Goal: Task Accomplishment & Management: Manage account settings

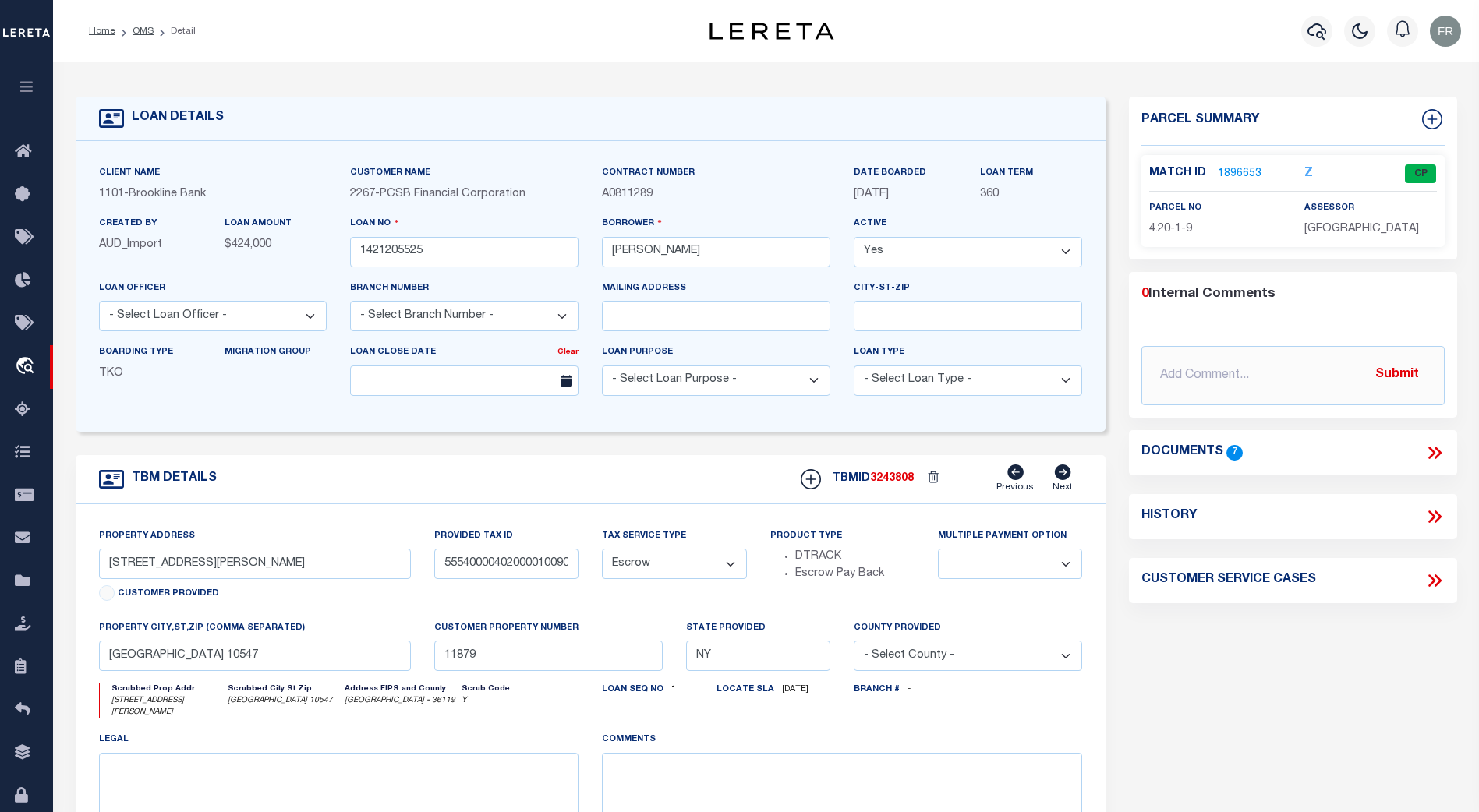
select select "Escrow"
select select
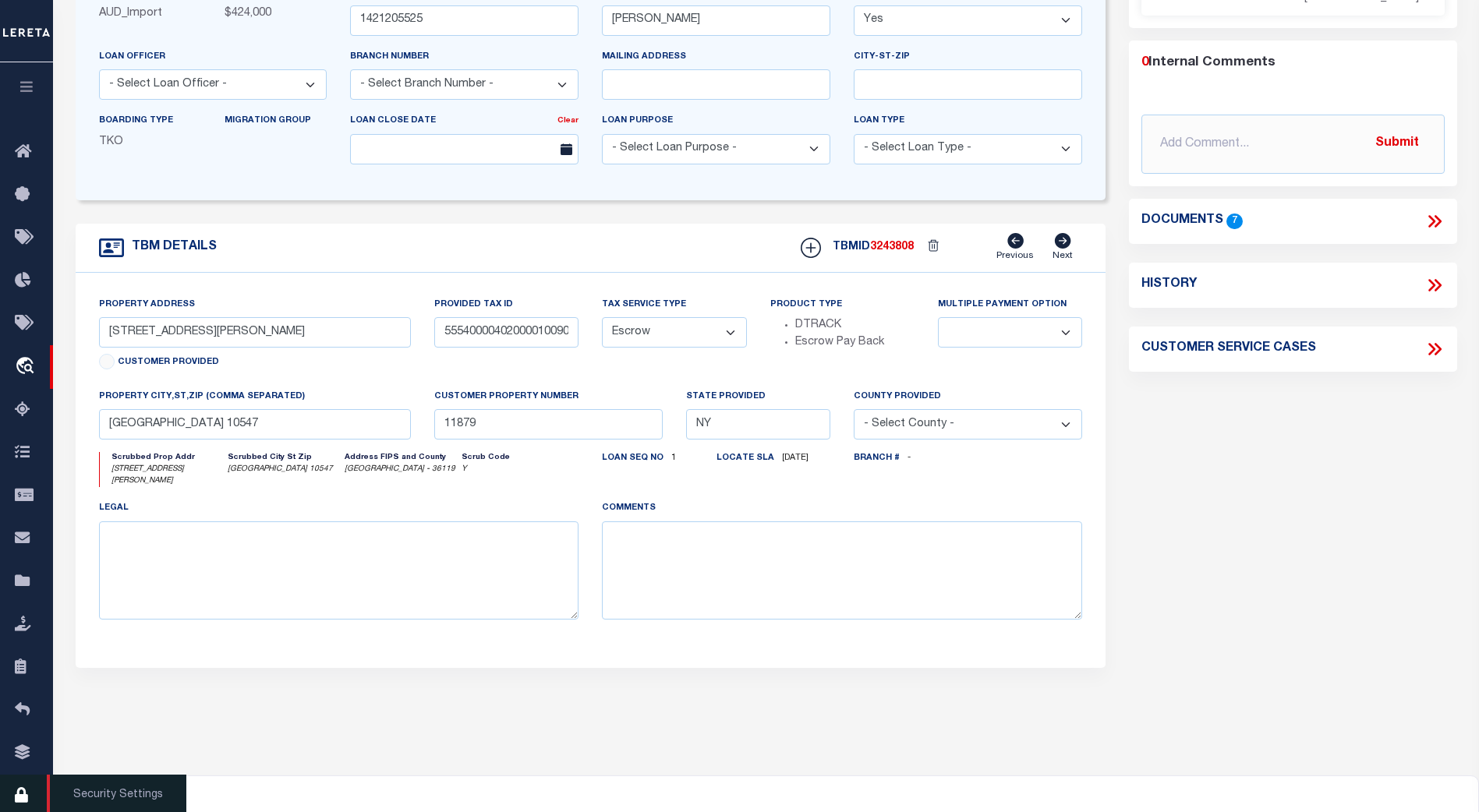
scroll to position [233, 0]
click at [19, 795] on icon at bounding box center [27, 796] width 24 height 20
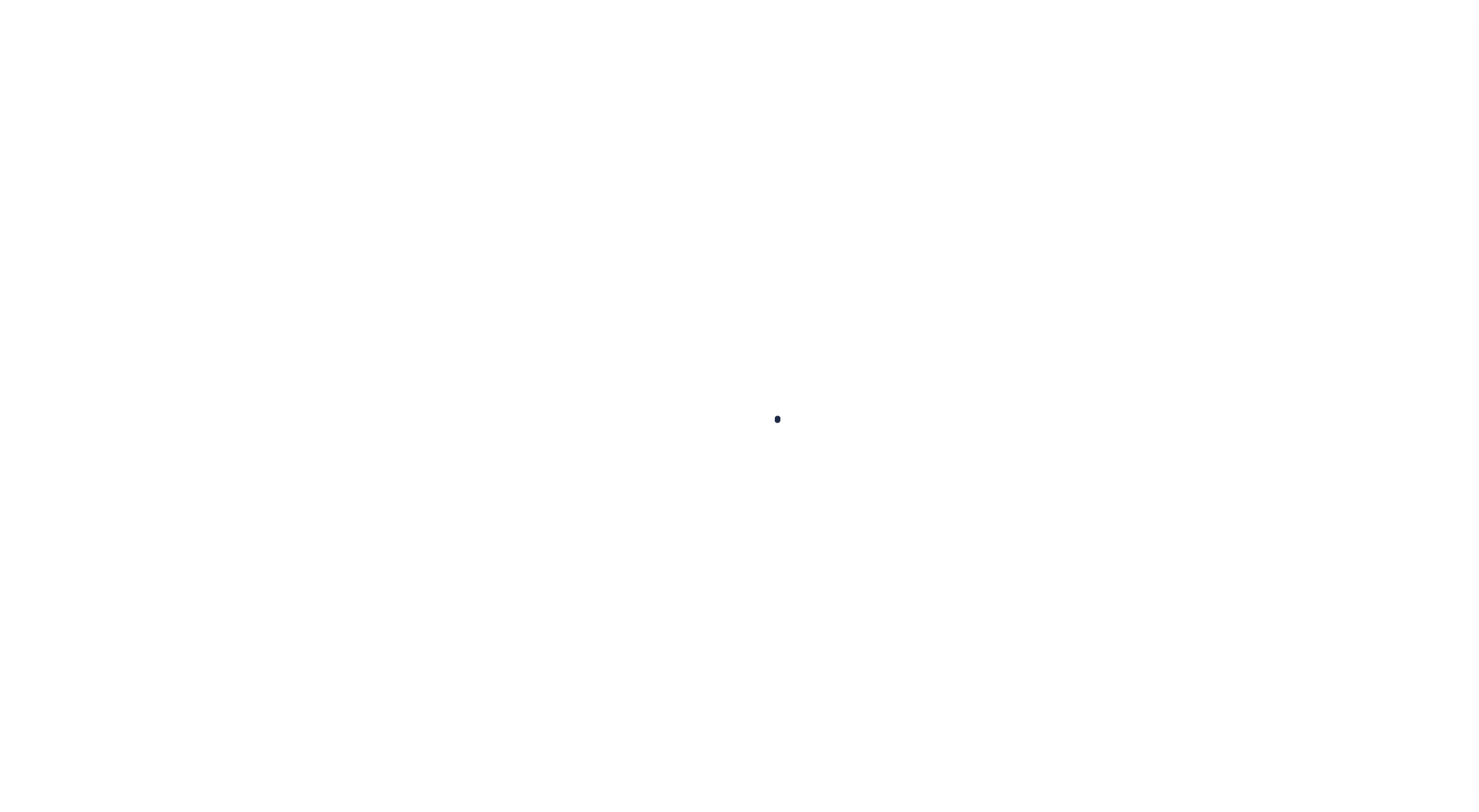
select select "100"
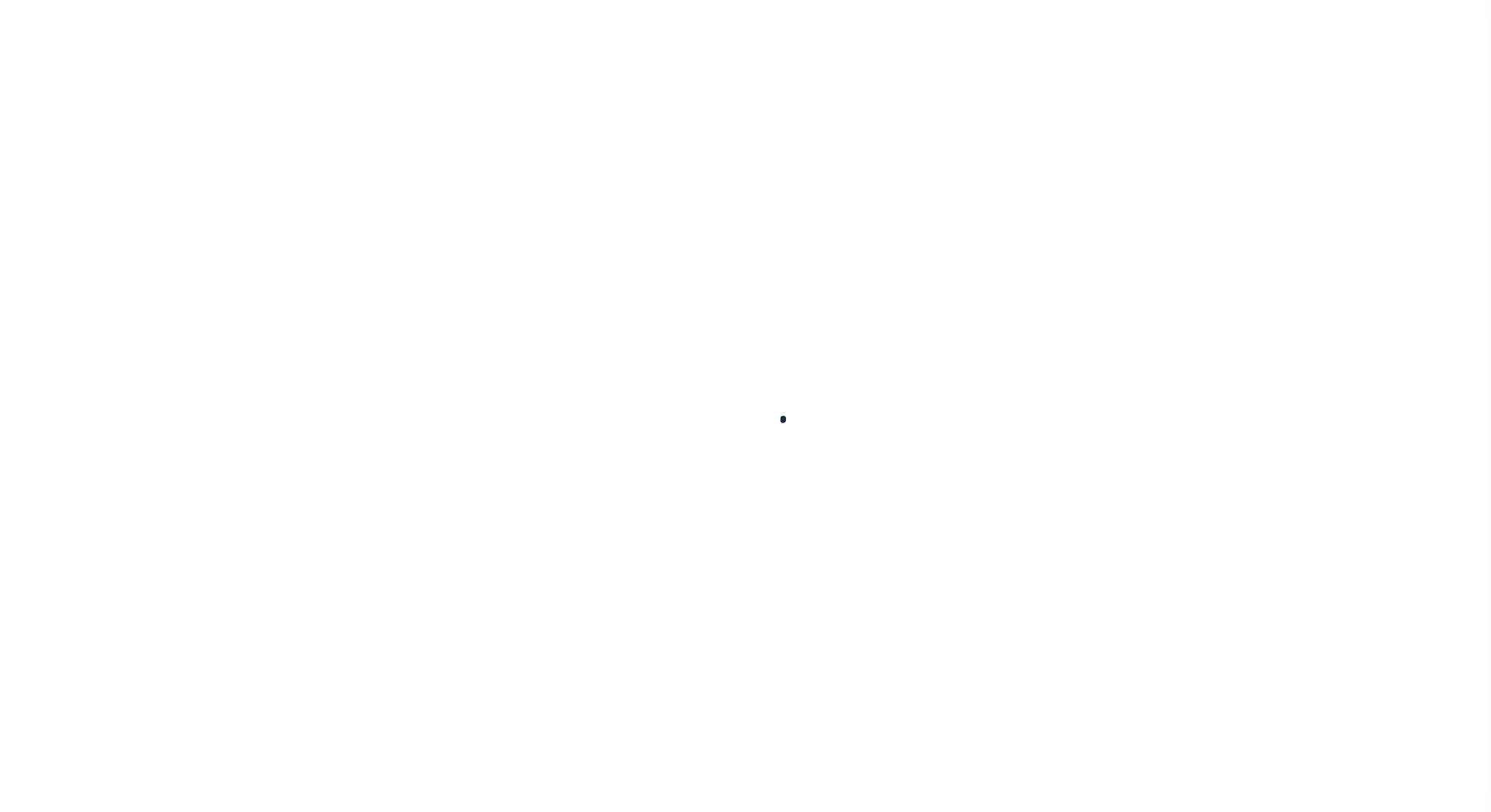
select select "100"
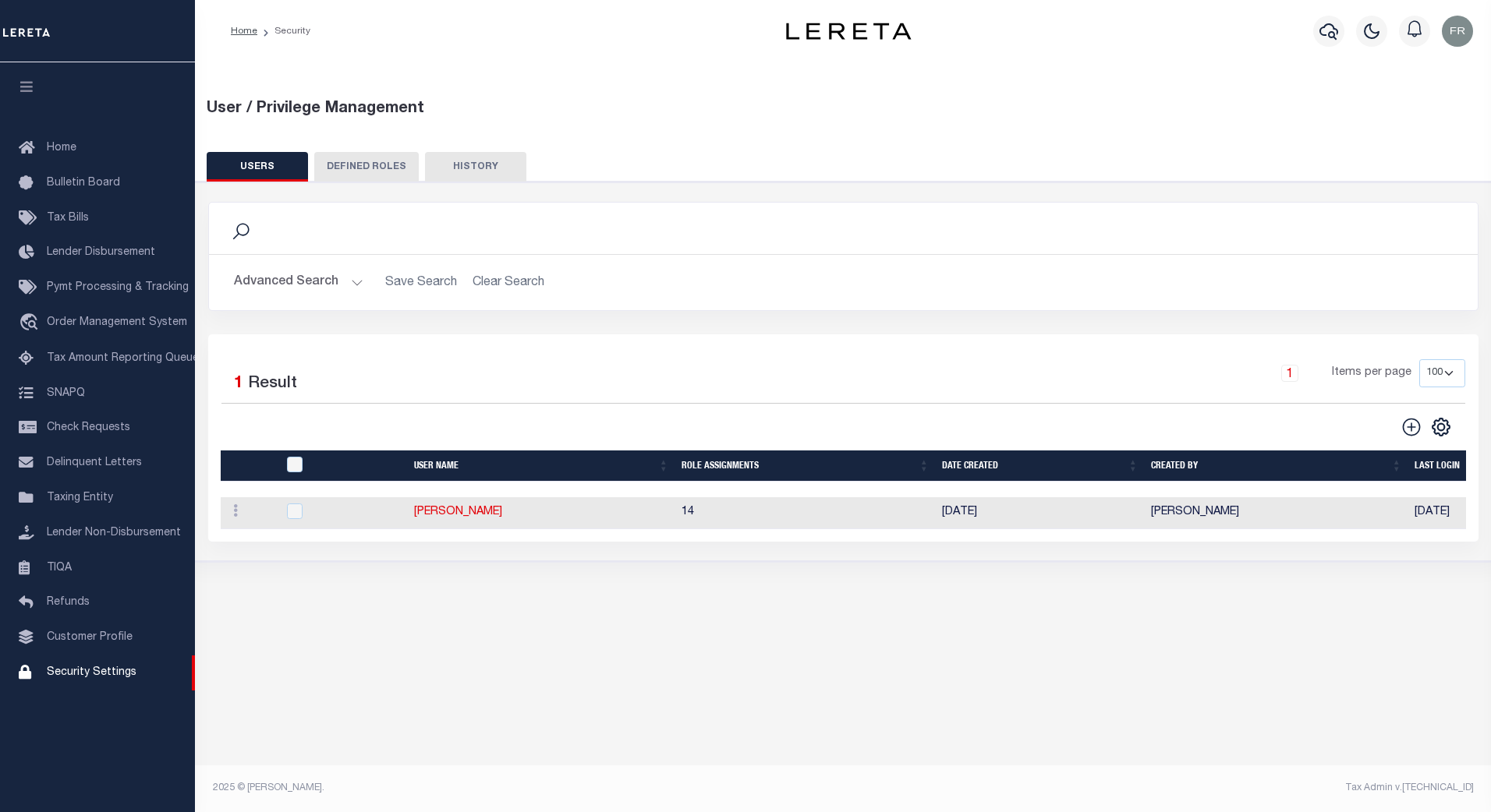
click at [353, 278] on button "Advanced Search" at bounding box center [298, 283] width 129 height 30
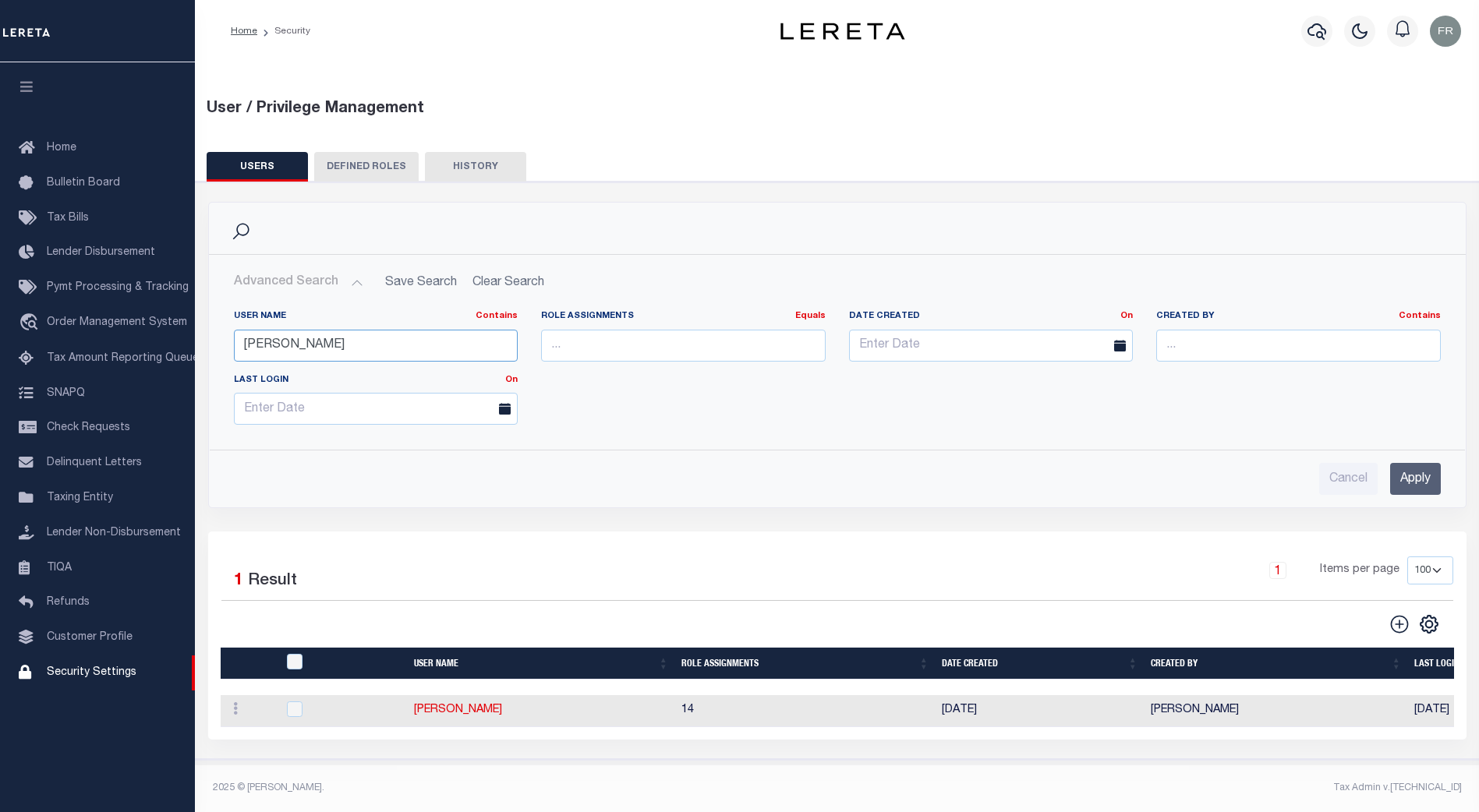
drag, startPoint x: 309, startPoint y: 346, endPoint x: 212, endPoint y: 352, distance: 97.2
click at [212, 352] on div "User Name Contains Contains Is Juanita Role Assignments Equals Equals Is Not Eq…" at bounding box center [837, 367] width 1255 height 139
click at [252, 342] on input "text" at bounding box center [376, 346] width 284 height 32
type input "jithin"
click at [1418, 479] on input "Apply" at bounding box center [1416, 479] width 51 height 32
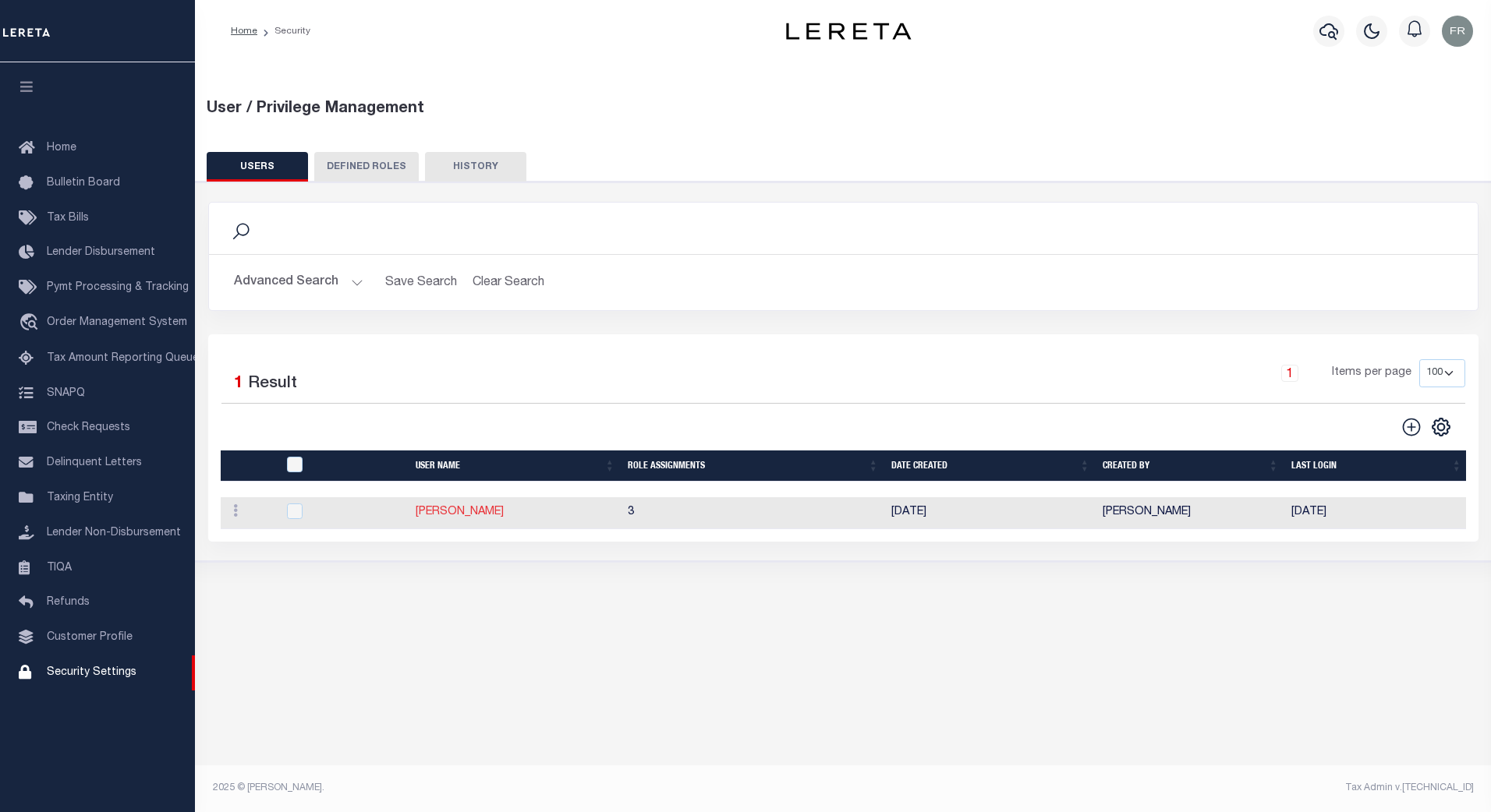
click at [451, 514] on link "[PERSON_NAME]" at bounding box center [460, 512] width 89 height 11
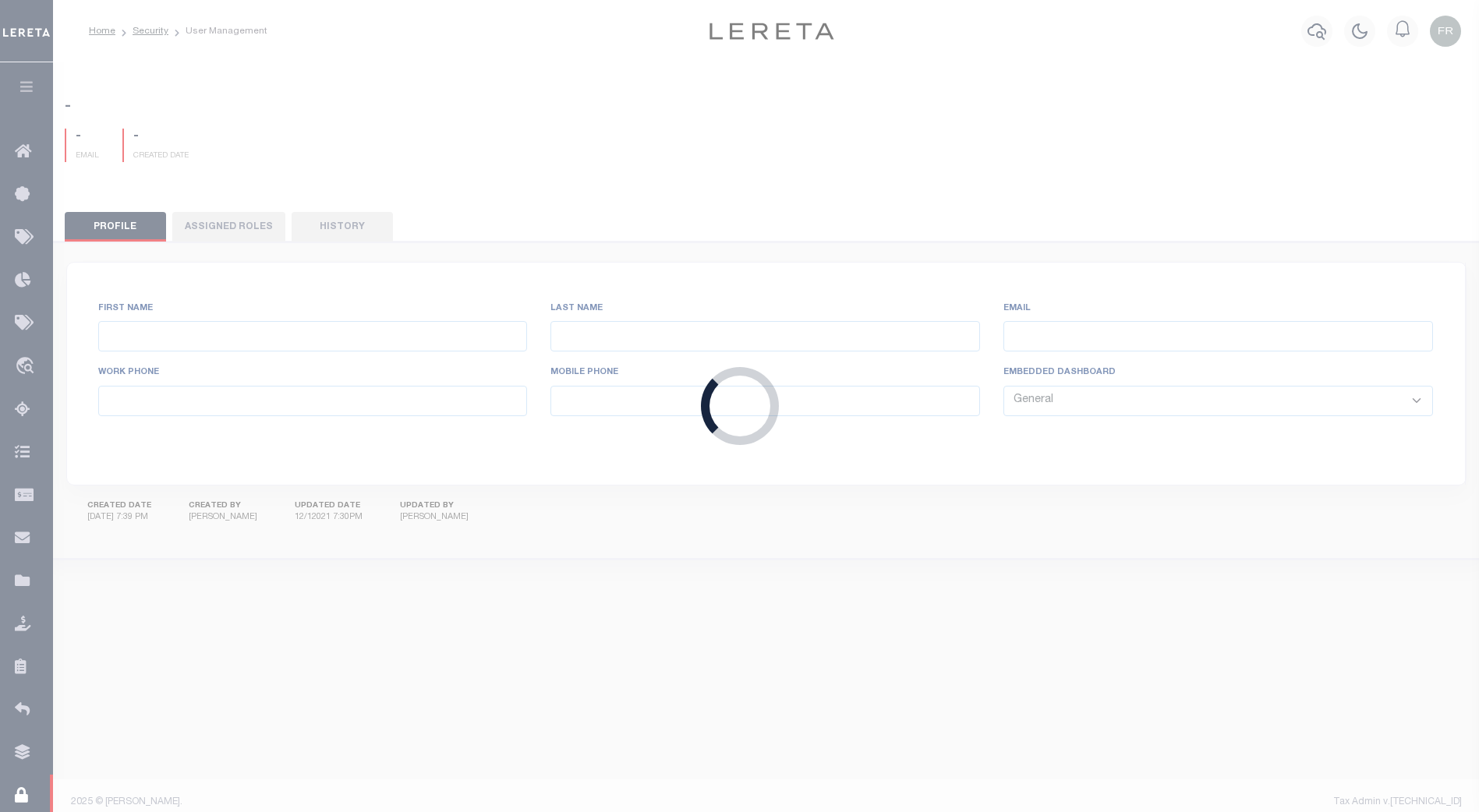
type input "Jithin"
type input "Pandith"
type input "Jithin.Pandith@accumatch.com"
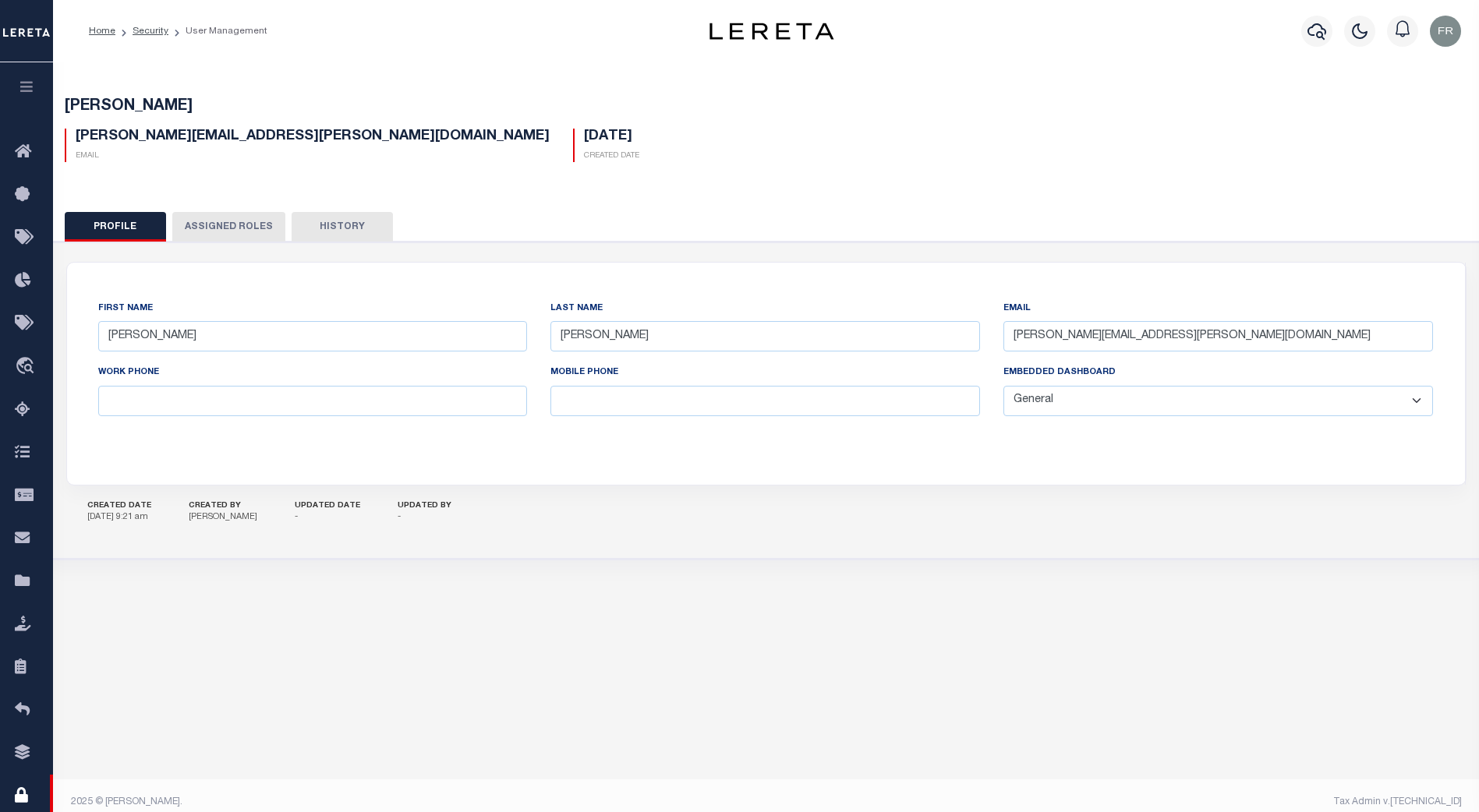
click at [236, 221] on button "Assigned Roles" at bounding box center [229, 226] width 113 height 29
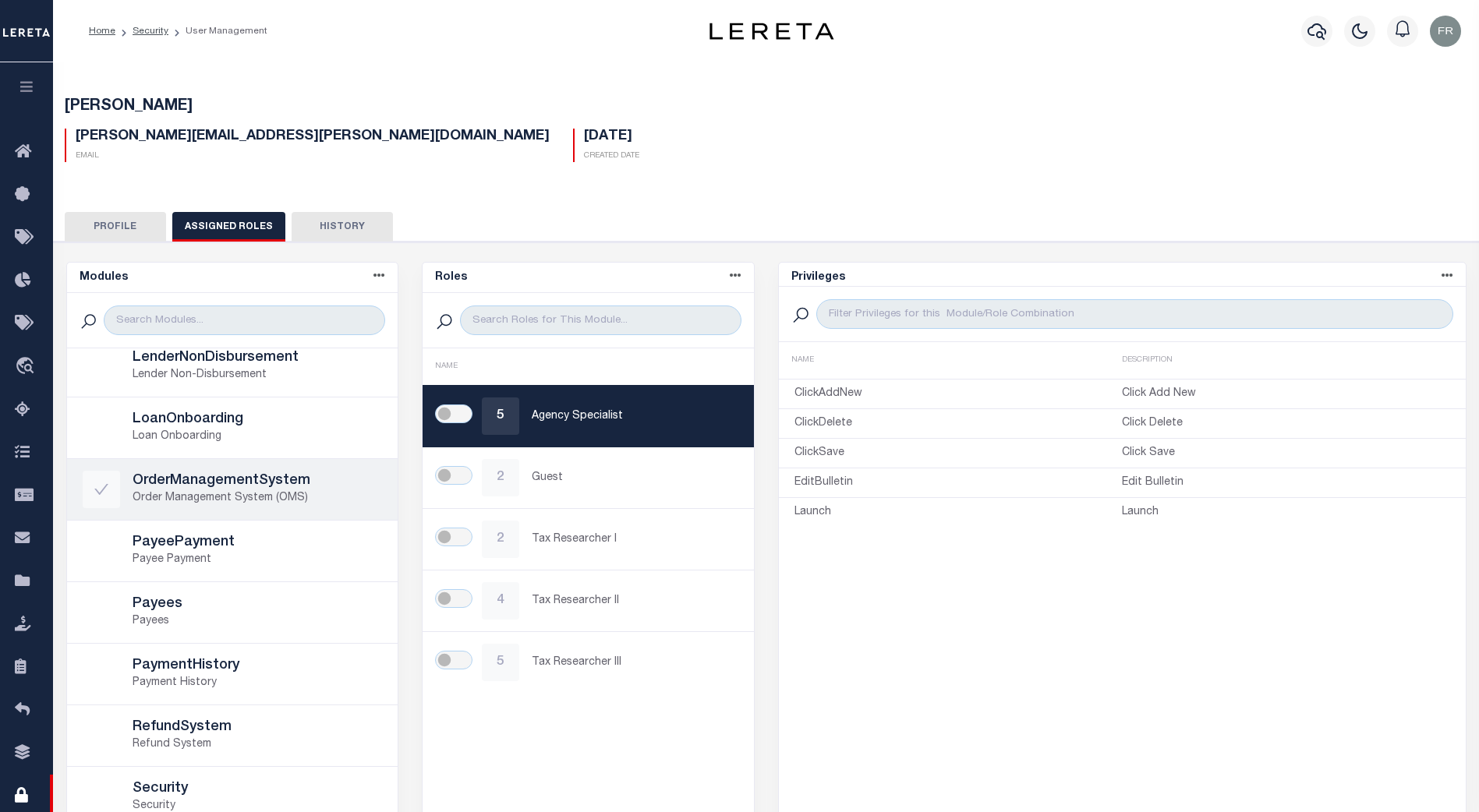
click at [312, 486] on h5 "OrderManagementSystem" at bounding box center [258, 481] width 251 height 17
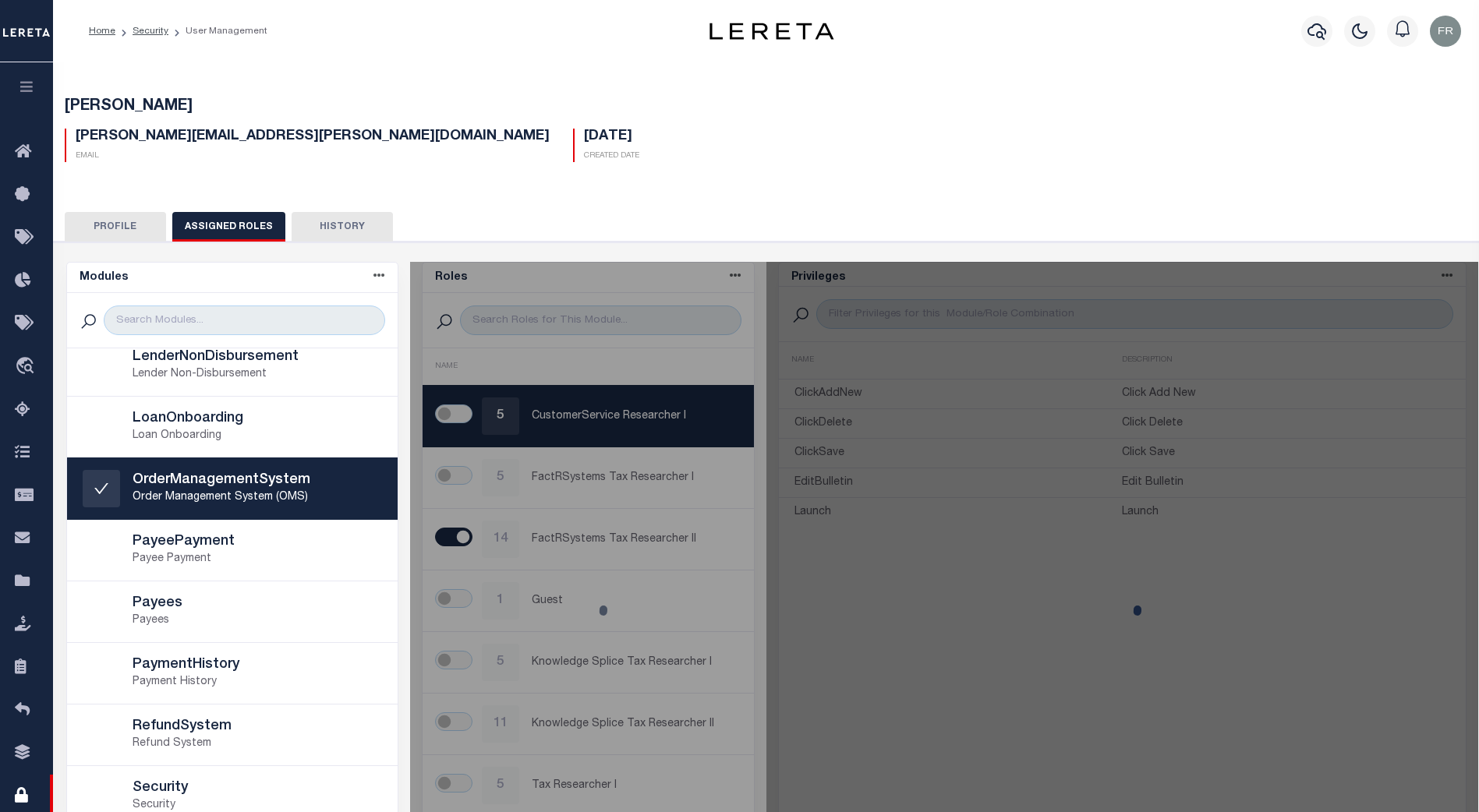
scroll to position [544, 0]
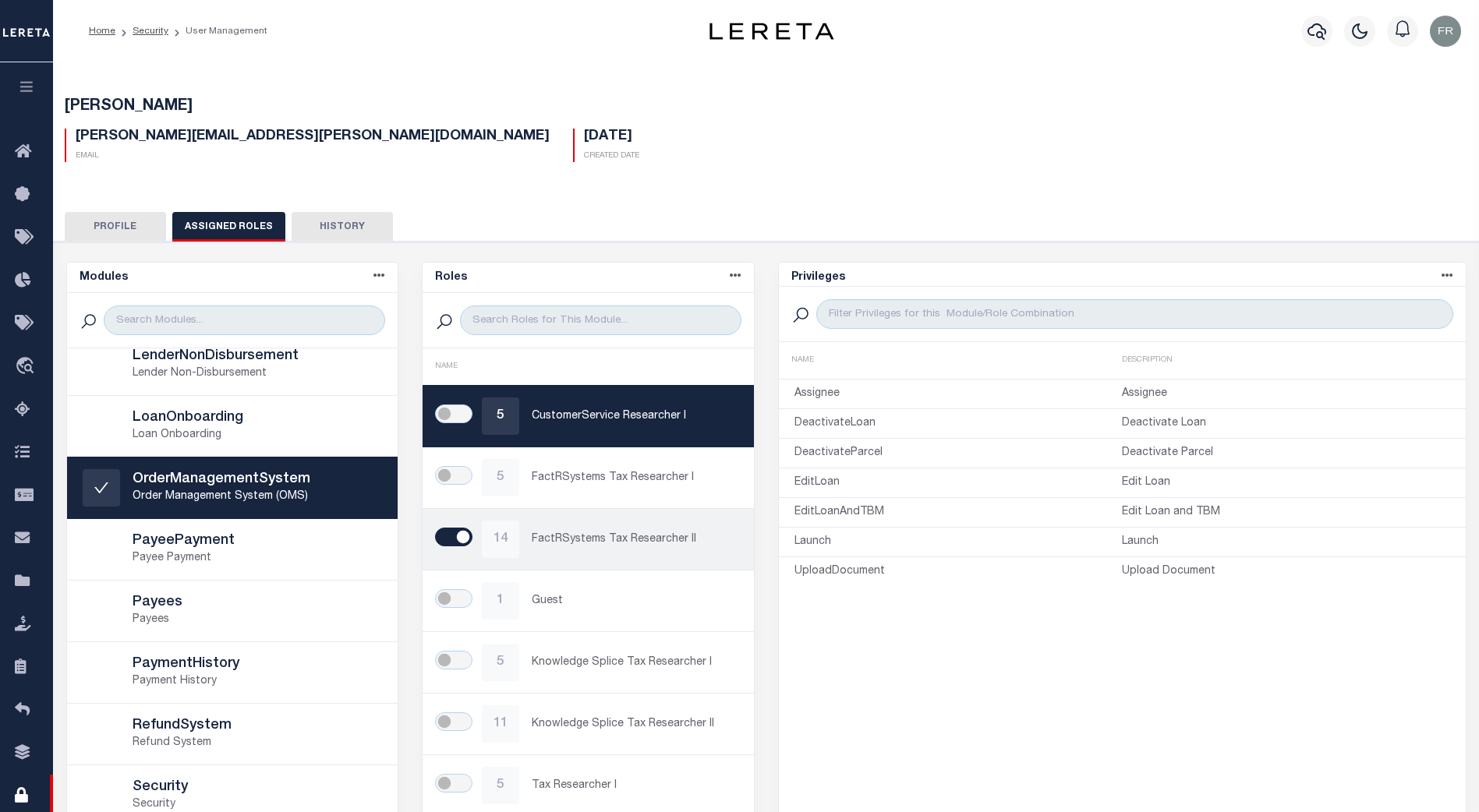
click at [685, 542] on p "FactRSystems Tax Researcher II" at bounding box center [634, 539] width 206 height 16
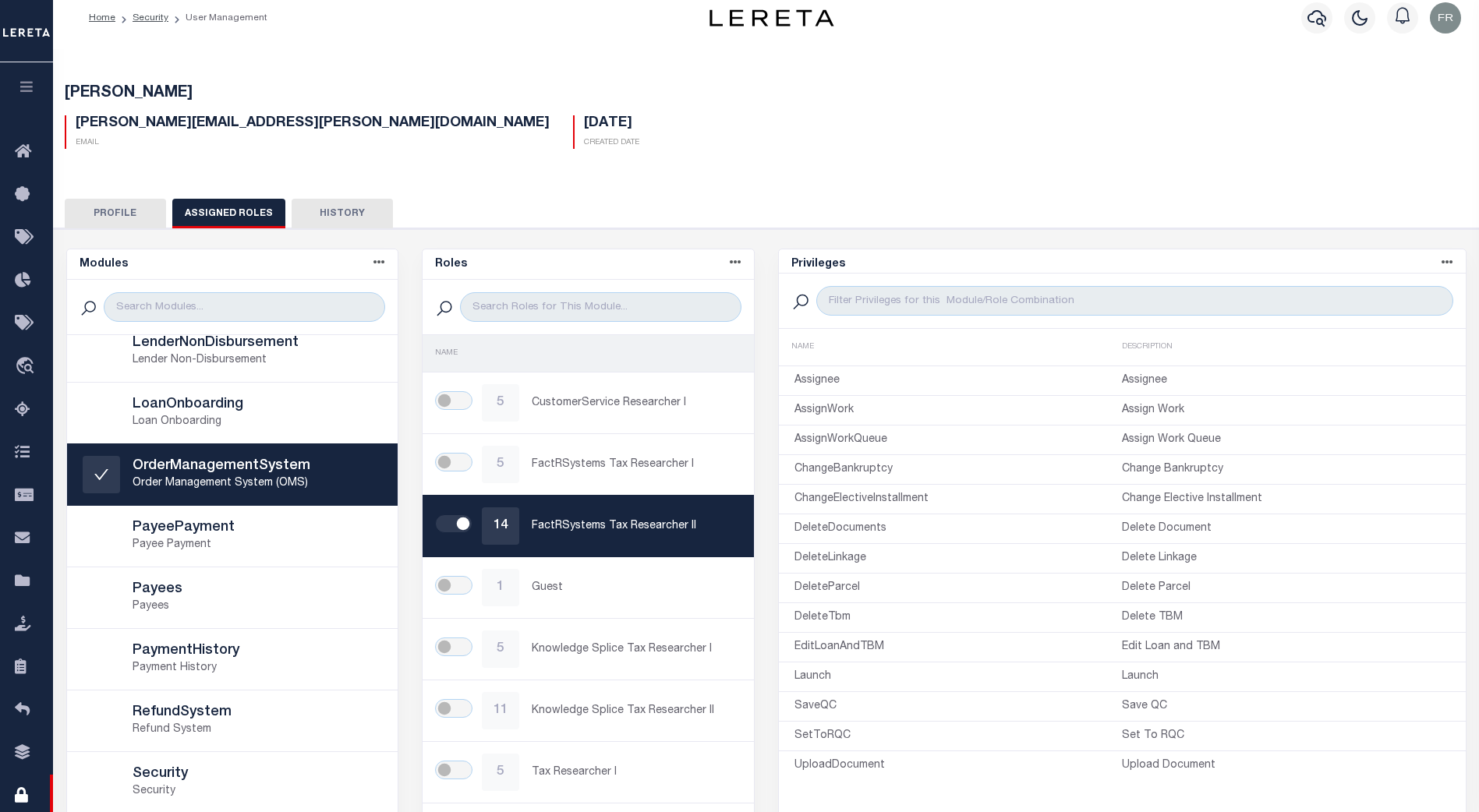
scroll to position [0, 0]
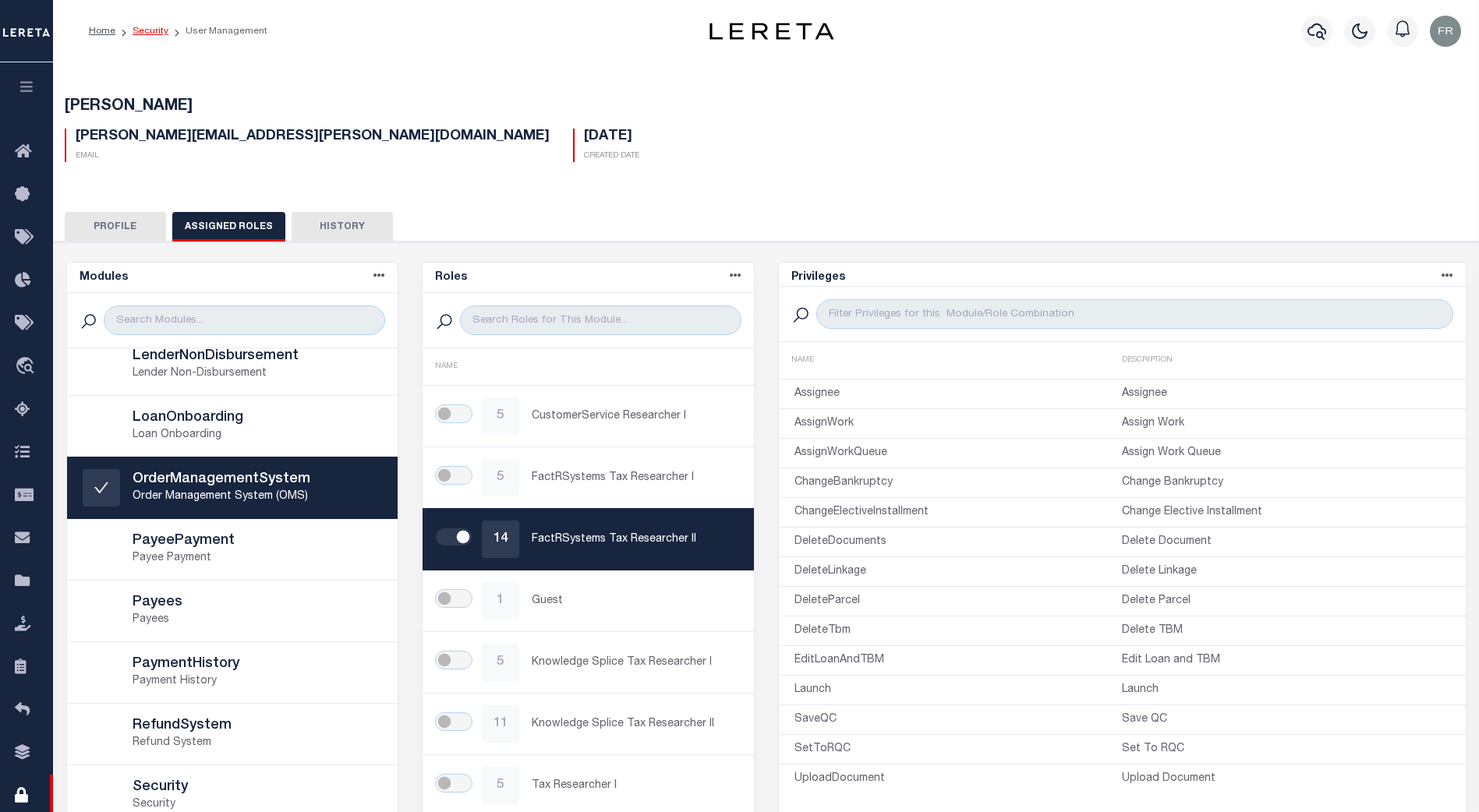
click at [152, 32] on link "Security" at bounding box center [151, 31] width 36 height 9
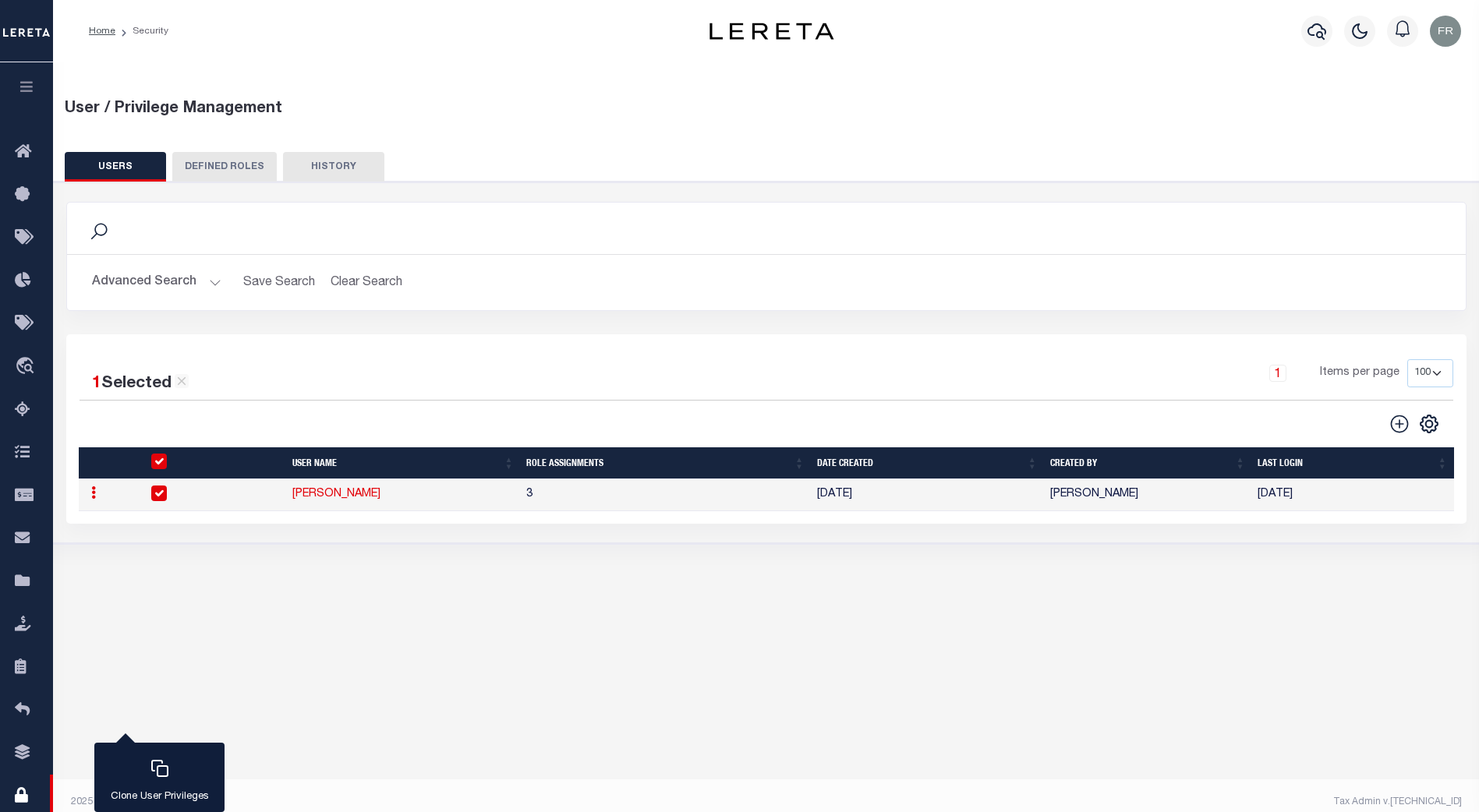
click at [206, 269] on button "Advanced Search" at bounding box center [156, 283] width 129 height 30
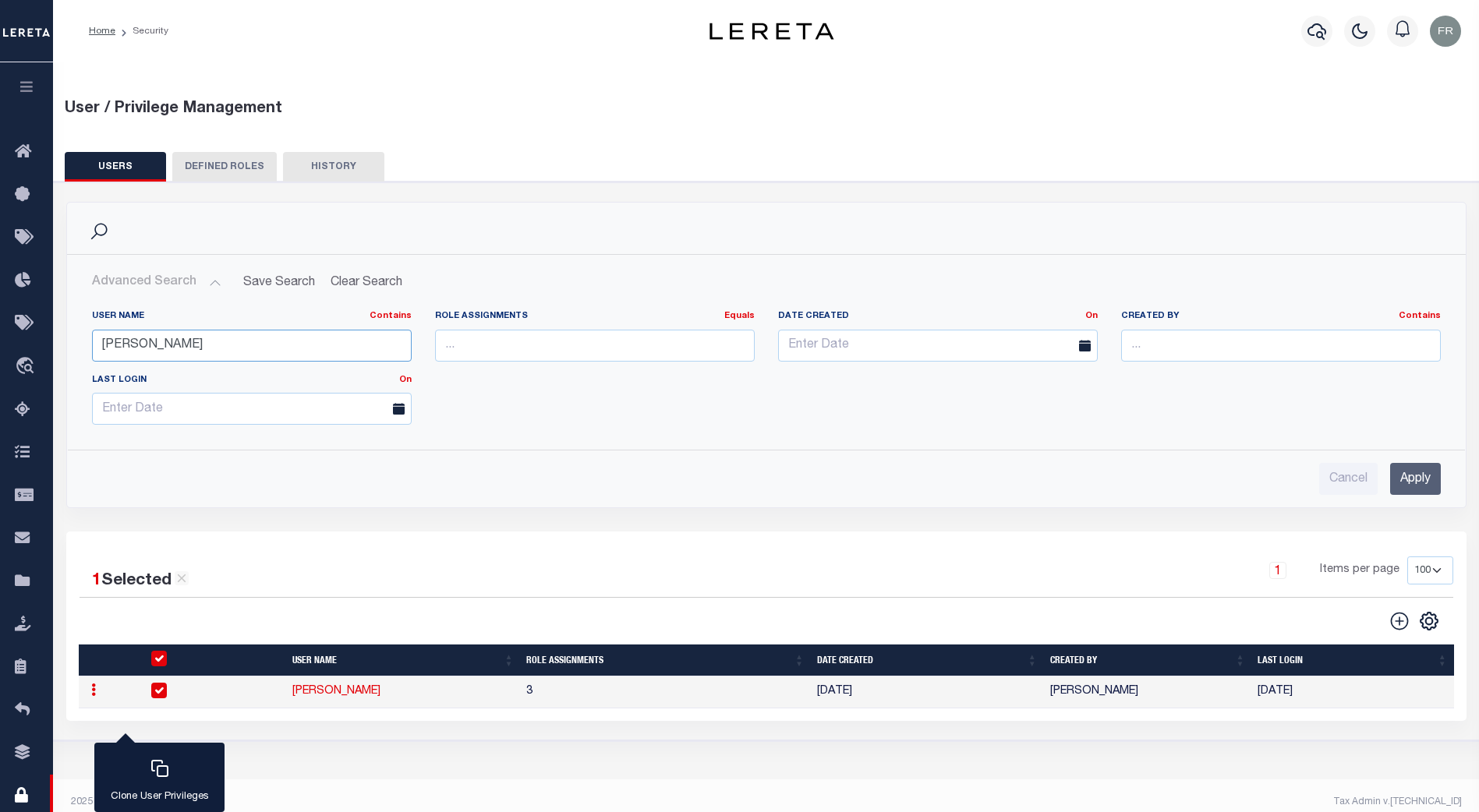
drag, startPoint x: 170, startPoint y: 347, endPoint x: 68, endPoint y: 346, distance: 102.0
click at [68, 346] on div "User Name Contains Contains Is jithin Role Assignments Equals Equals Is Not Equ…" at bounding box center [766, 367] width 1397 height 139
type input "sebastin"
click at [1422, 477] on input "Apply" at bounding box center [1416, 479] width 51 height 32
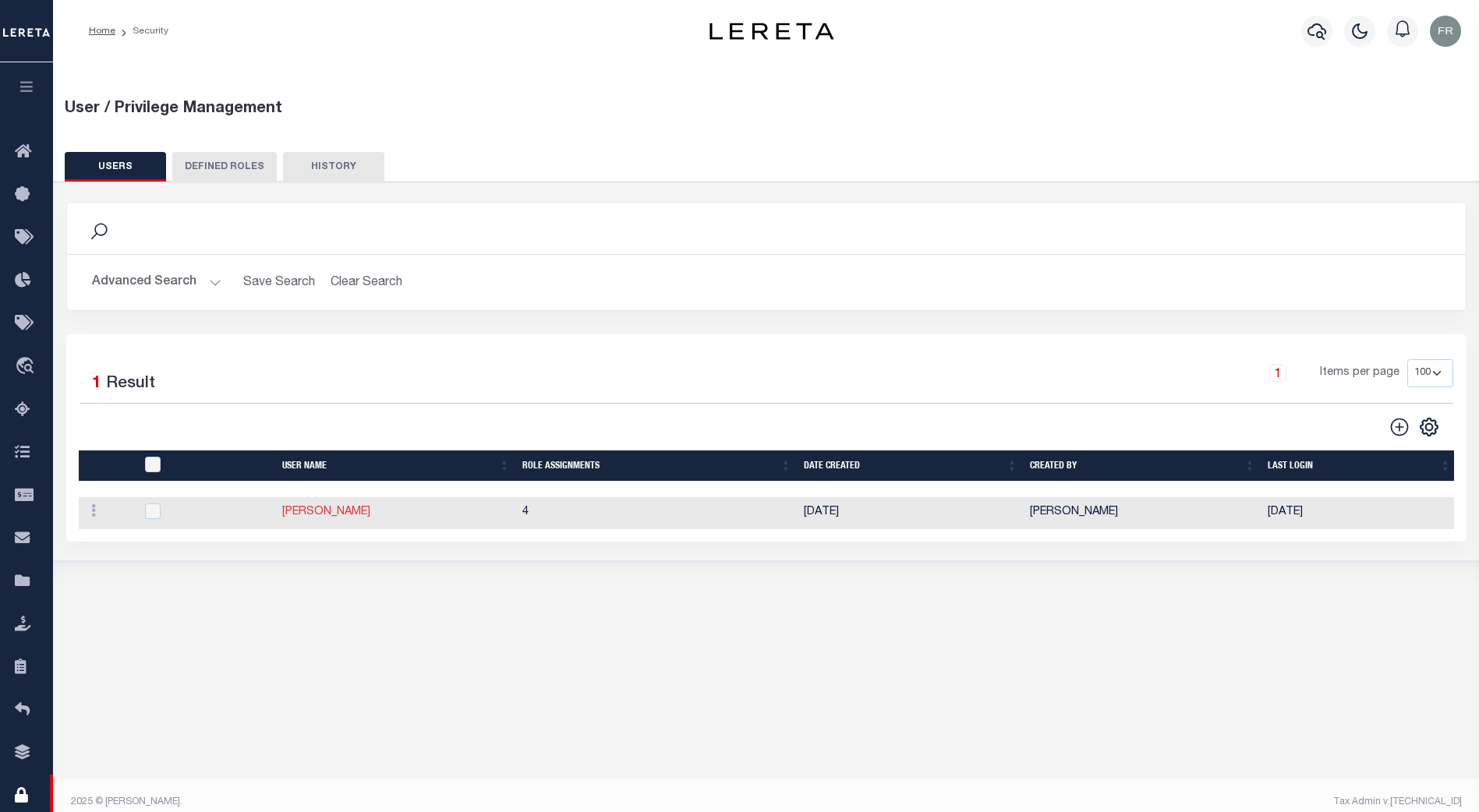
click at [308, 511] on link "[PERSON_NAME]" at bounding box center [327, 512] width 89 height 11
type input "Sebastin"
type input "Sebu"
type input "Sebastin.Sebu@accumatch.com"
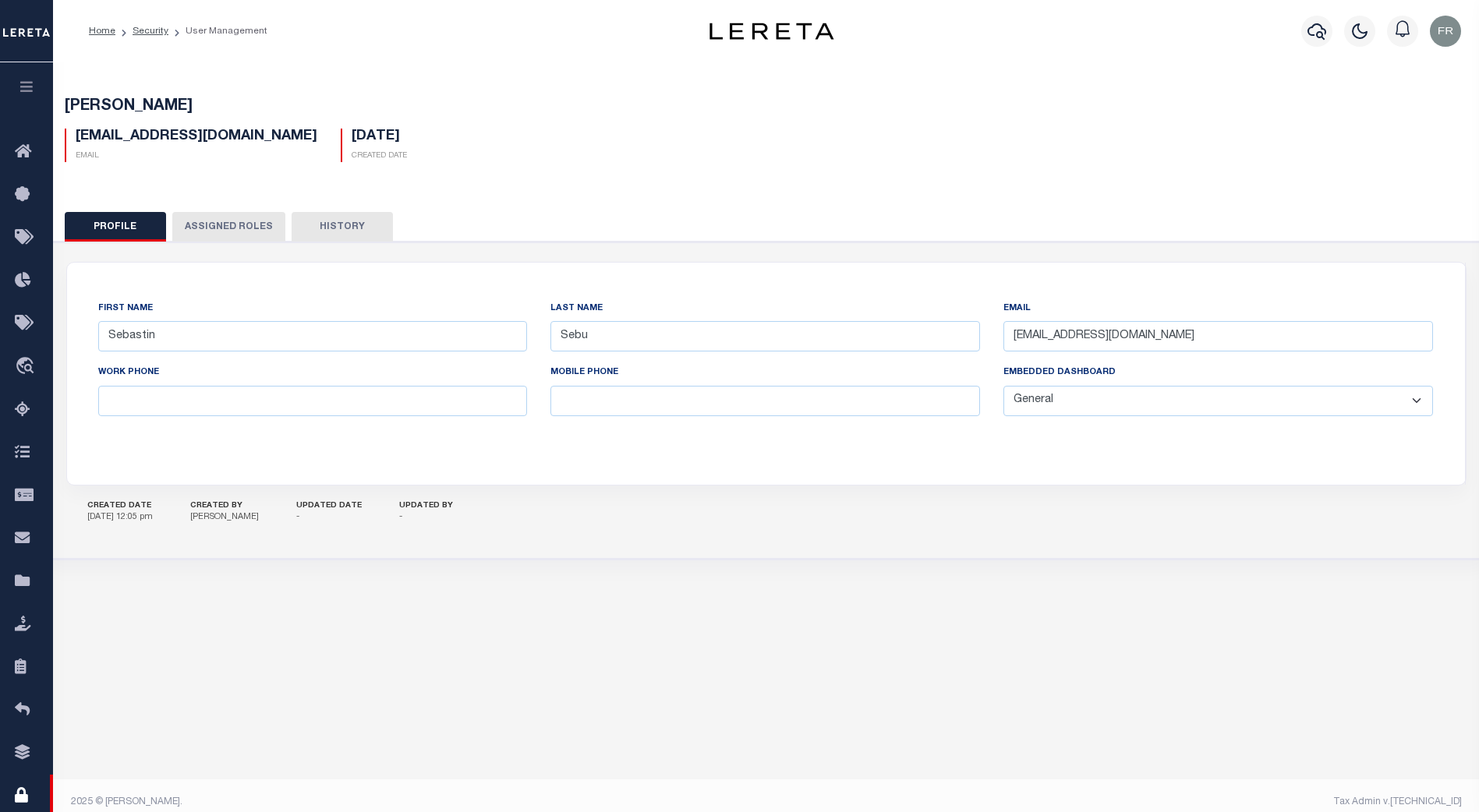
click at [233, 228] on button "Assigned Roles" at bounding box center [229, 226] width 113 height 29
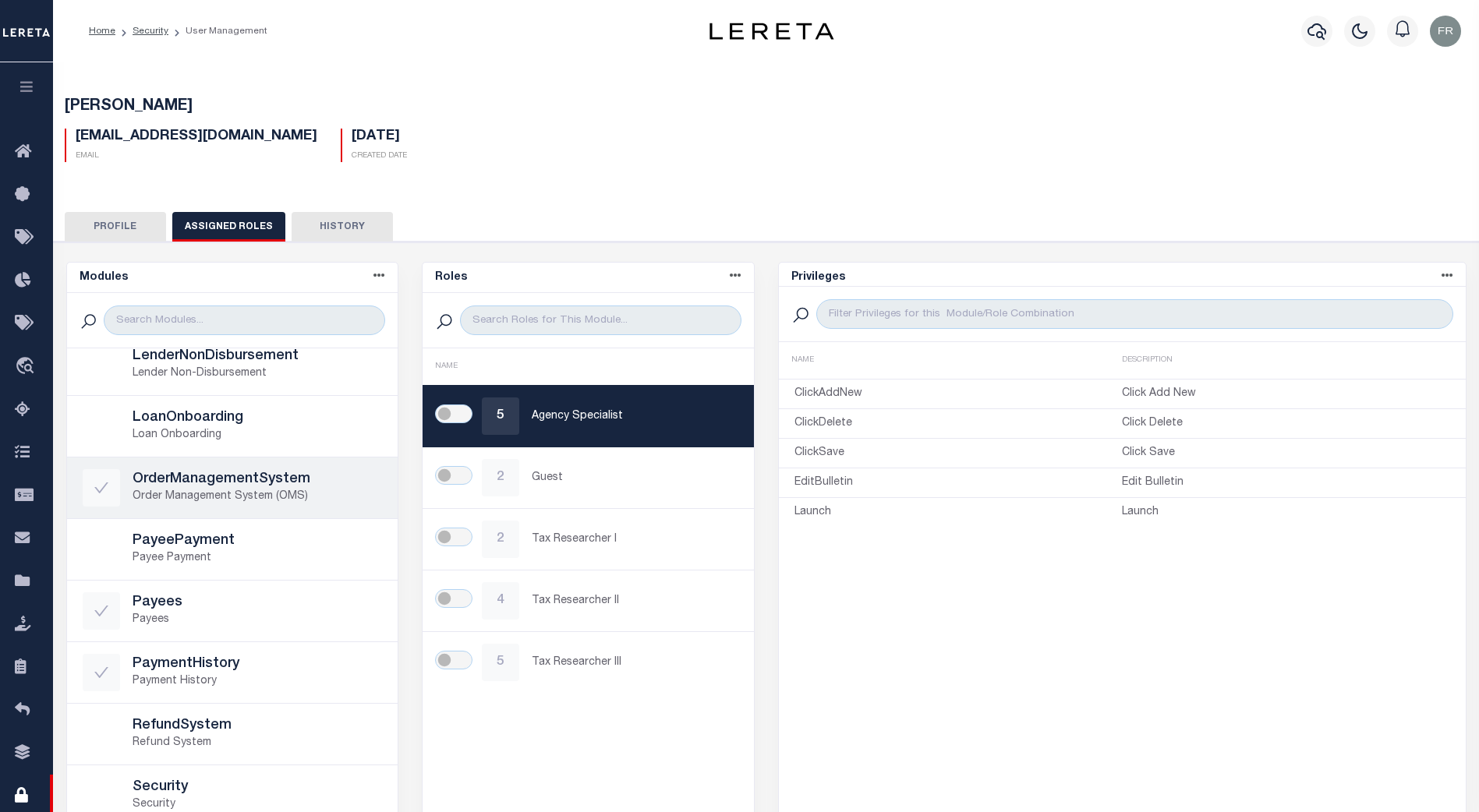
click at [292, 502] on p "Order Management System (OMS)" at bounding box center [258, 496] width 251 height 16
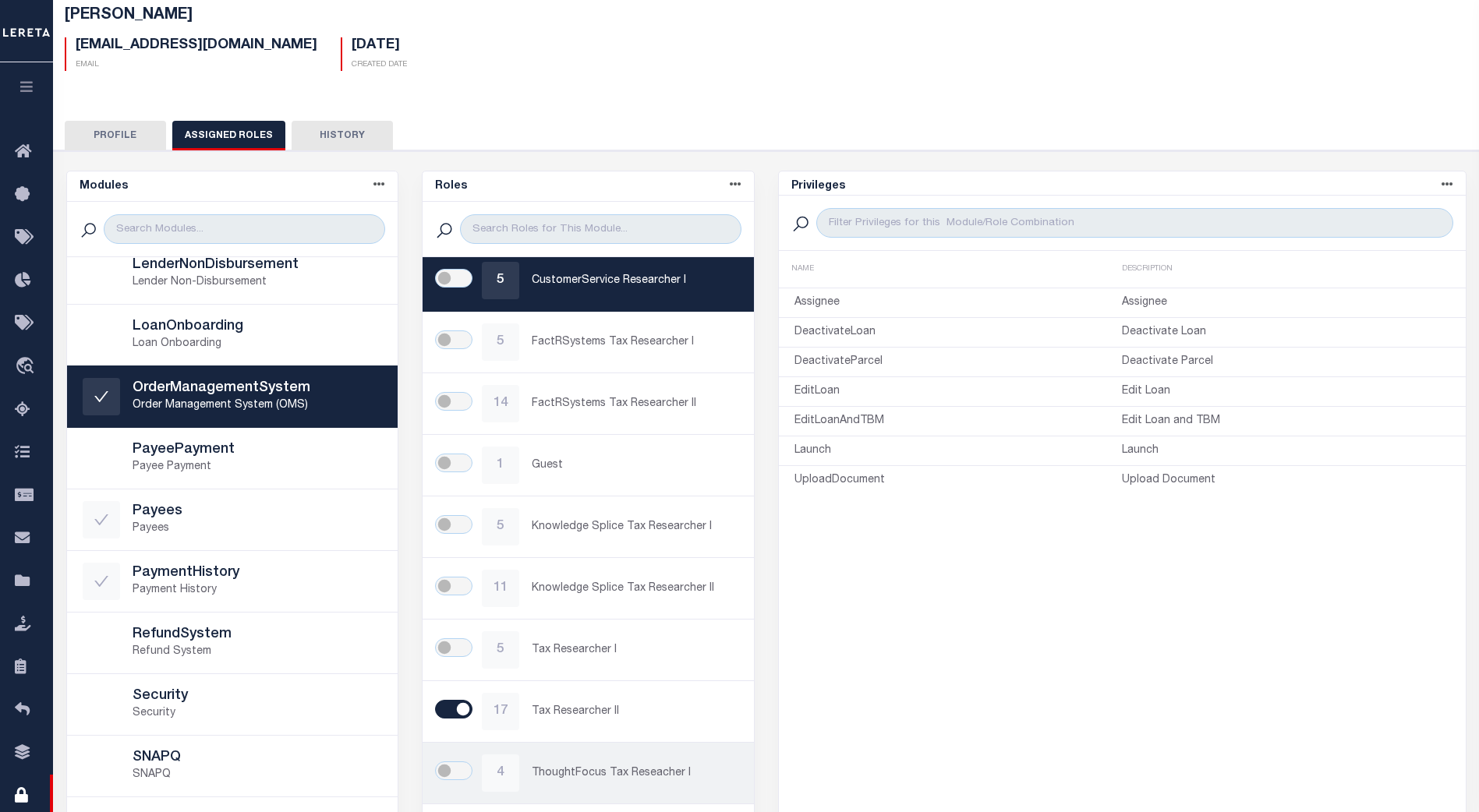
scroll to position [92, 0]
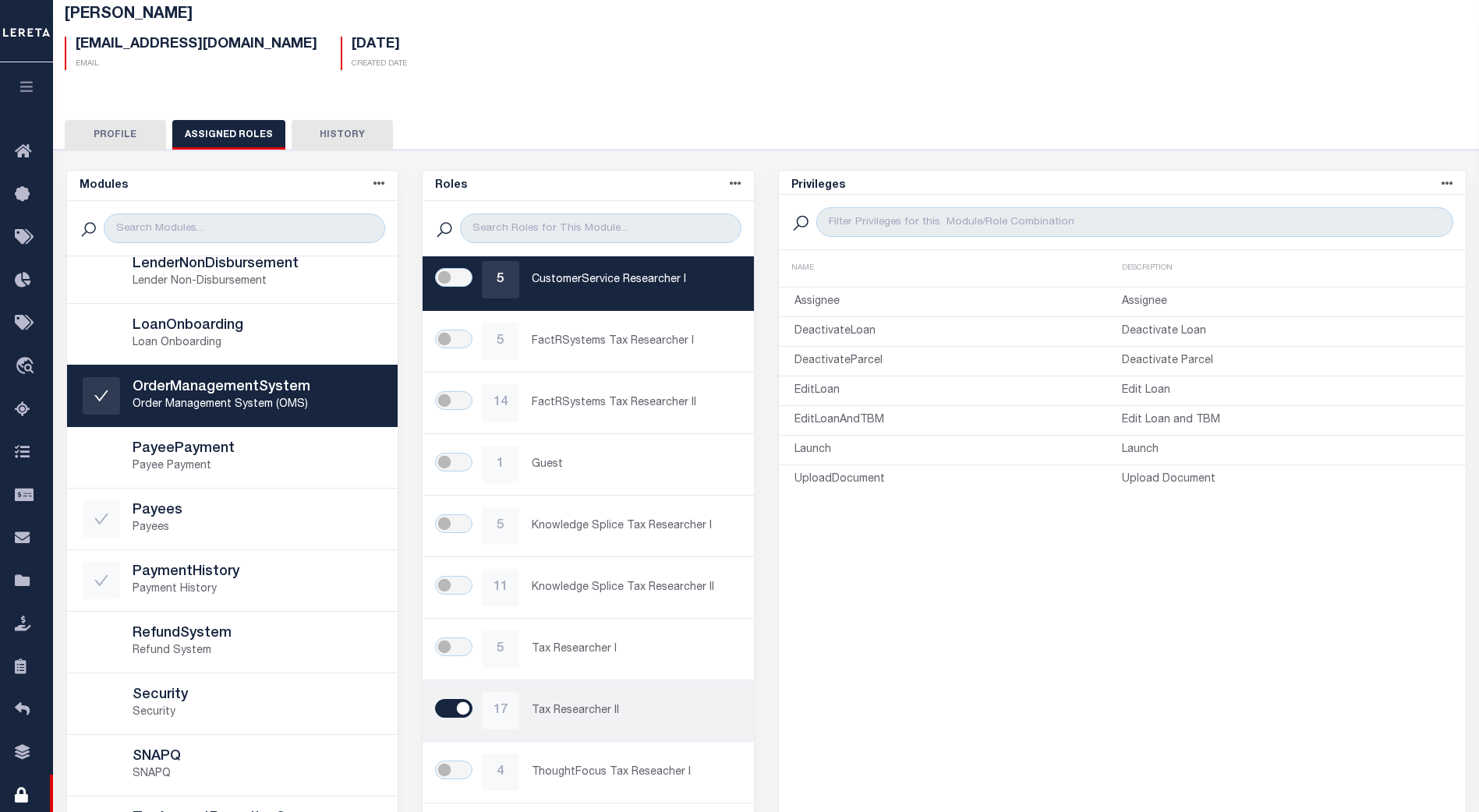
click at [678, 717] on p "Tax Researcher II" at bounding box center [634, 710] width 206 height 16
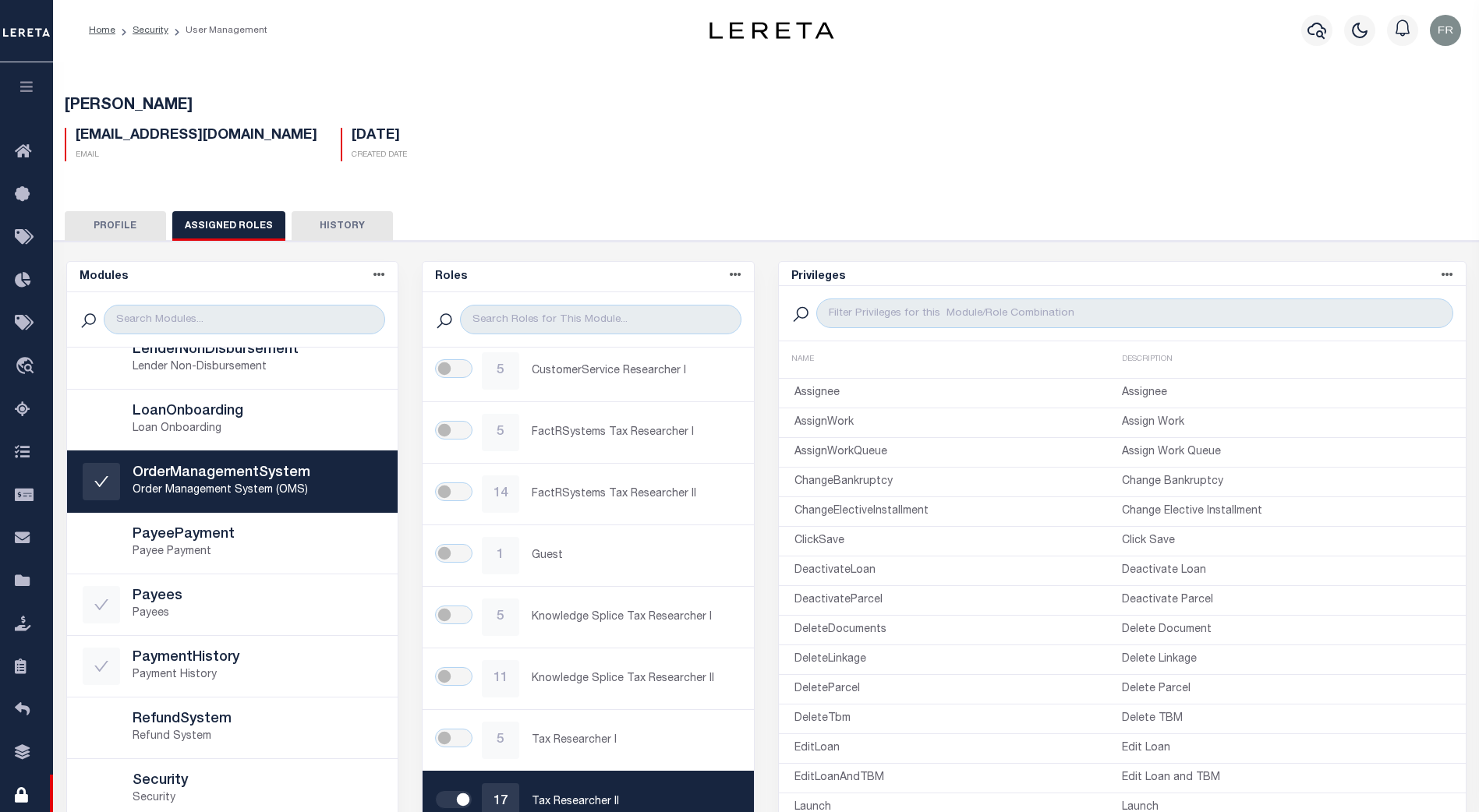
scroll to position [0, 0]
click at [152, 29] on link "Security" at bounding box center [151, 31] width 36 height 9
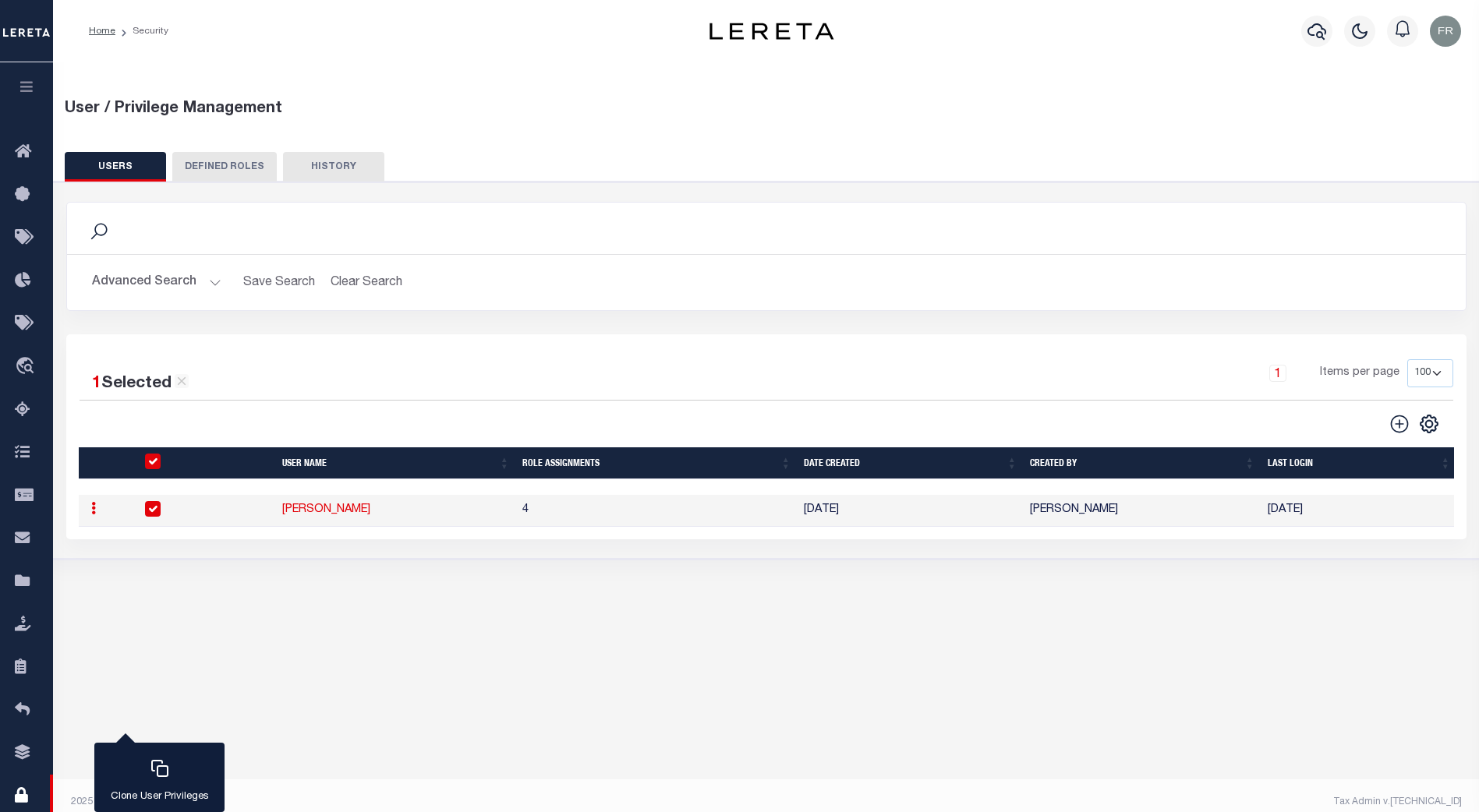
click at [216, 281] on button "Advanced Search" at bounding box center [156, 283] width 129 height 30
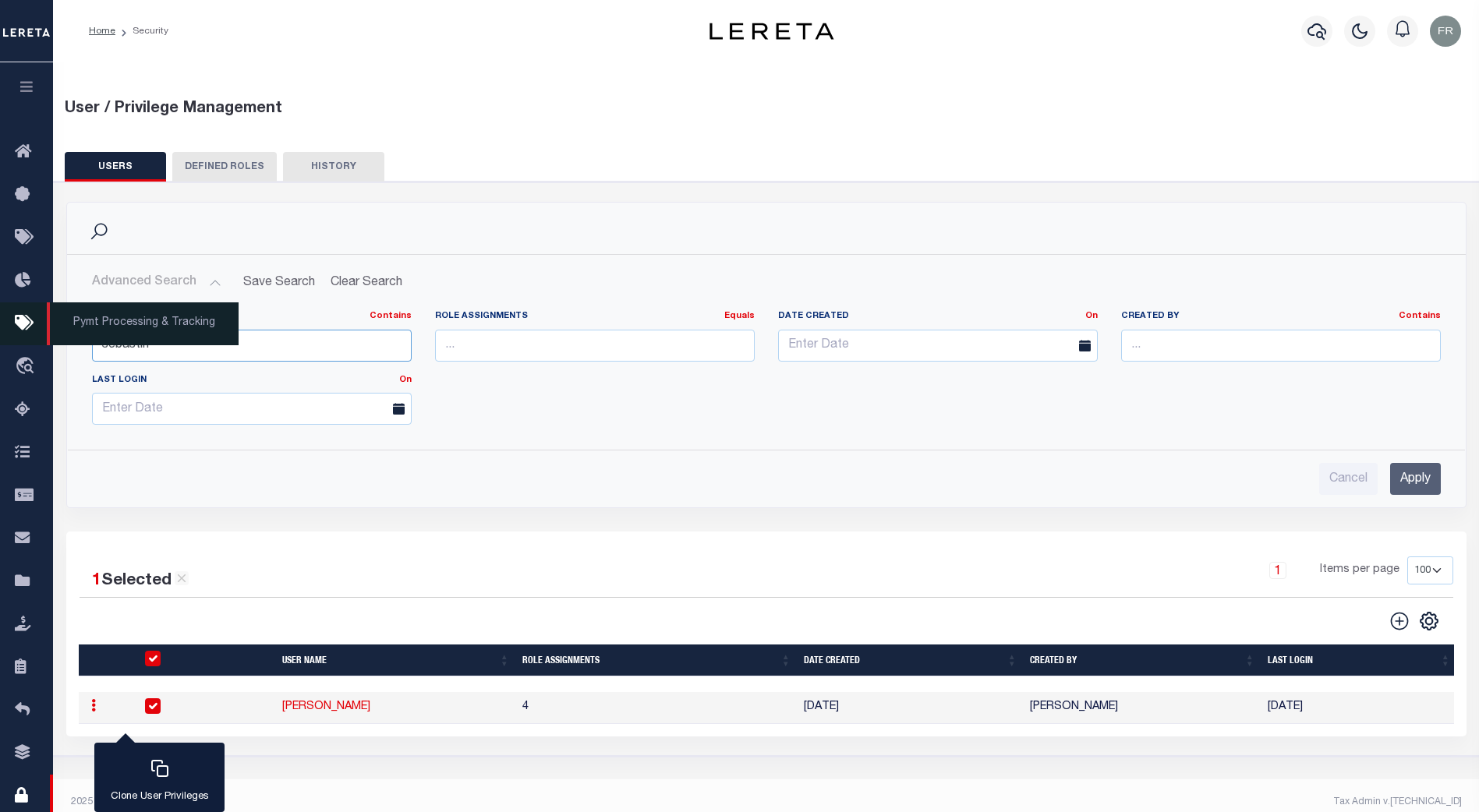
drag, startPoint x: 181, startPoint y: 346, endPoint x: 39, endPoint y: 338, distance: 142.2
click at [39, 338] on div "Home Security" at bounding box center [740, 402] width 1479 height 804
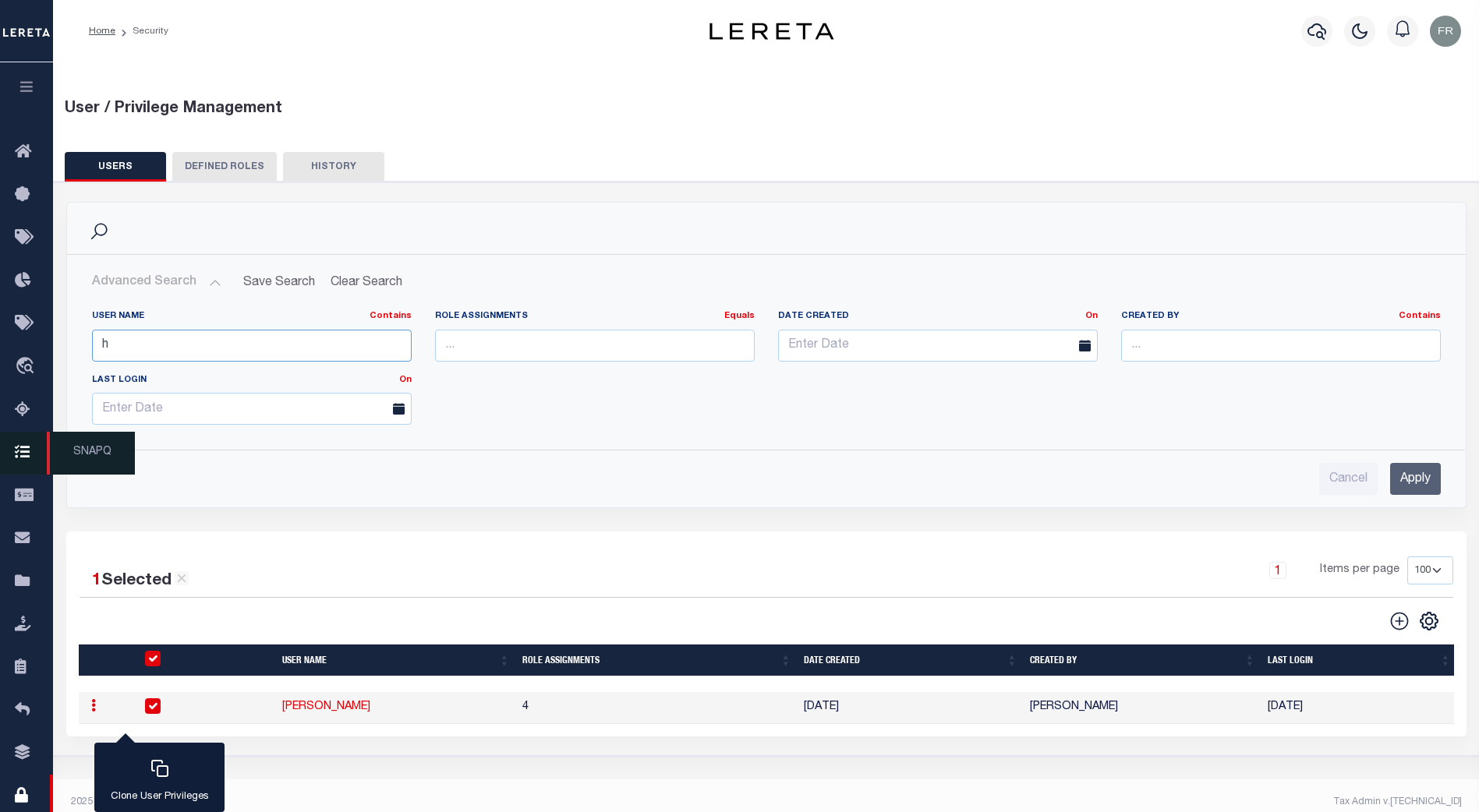
type input "h"
click at [154, 341] on input "h" at bounding box center [252, 346] width 319 height 32
type input "jithin"
click at [1416, 477] on input "Apply" at bounding box center [1416, 479] width 51 height 32
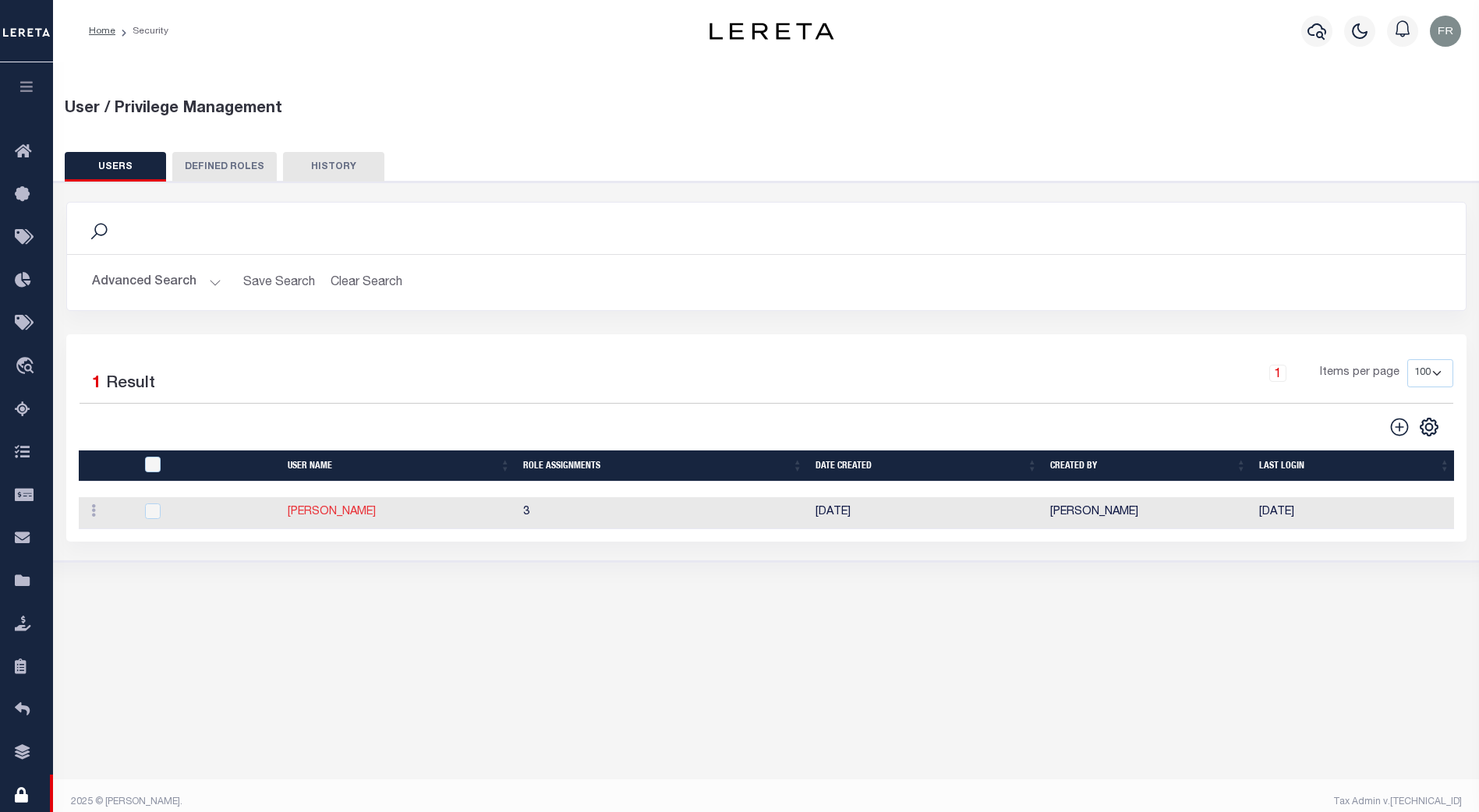
click at [328, 516] on link "[PERSON_NAME]" at bounding box center [332, 512] width 89 height 11
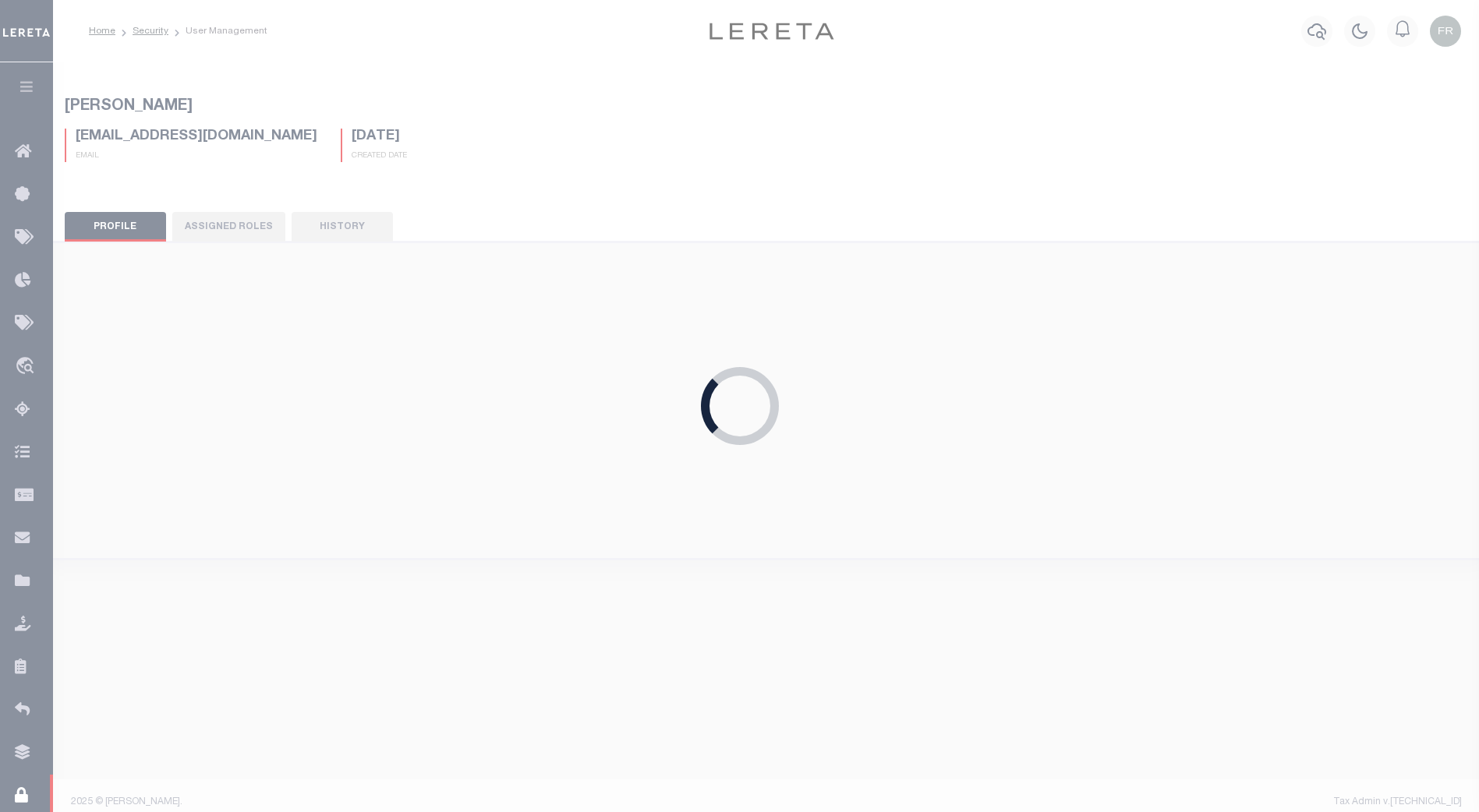
type input "Jithin"
type input "Pandith"
type input "Jithin.Pandith@accumatch.com"
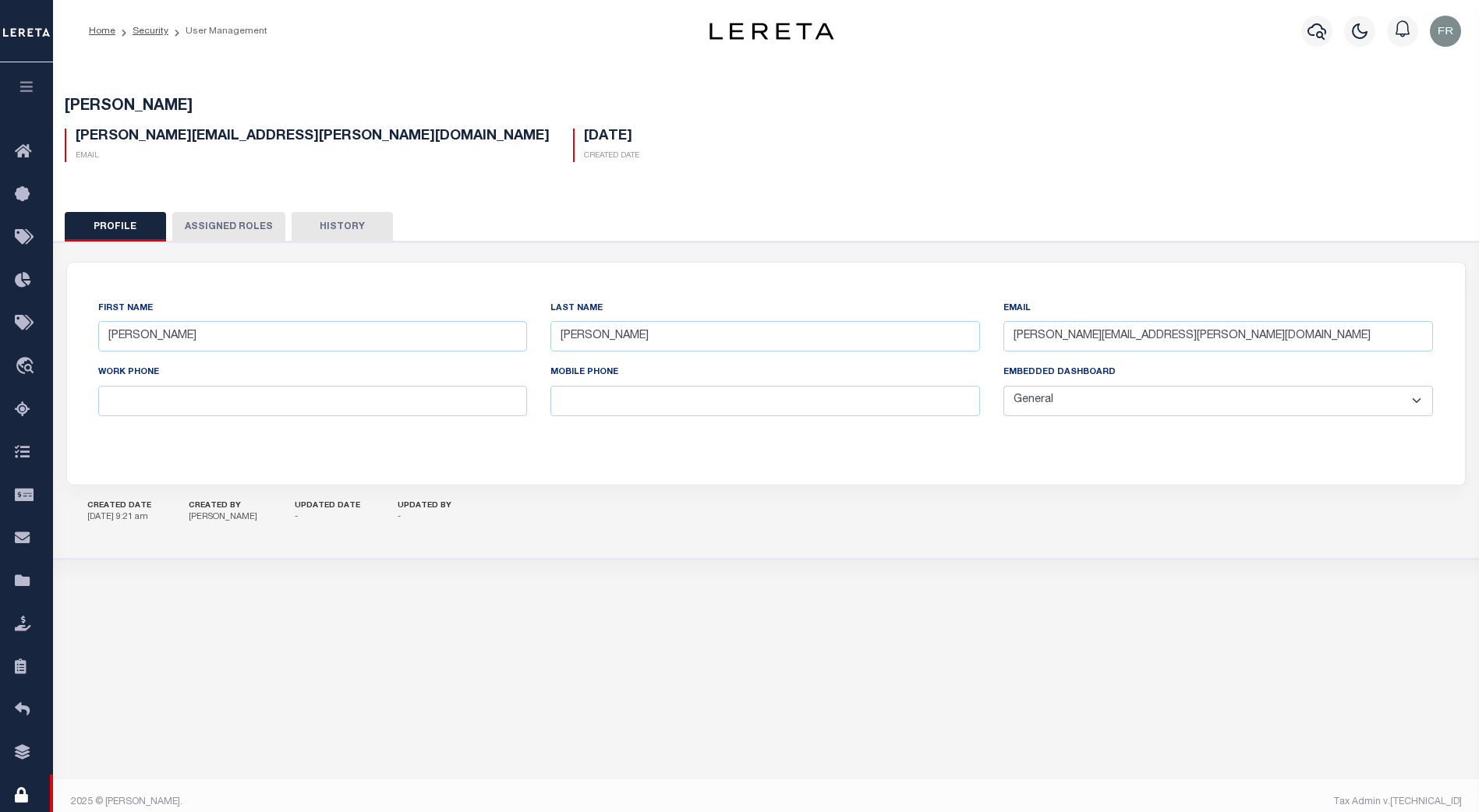
click at [225, 228] on button "Assigned Roles" at bounding box center [229, 226] width 113 height 29
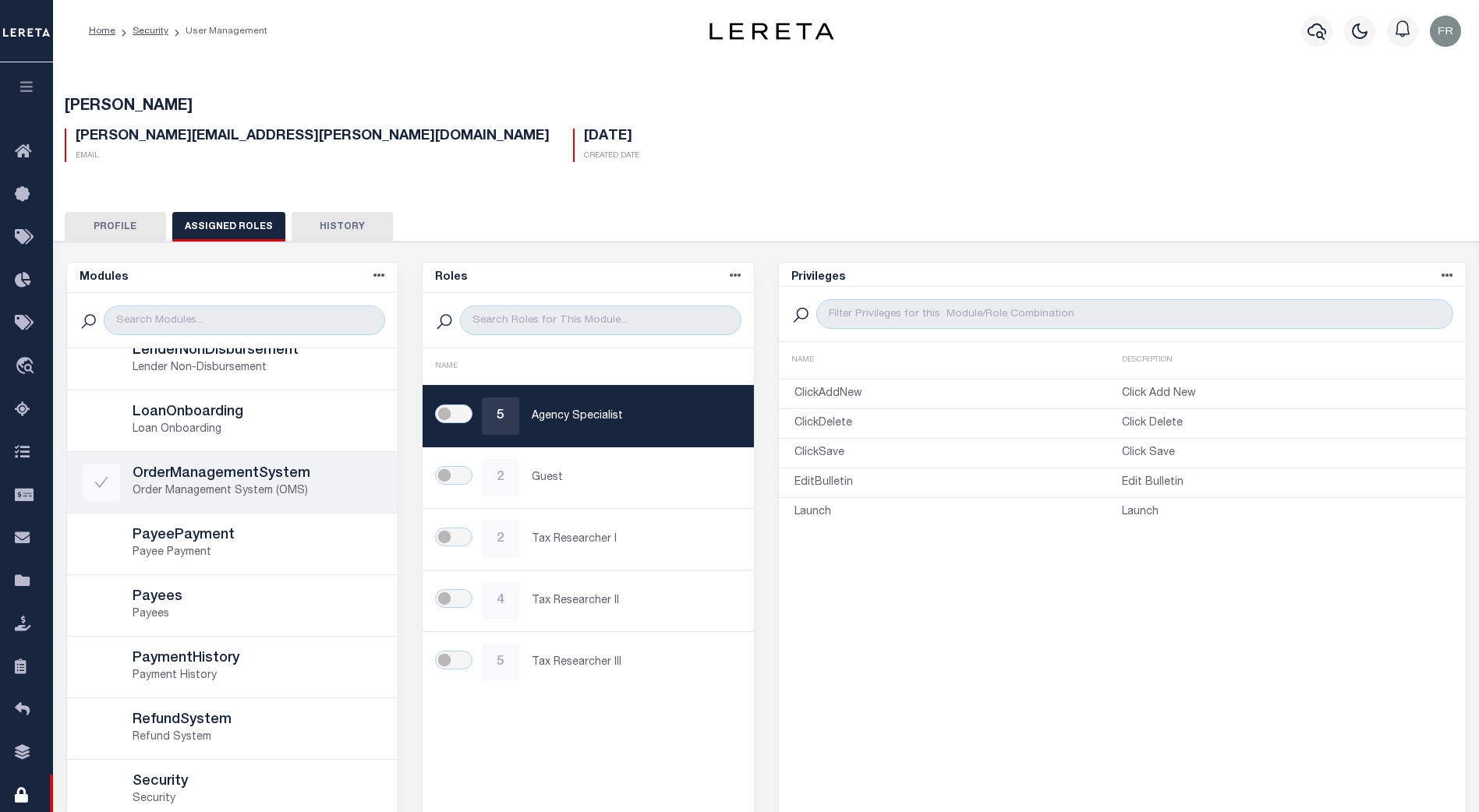
click at [292, 467] on h5 "OrderManagementSystem" at bounding box center [258, 475] width 251 height 17
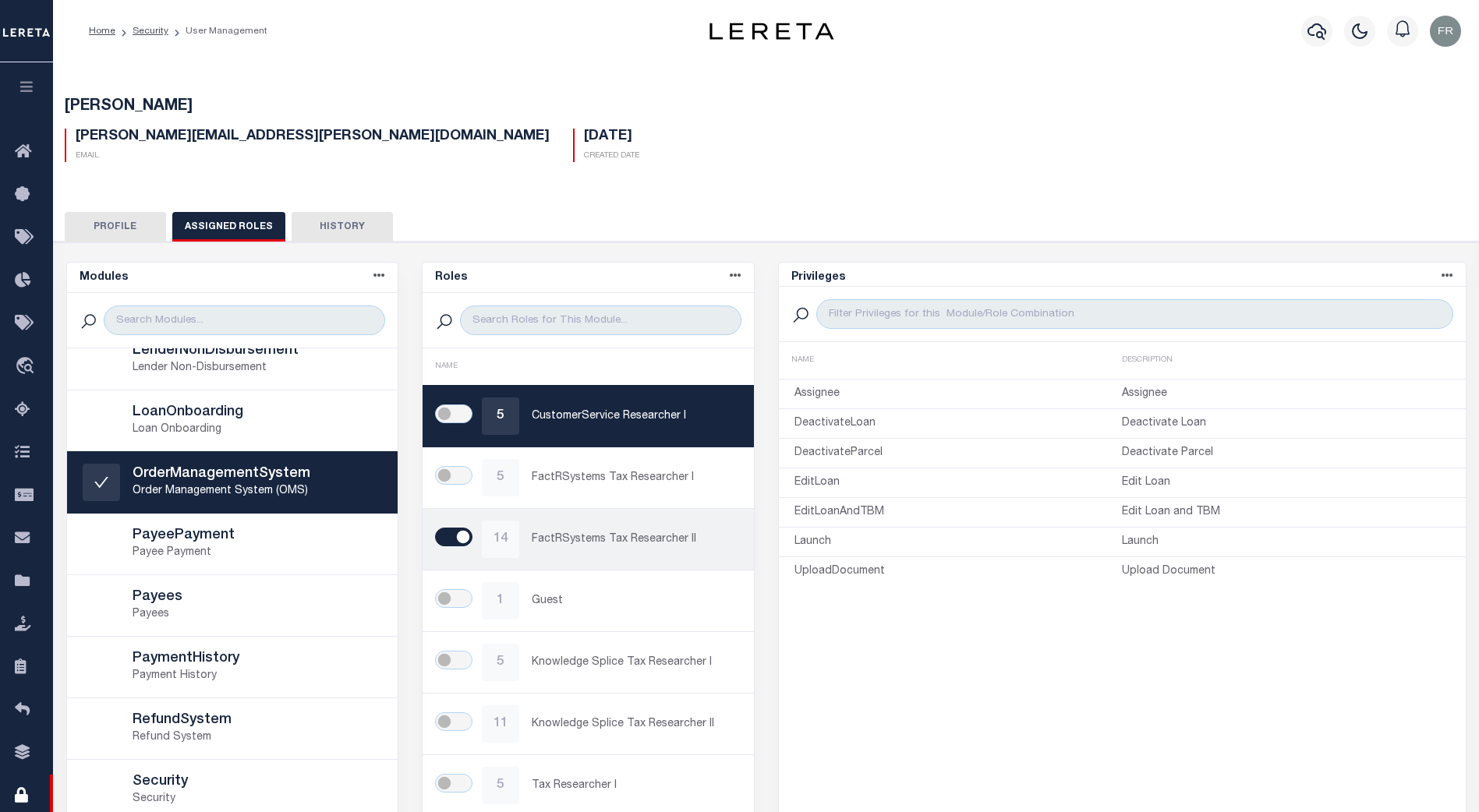
click at [690, 554] on div "14 FactRSystems Tax Researcher II" at bounding box center [588, 540] width 301 height 38
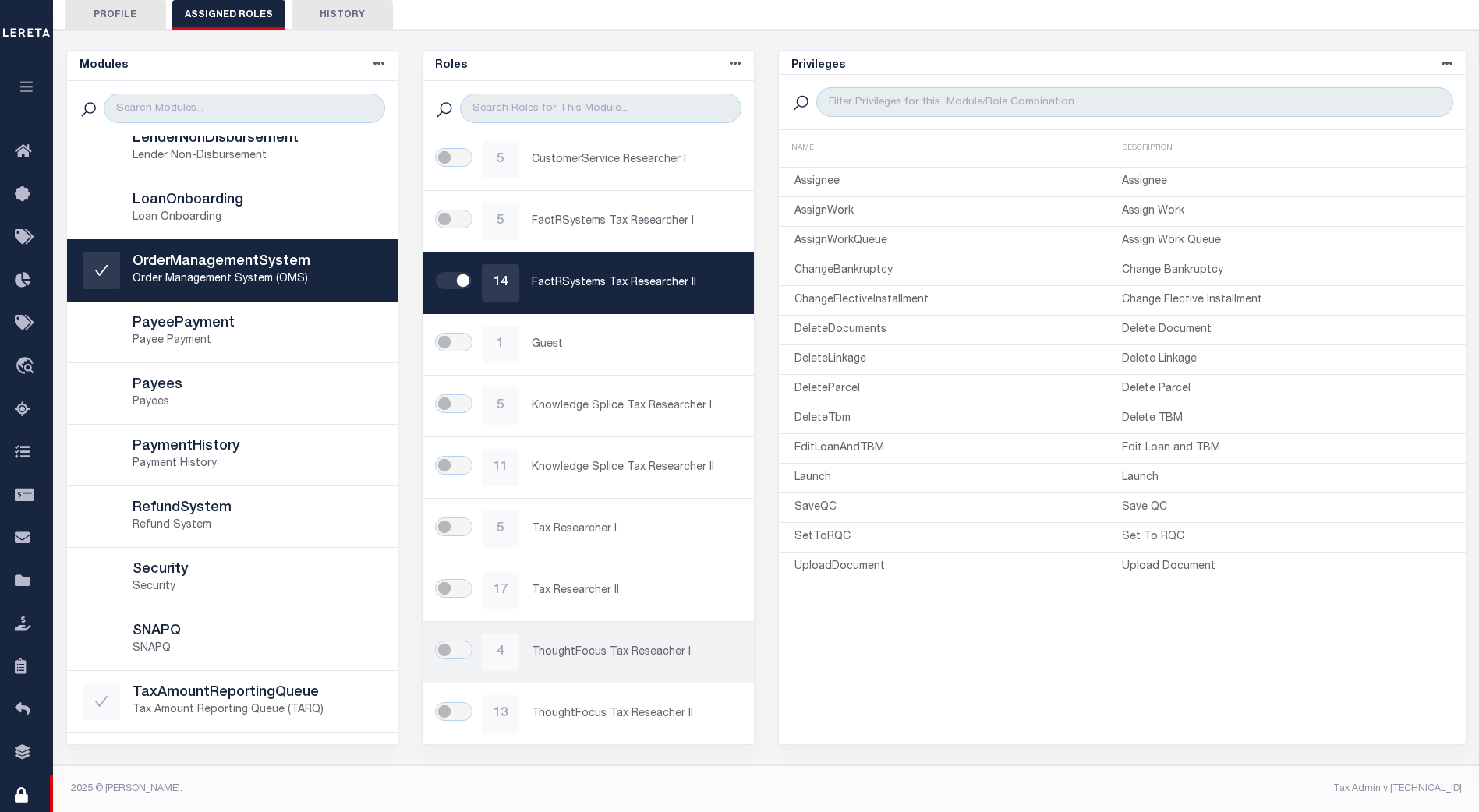
scroll to position [213, 0]
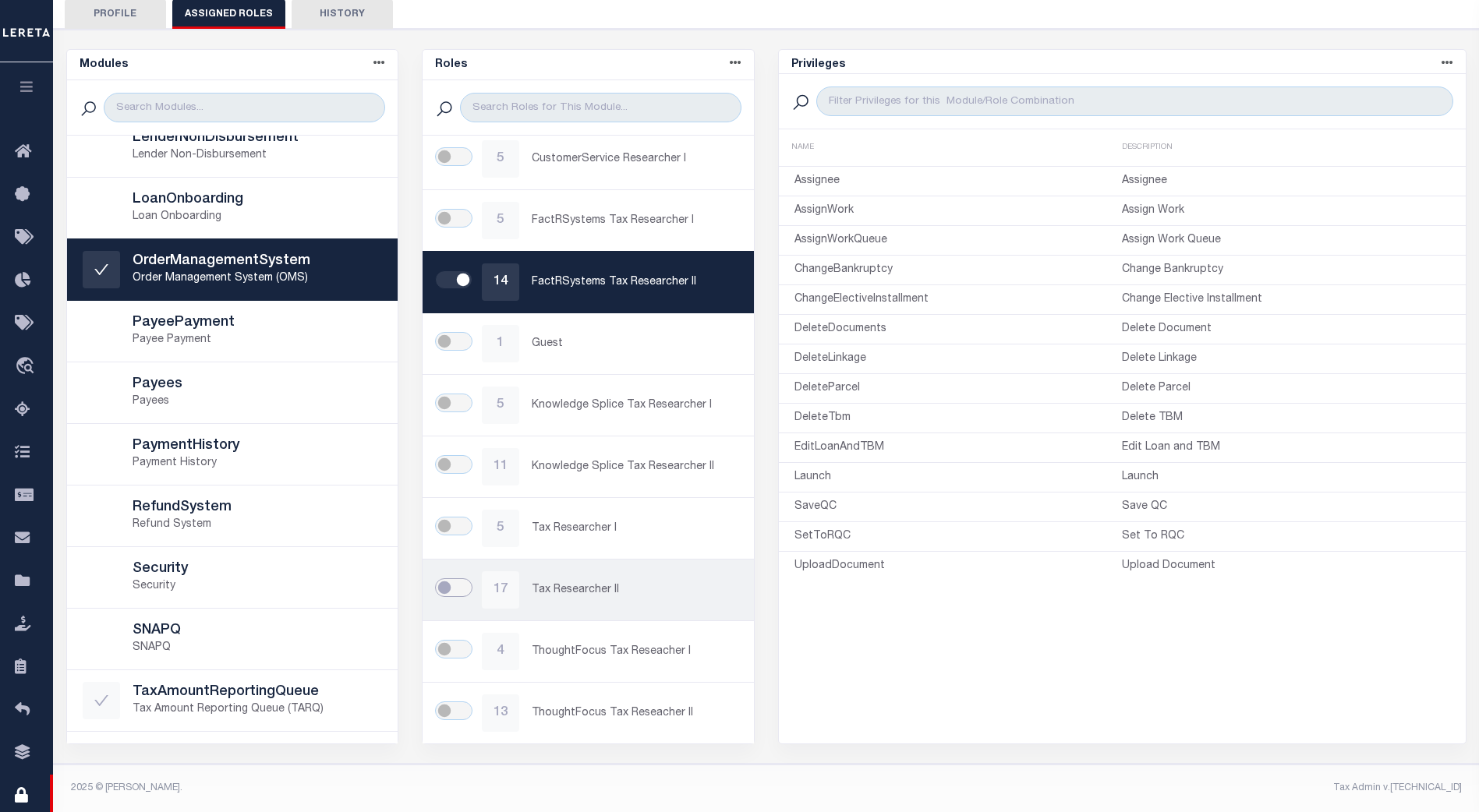
click at [446, 589] on input "checkbox" at bounding box center [454, 588] width 38 height 19
checkbox input "true"
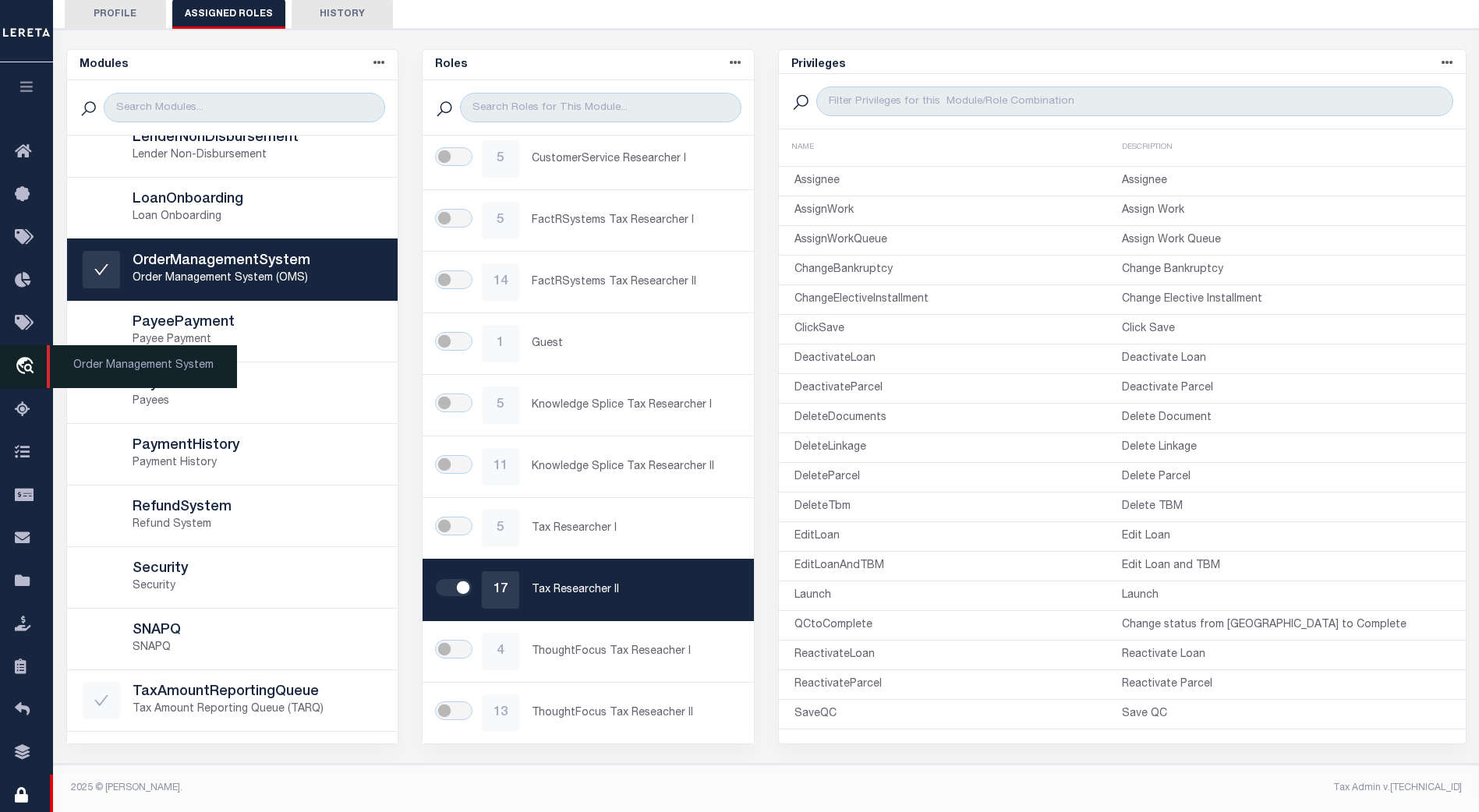
click at [24, 371] on icon "travel_explore" at bounding box center [27, 367] width 24 height 21
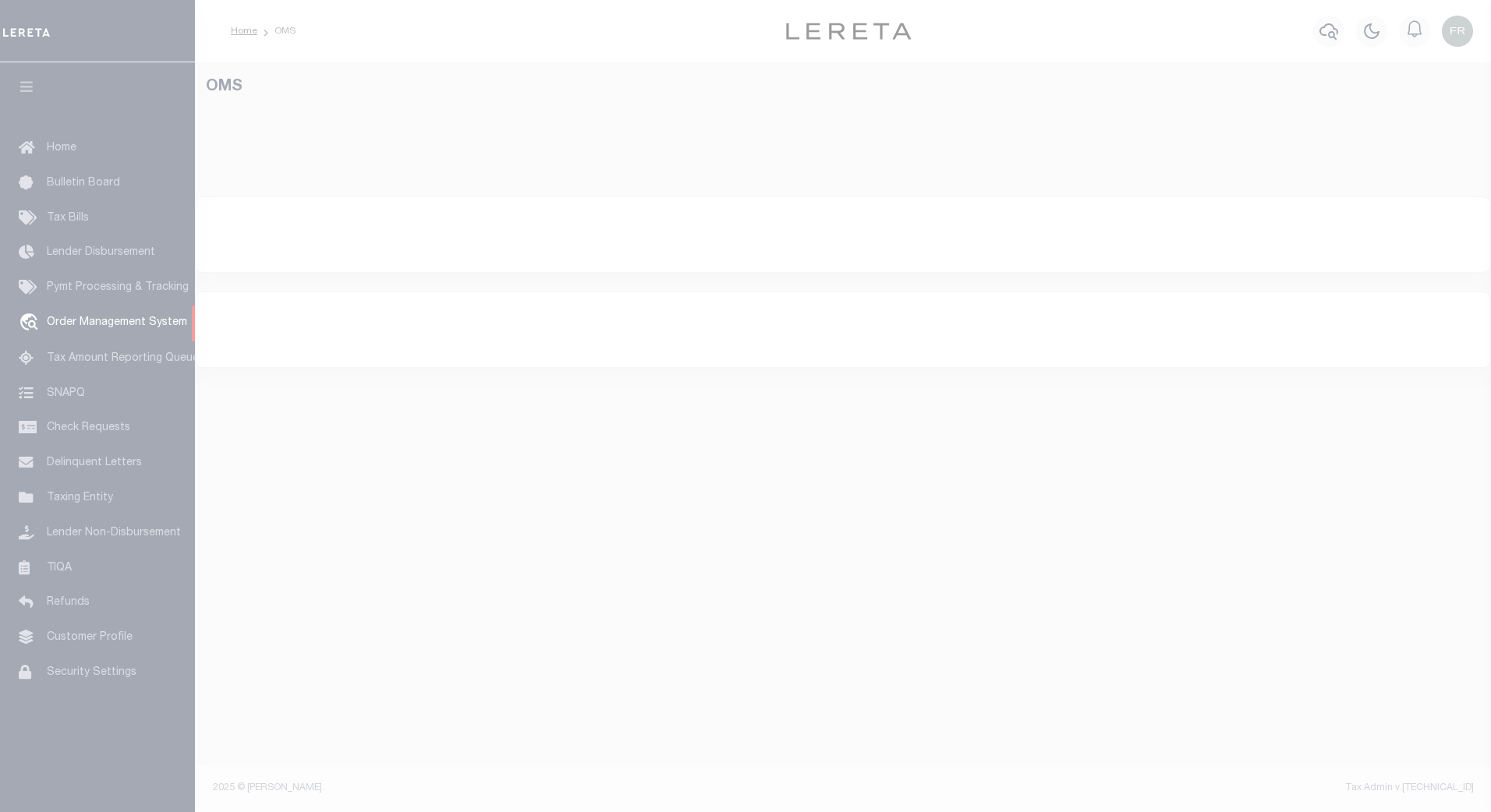
select select "200"
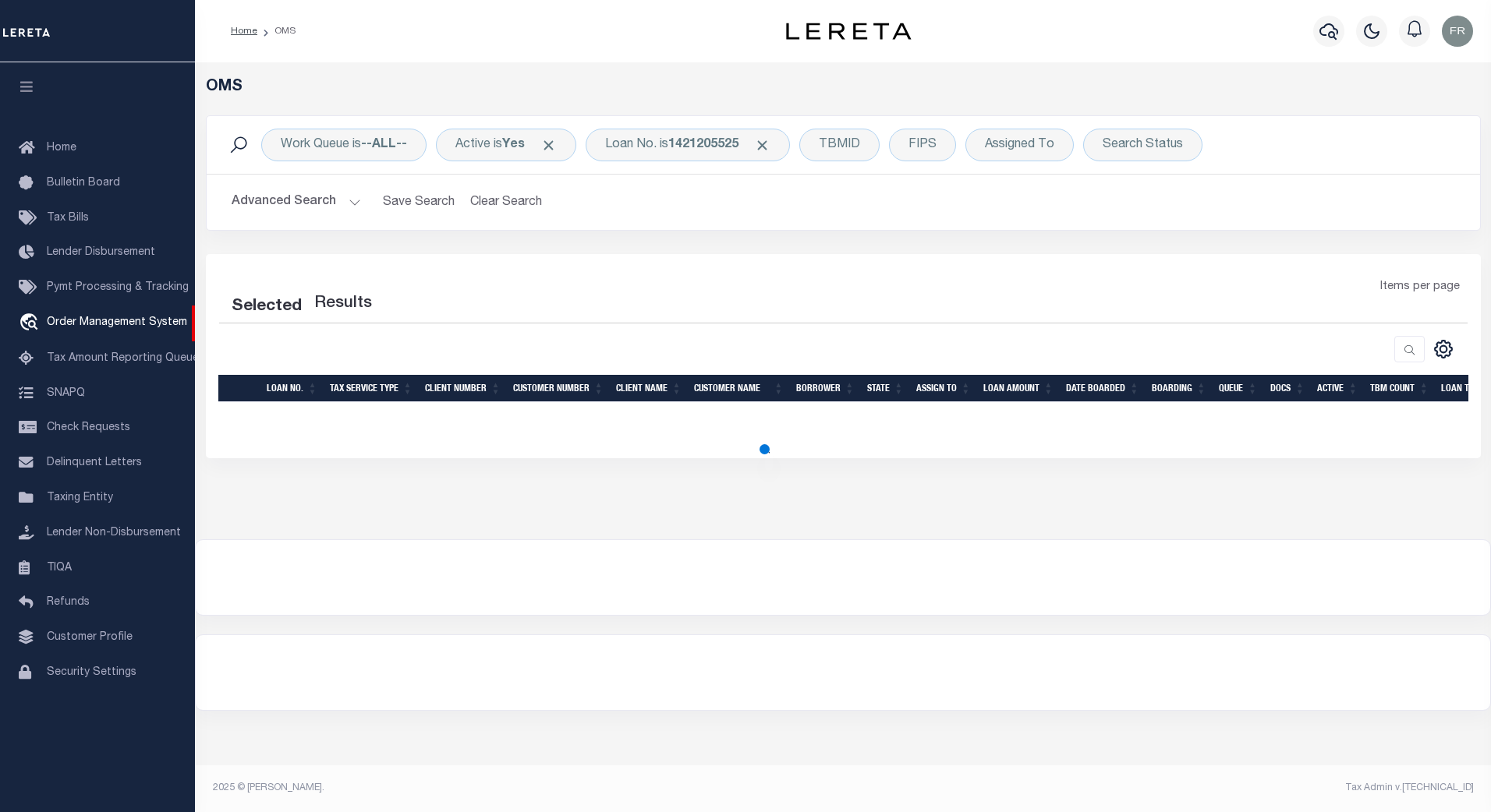
select select "200"
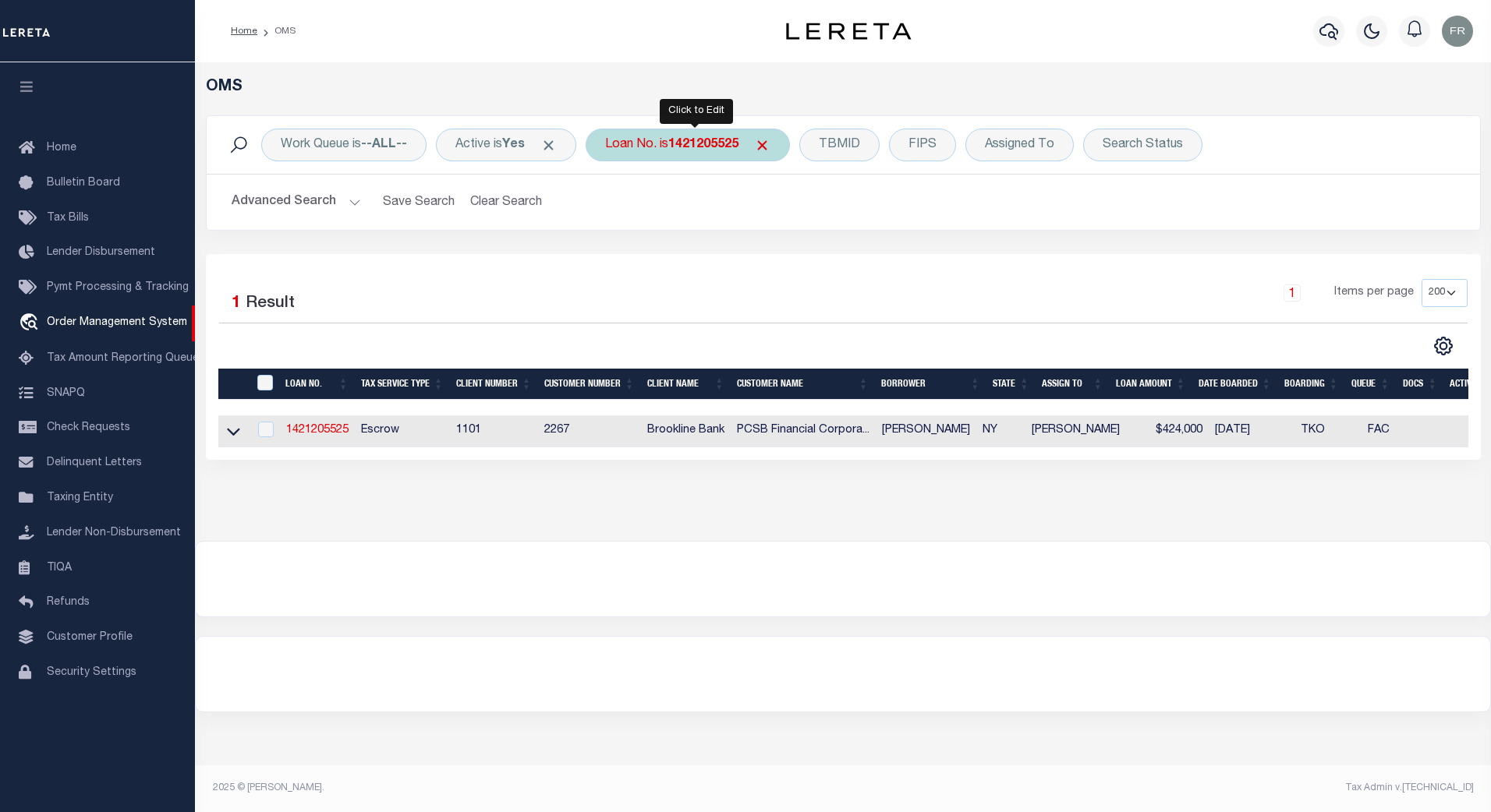
click at [730, 152] on b "1421205525" at bounding box center [703, 144] width 70 height 12
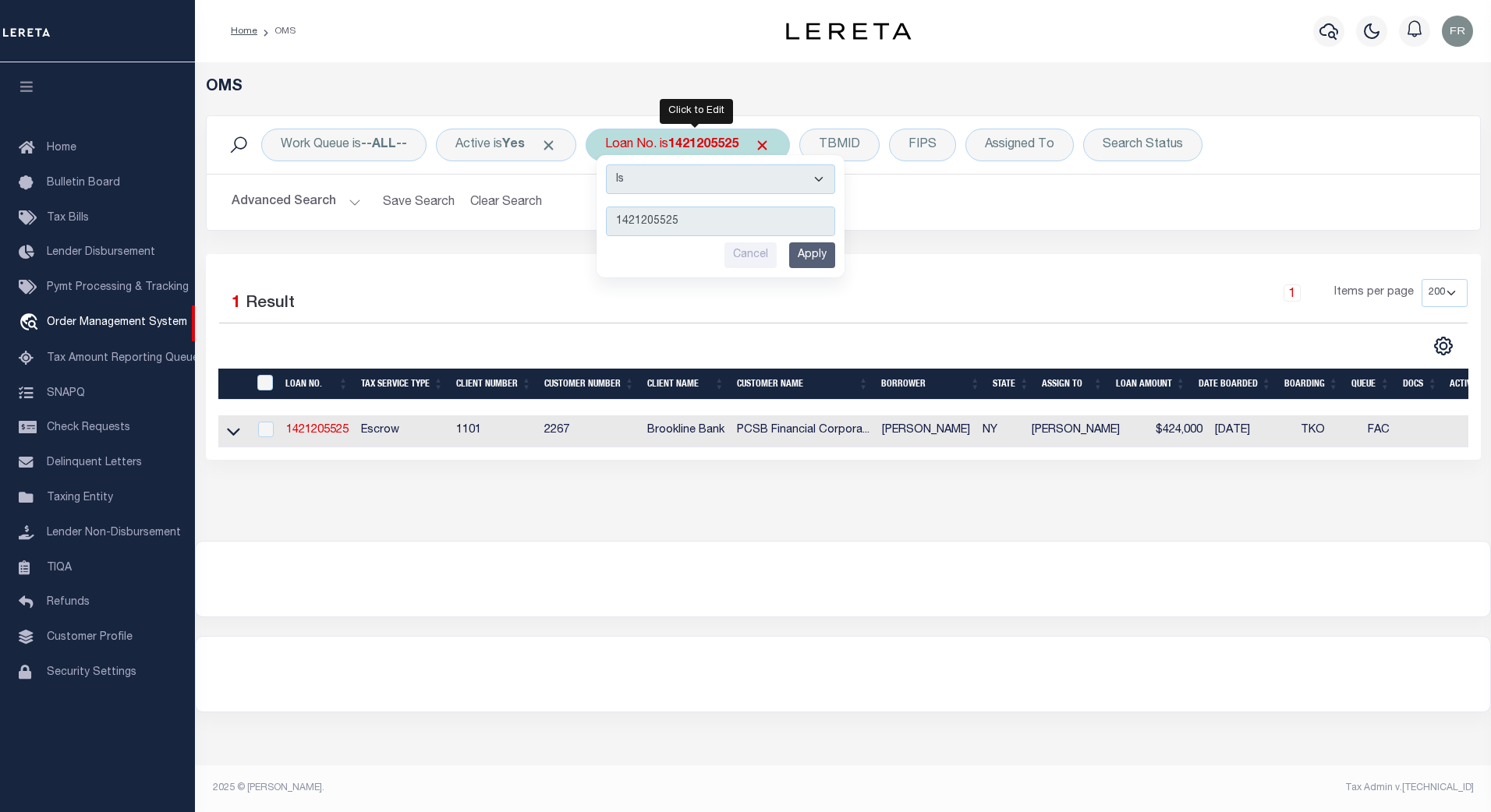
click at [715, 219] on input "1421205525" at bounding box center [720, 220] width 229 height 29
type input "1"
type input "6171871"
click at [818, 258] on input "Apply" at bounding box center [811, 254] width 46 height 25
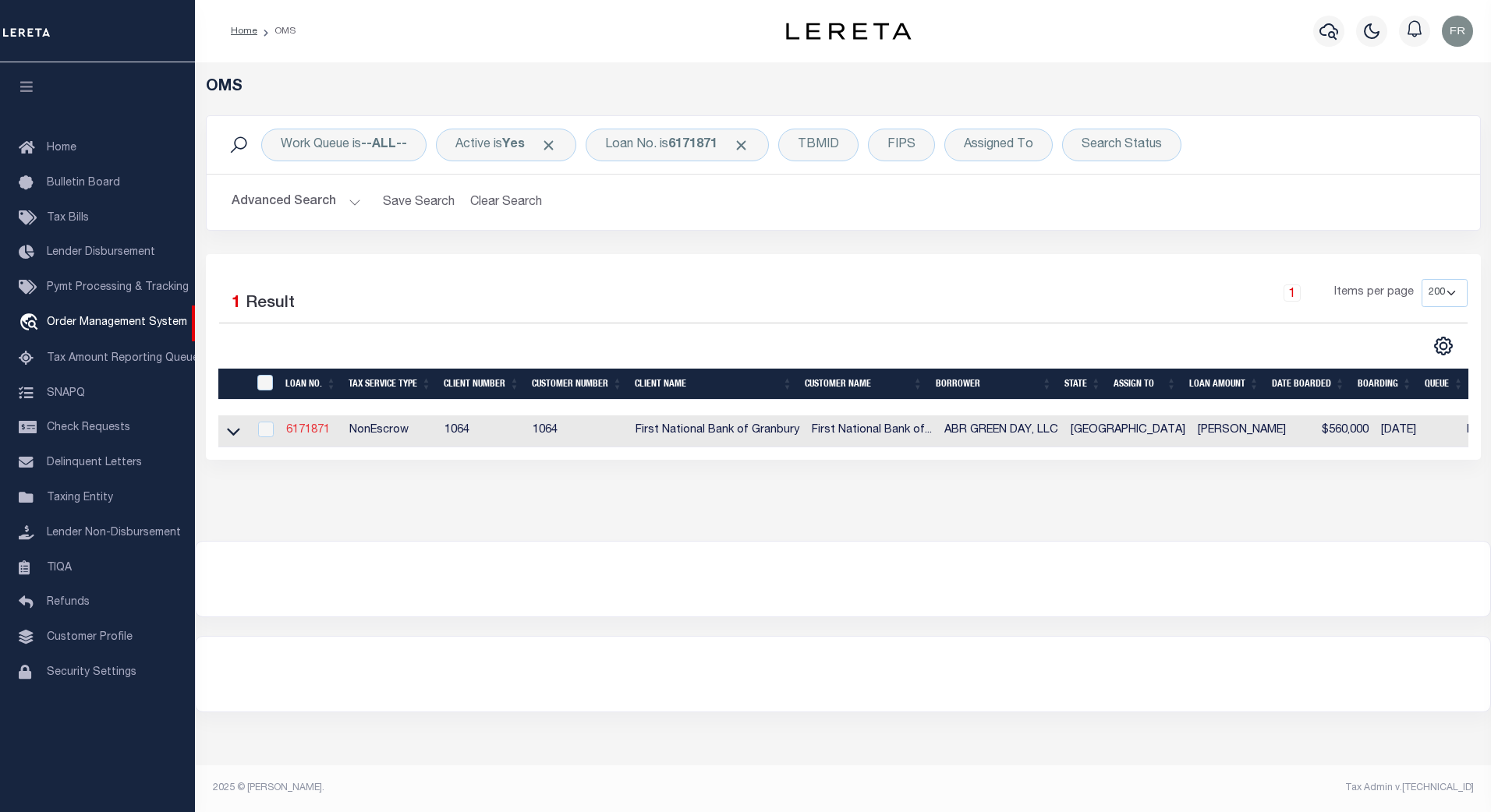
click at [322, 434] on link "6171871" at bounding box center [308, 430] width 43 height 11
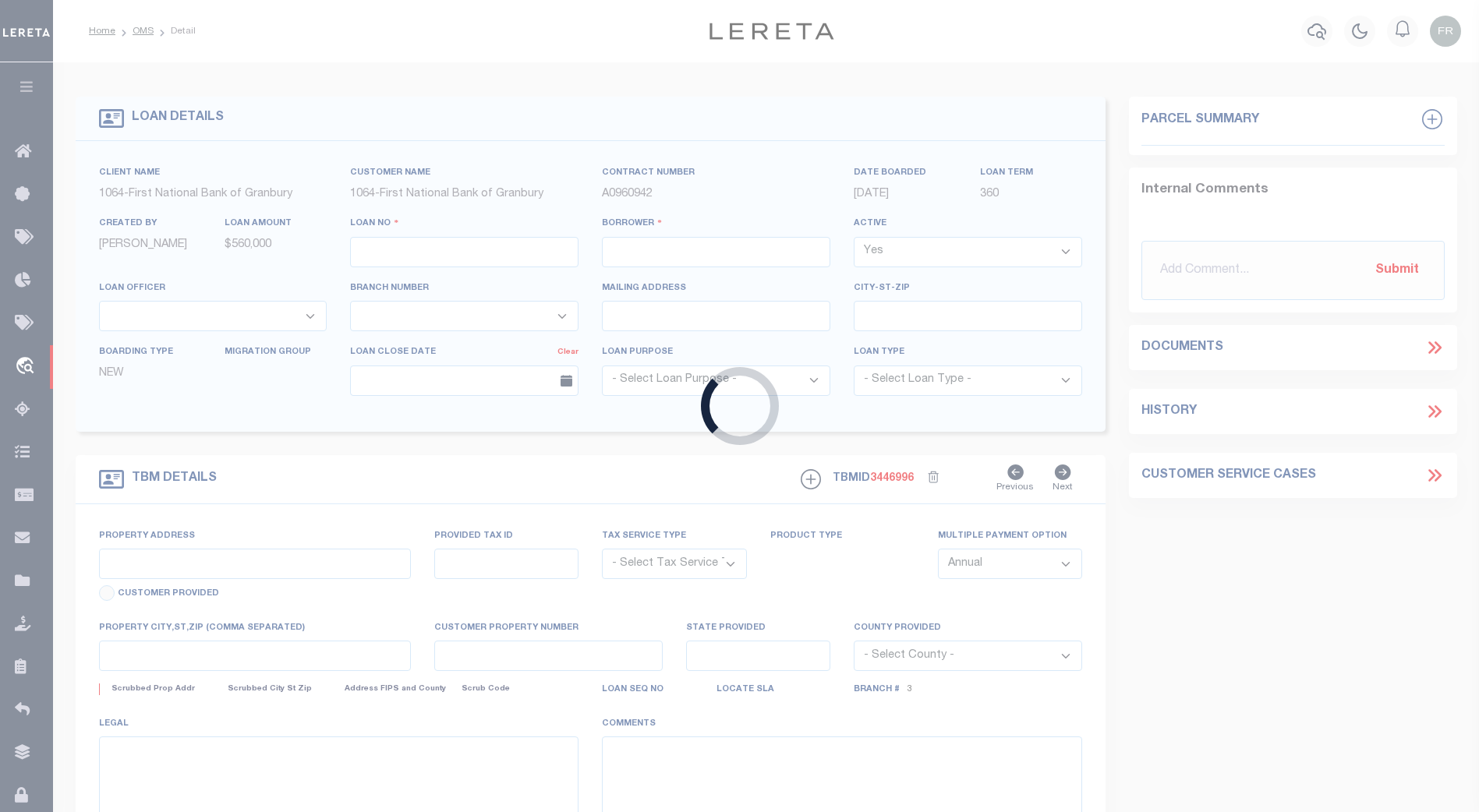
type input "6171871"
type input "ABR GREEN DAY, LLC"
select select
type input "05/21/2025"
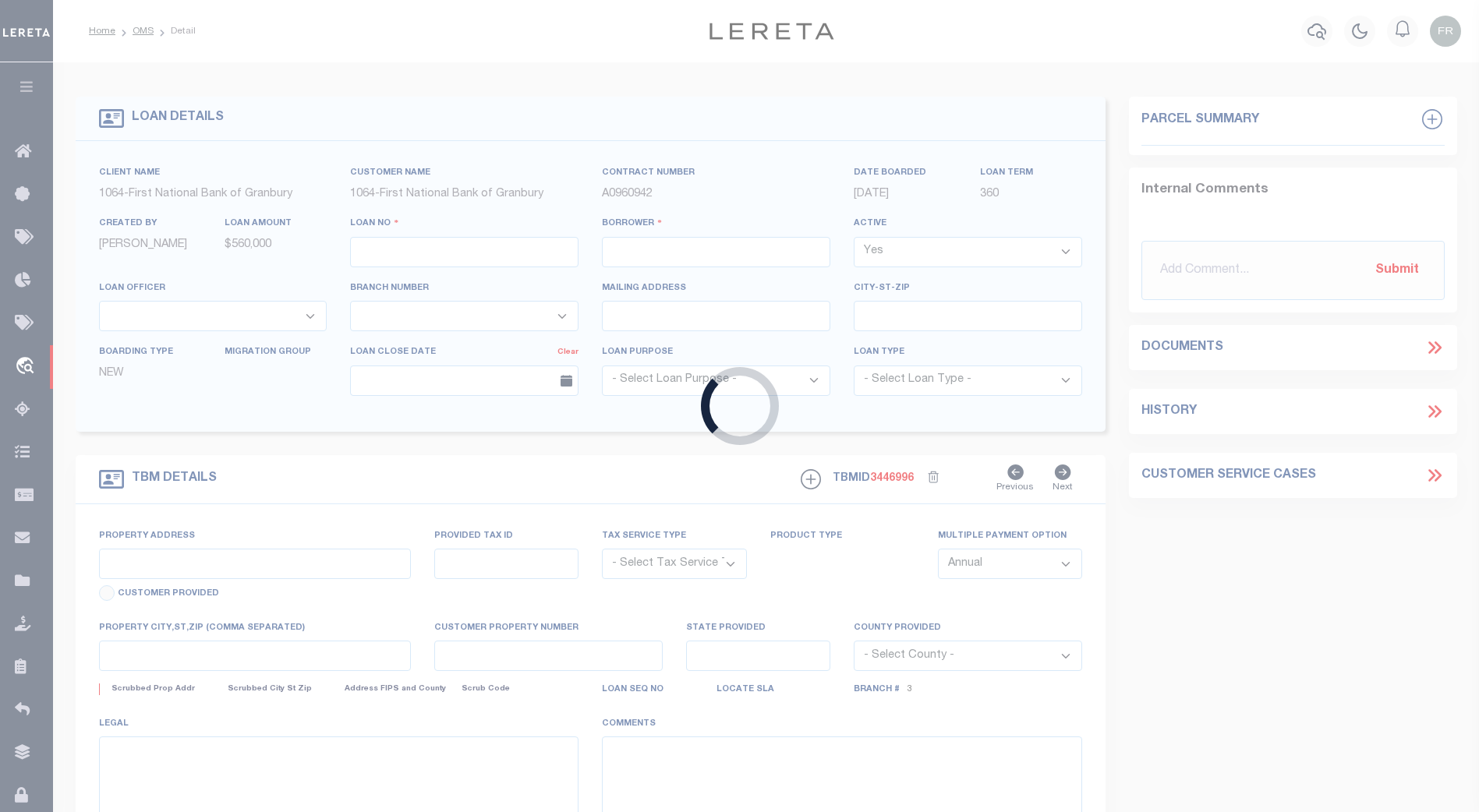
select select "20"
select select "NonEscrow"
type input "4918 BEN DAY MURRIN RD"
select select
type input "FORT WORTH TX 76126-5401"
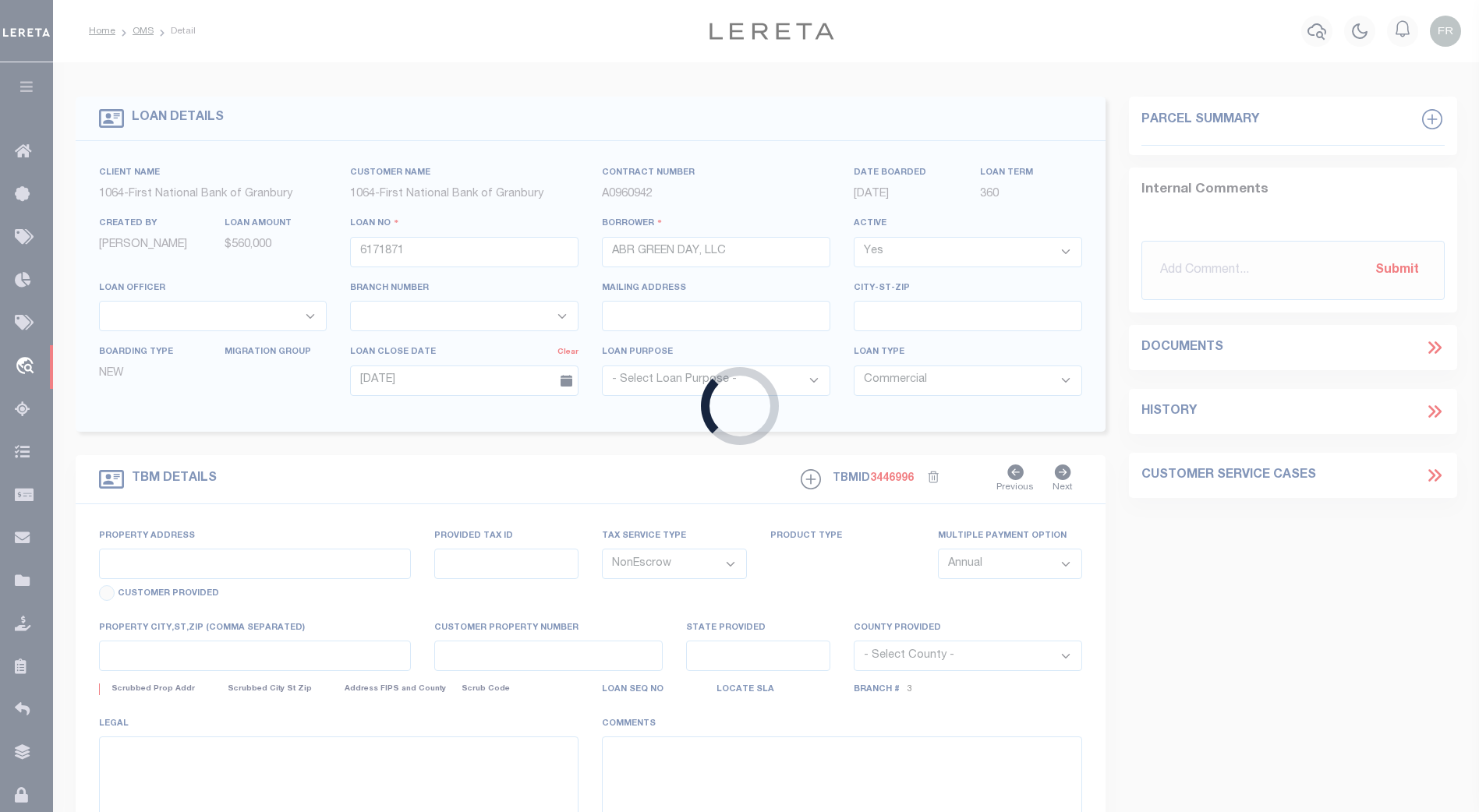
type input "[GEOGRAPHIC_DATA]"
select select
type textarea "2.44 AC, TC HAWPE SVY A-701, TARRANT CO, TX"
type textarea "TAX ID Update last comment: Parcel not required."
select select "1234"
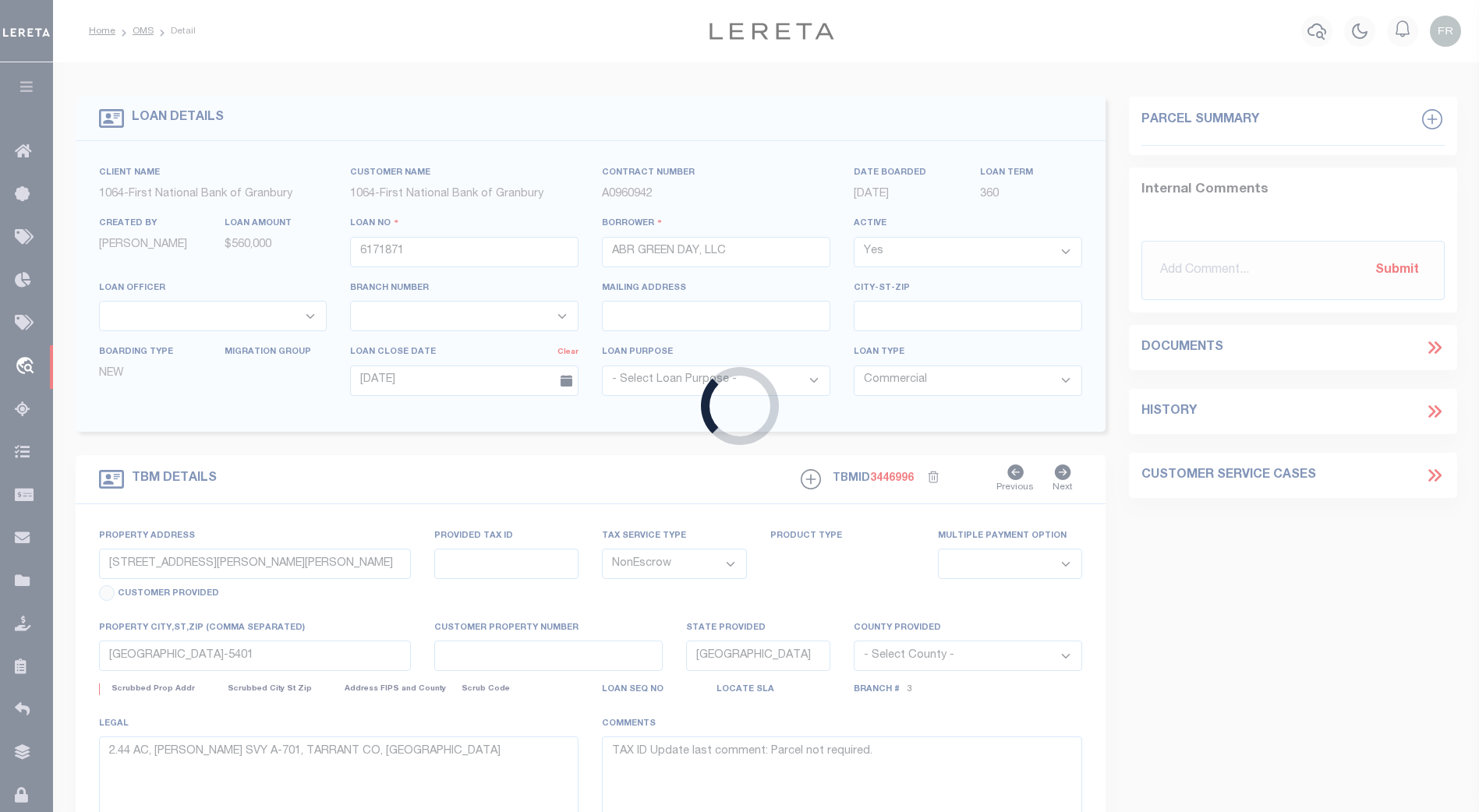
select select "211"
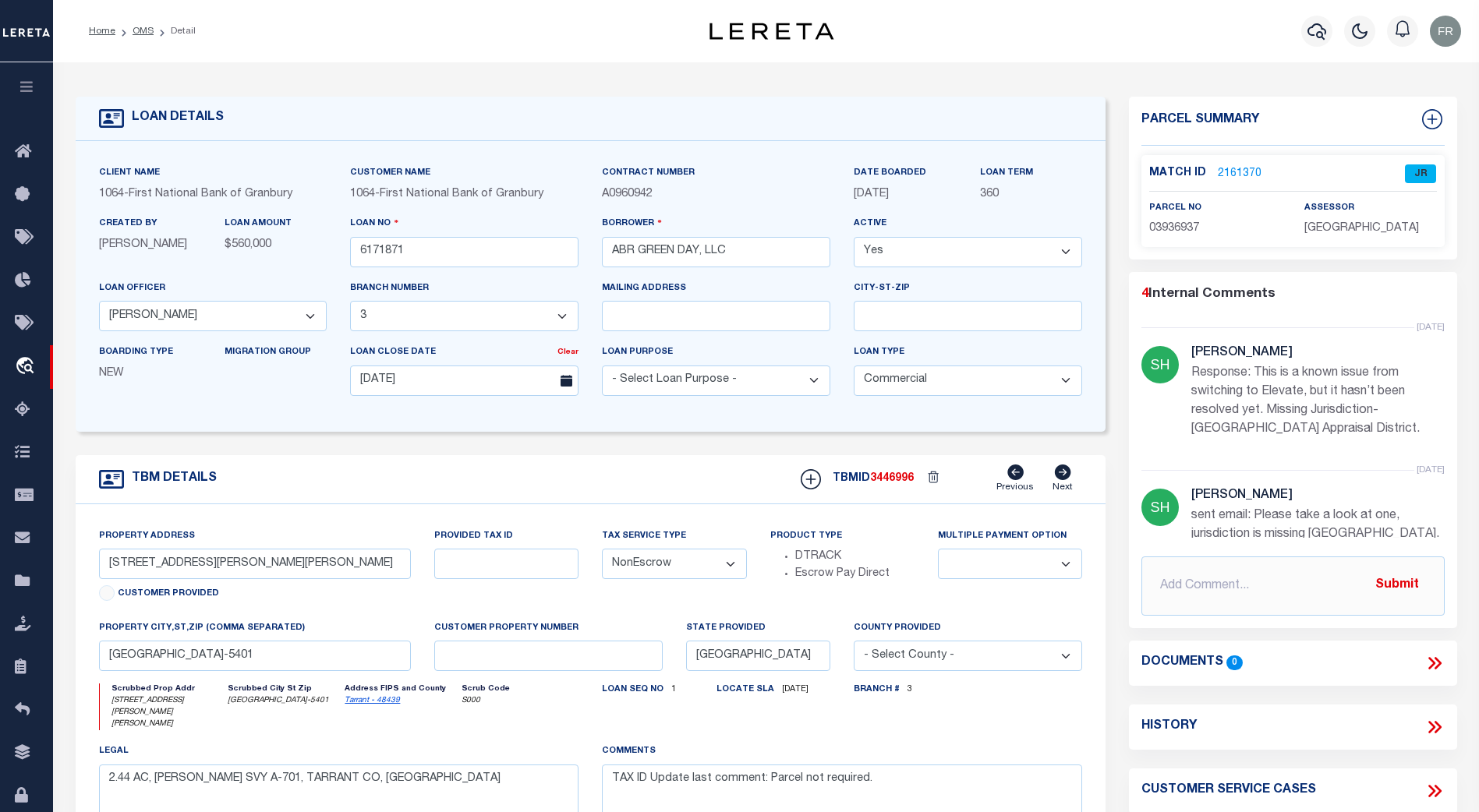
click at [1233, 171] on link "2161370" at bounding box center [1240, 173] width 43 height 16
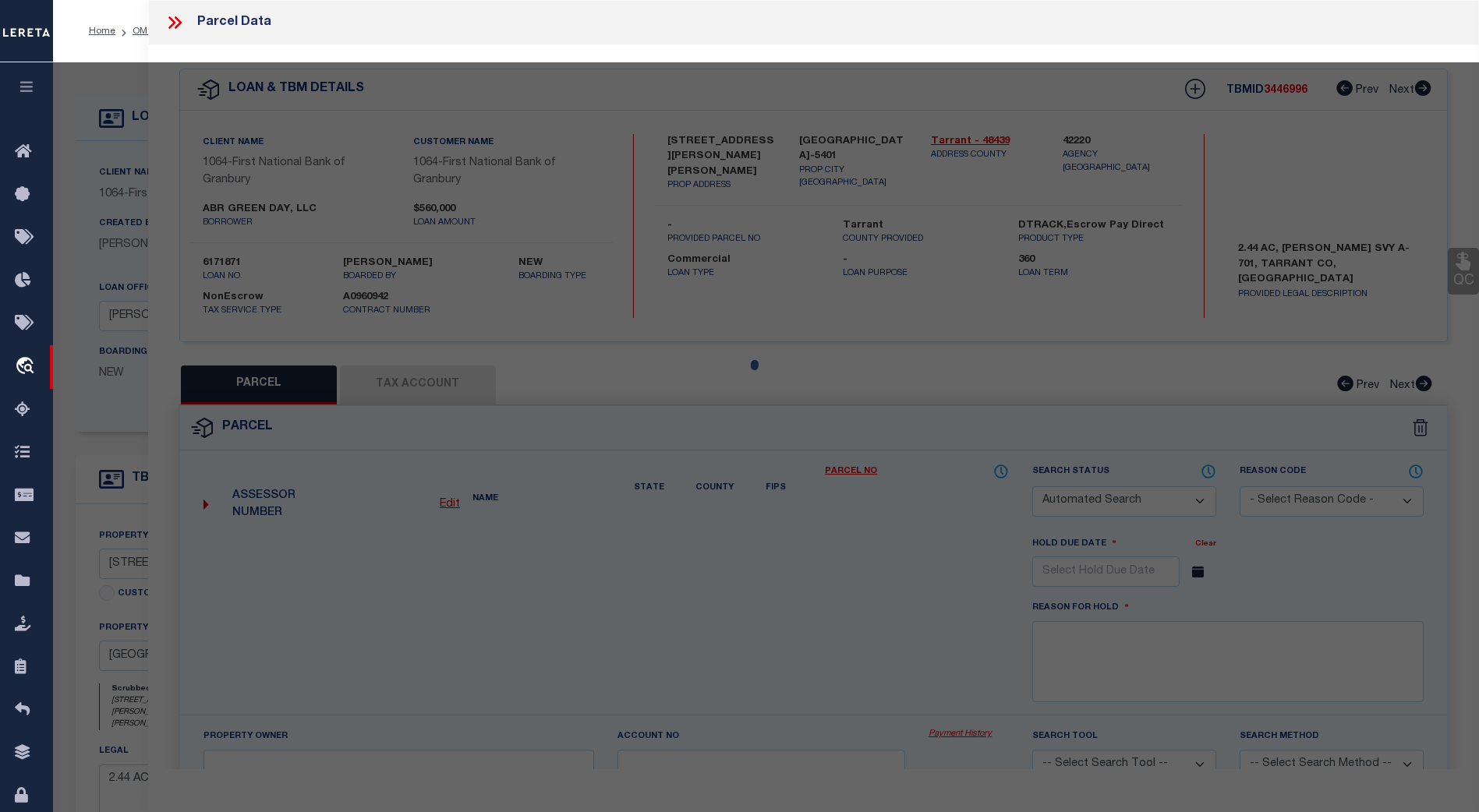
checkbox input "false"
select select "JR"
type input "ABR GREEN DAY LLC"
select select "AGW"
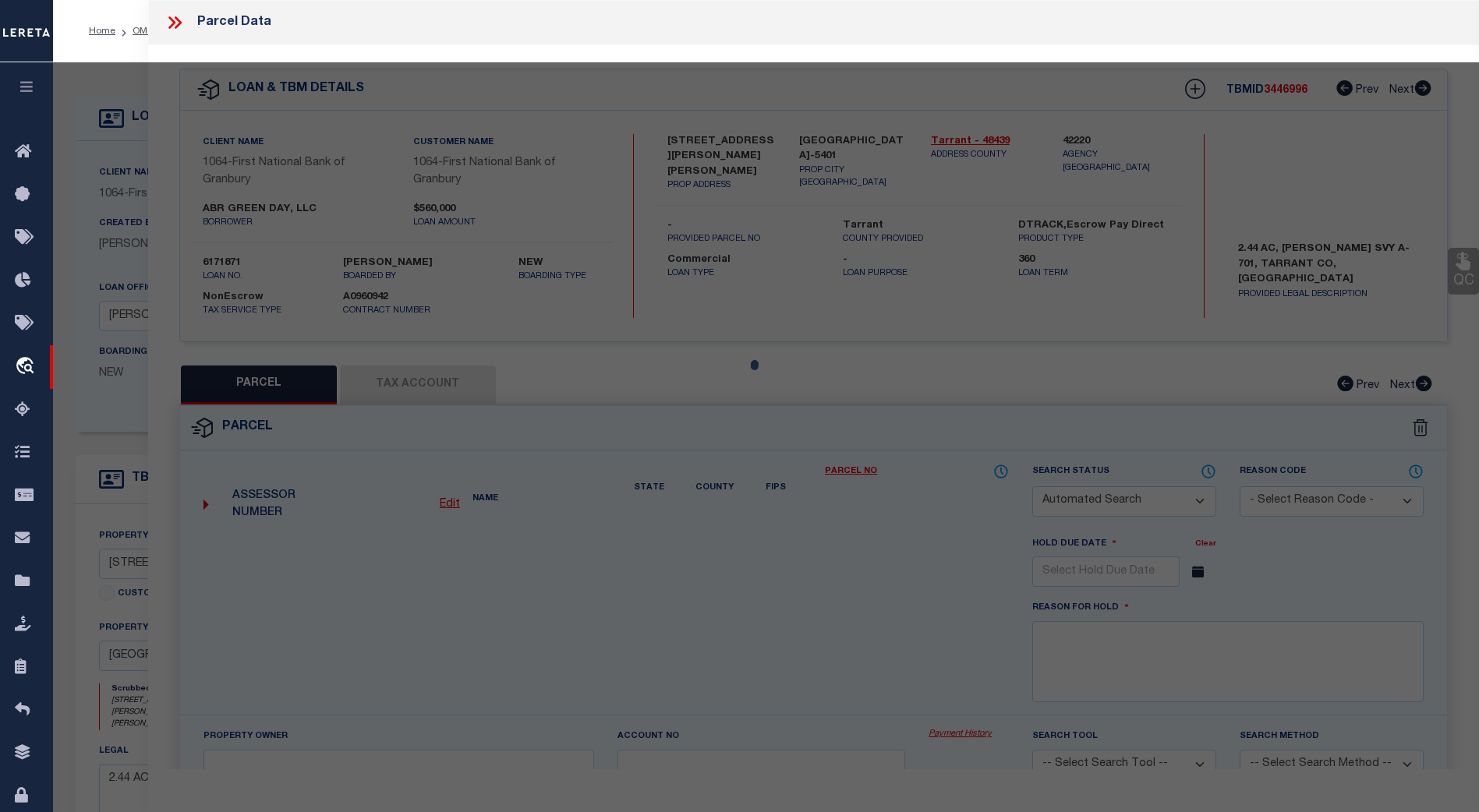
select select "LEG"
type input "4918 BEN DAY MURRIN RD"
type input "FORT WORTH TX 76126-5401"
type textarea "HAWPE, T C SURVEY Abstract 701 Tract 7P ABST 701 TRS 7P & 7Q"
type textarea "Parker county tax agency is not listed in jurisdiction list. Completed as per s…"
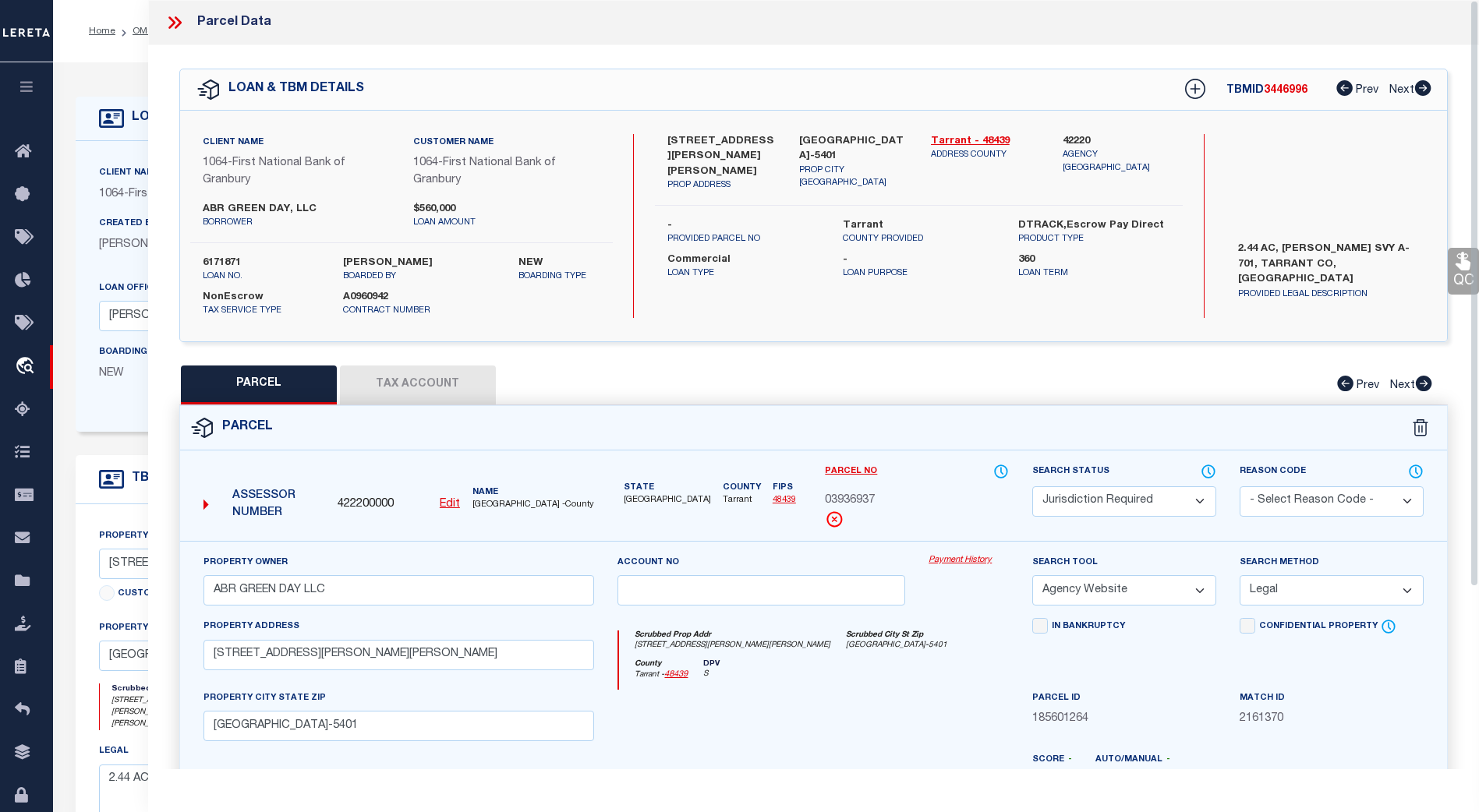
click at [446, 382] on button "Tax Account" at bounding box center [418, 384] width 156 height 39
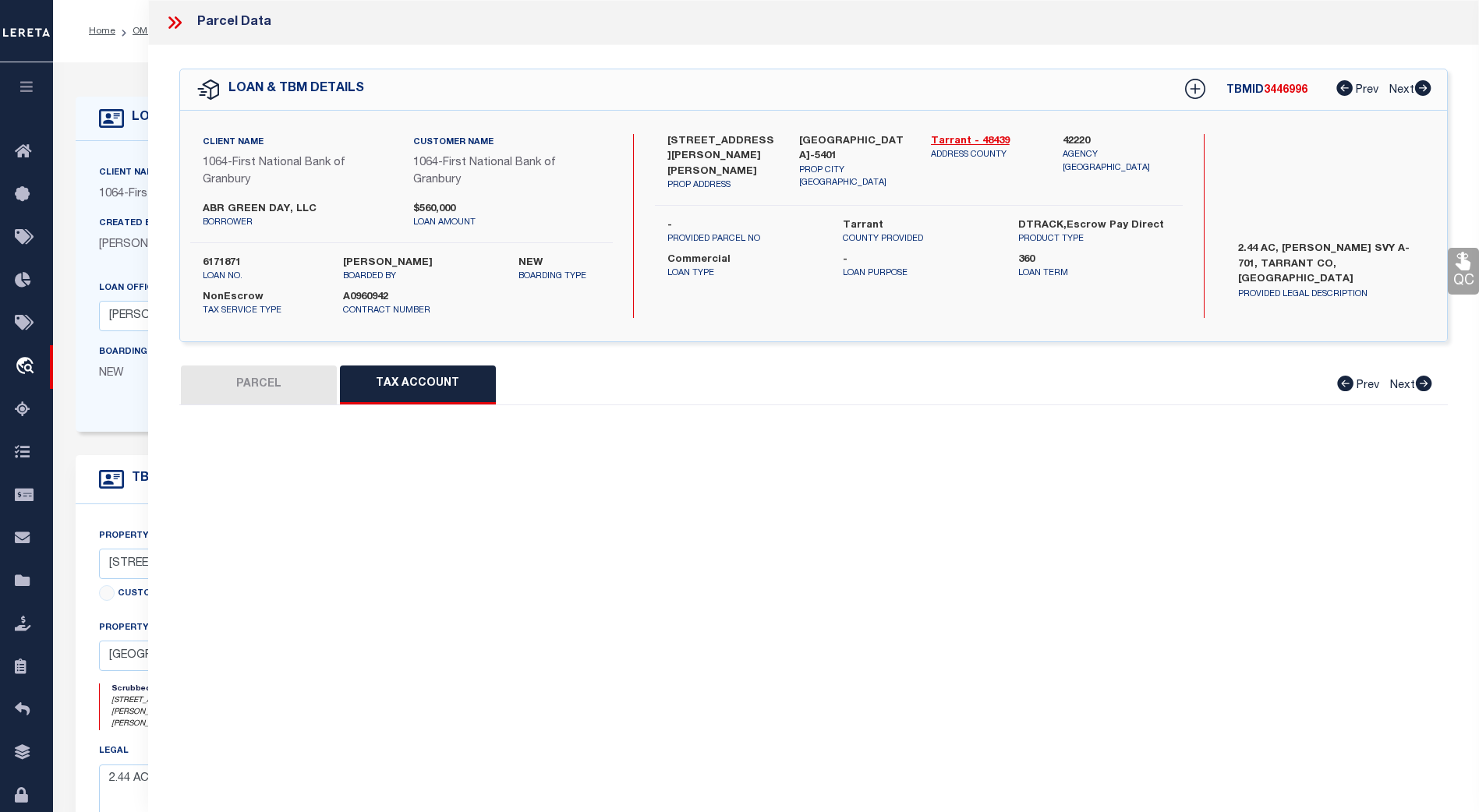
select select "100"
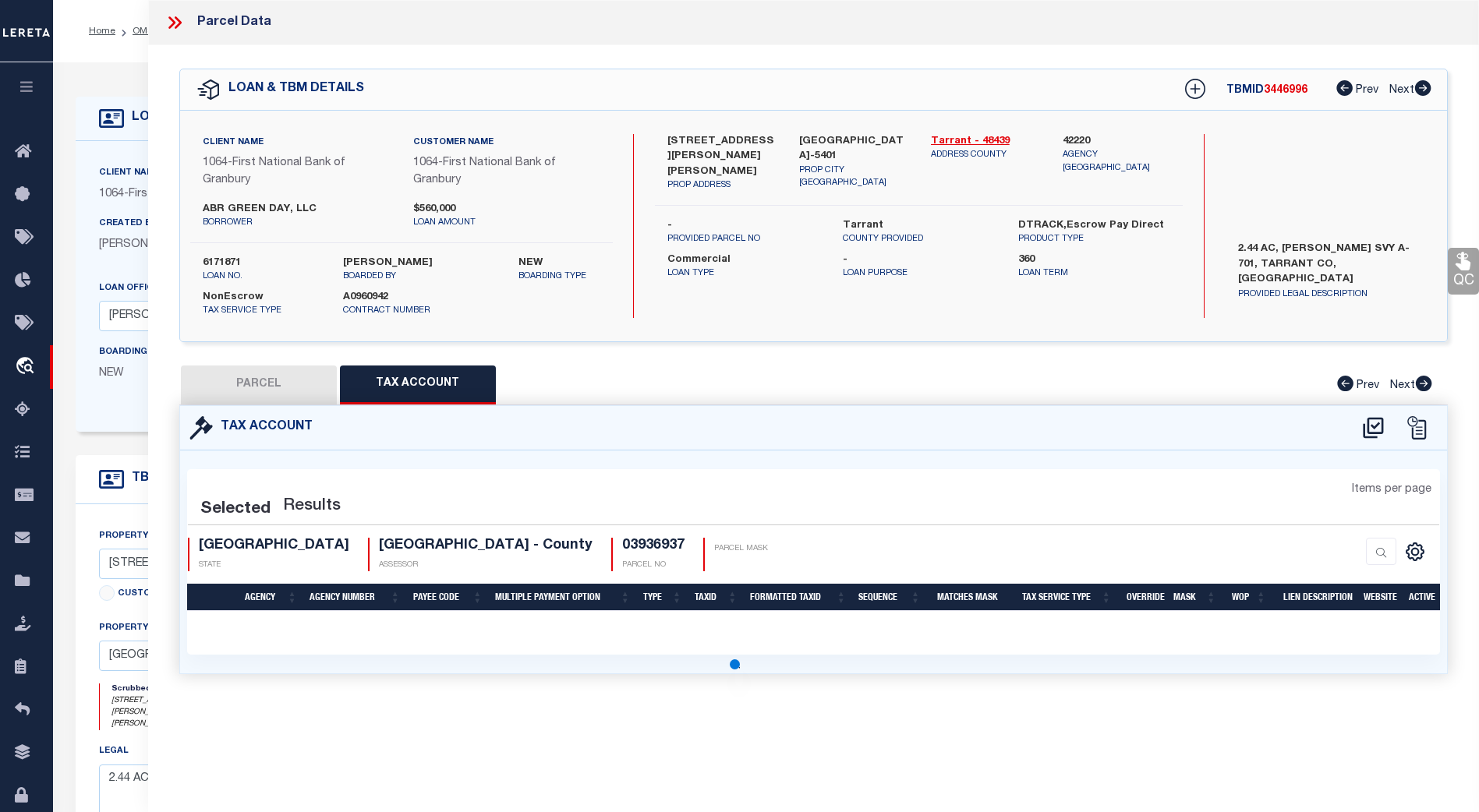
select select "100"
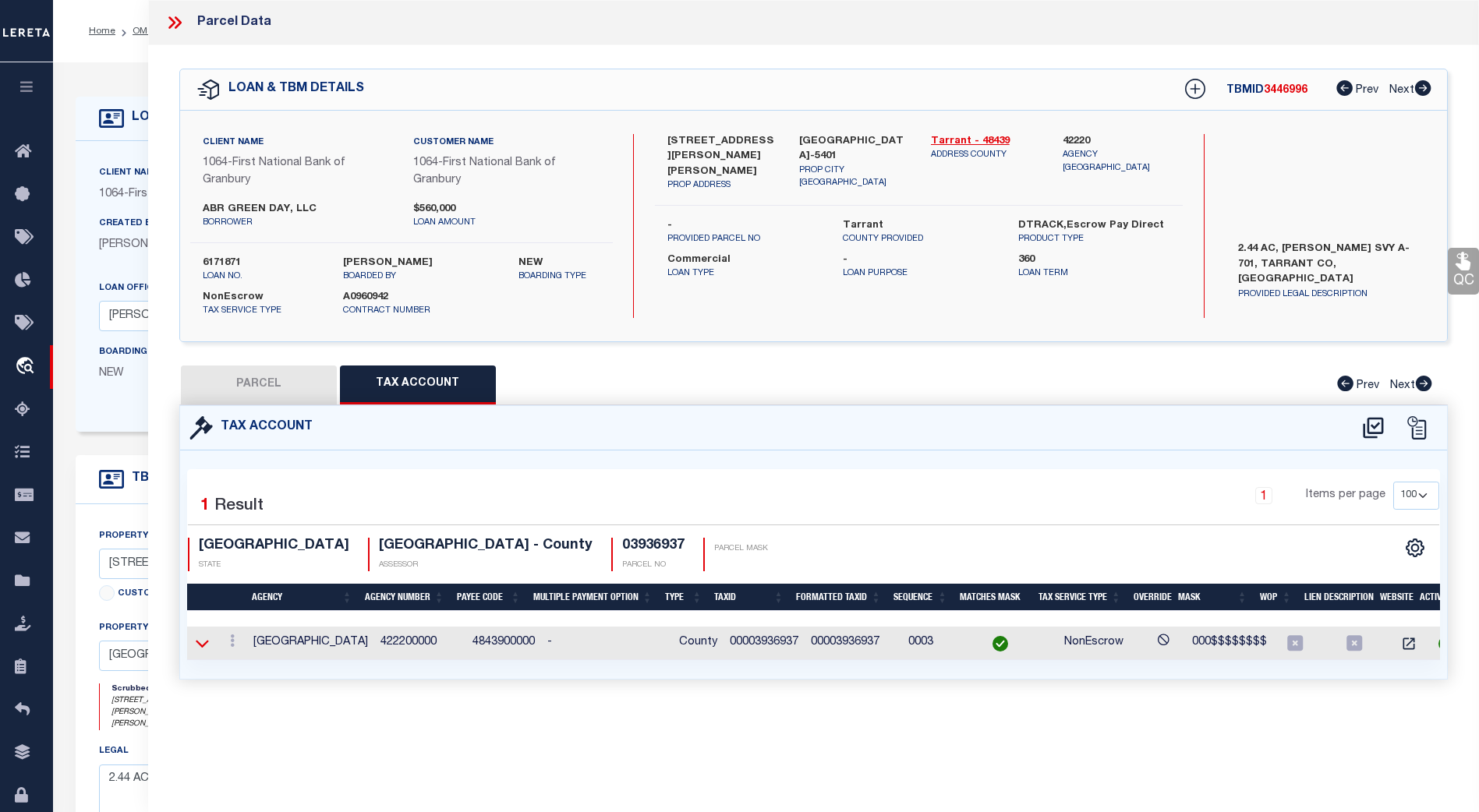
click at [202, 644] on icon at bounding box center [203, 642] width 13 height 16
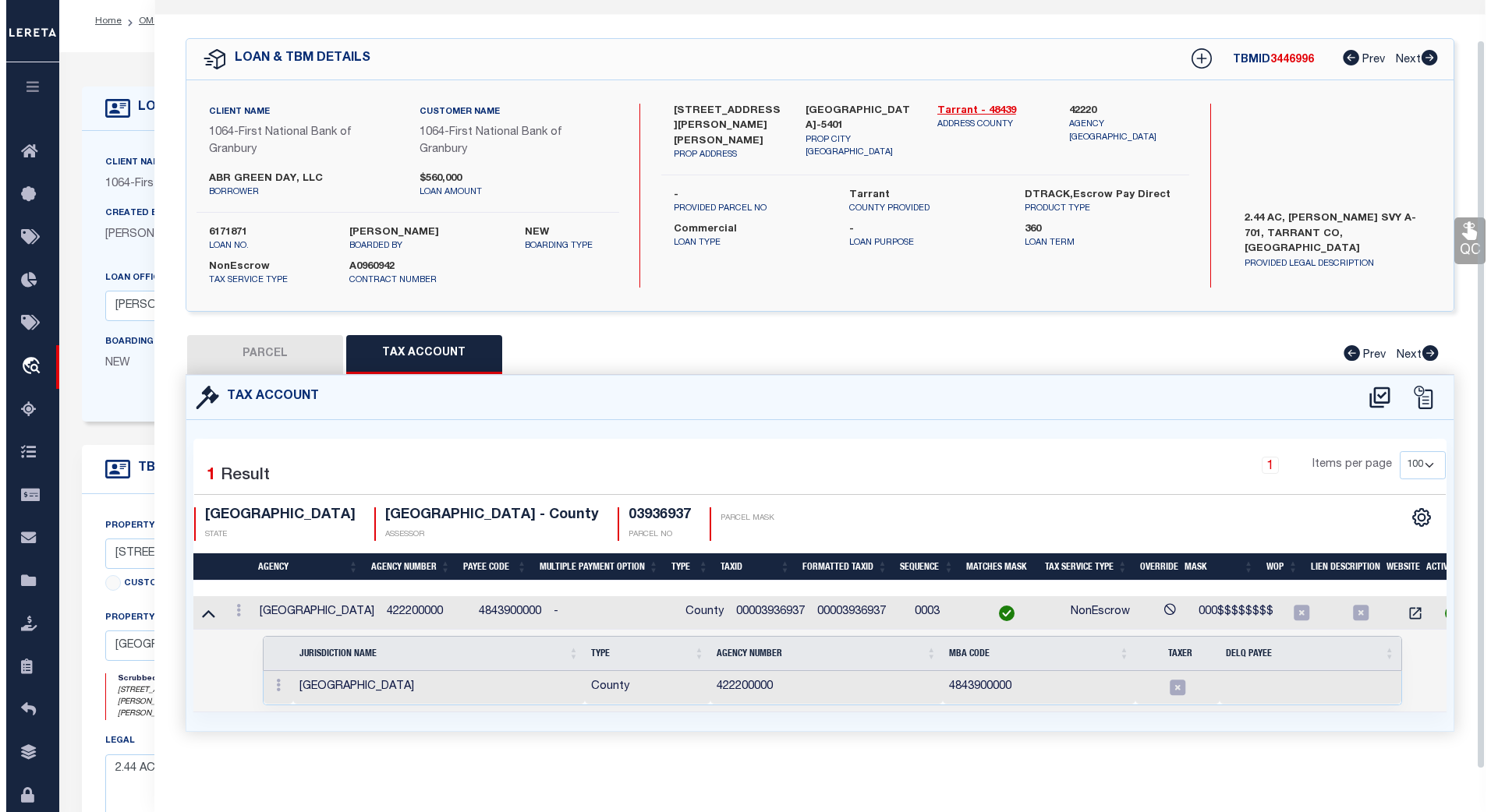
scroll to position [11, 0]
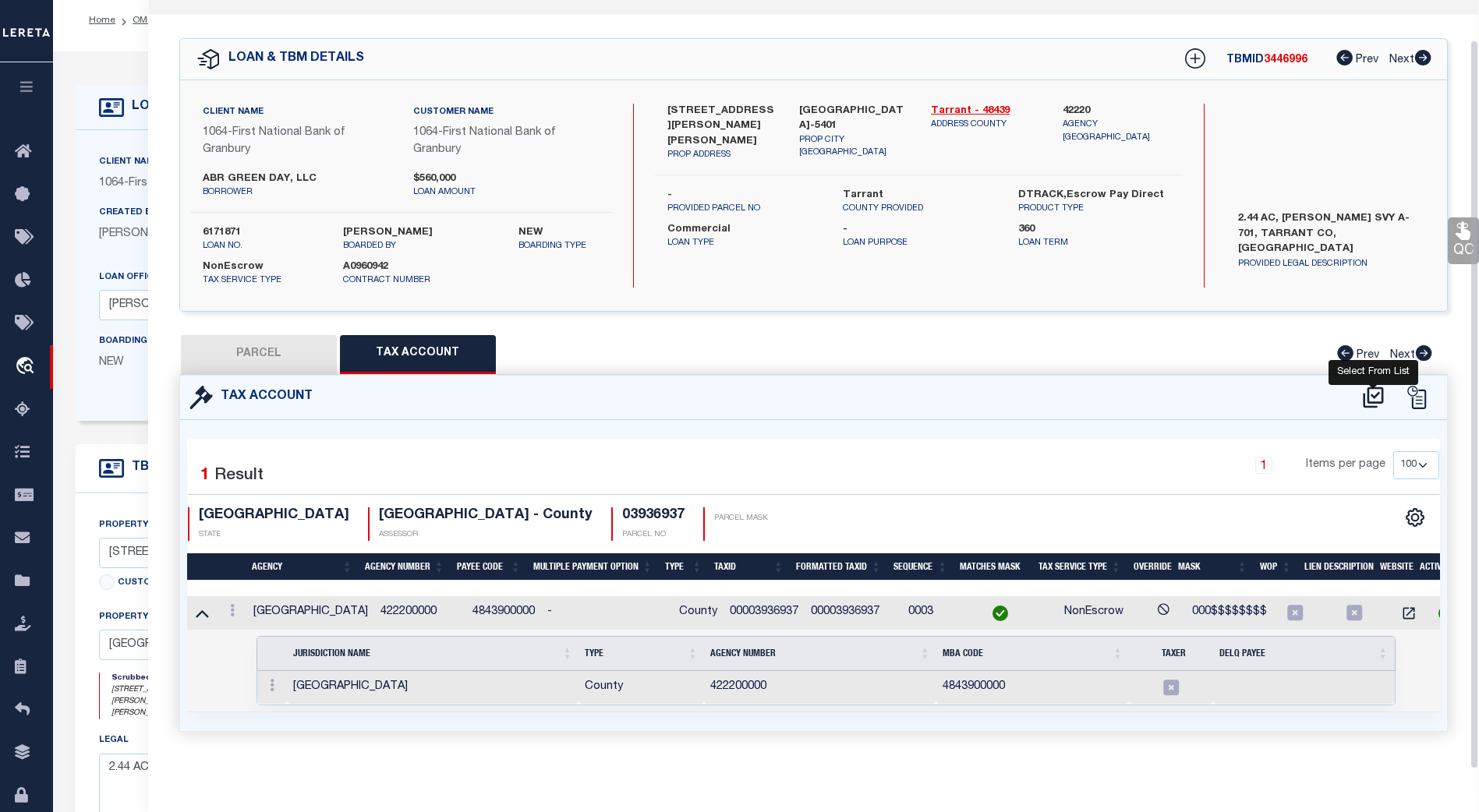
click at [1376, 385] on icon at bounding box center [1373, 398] width 25 height 24
select select "100"
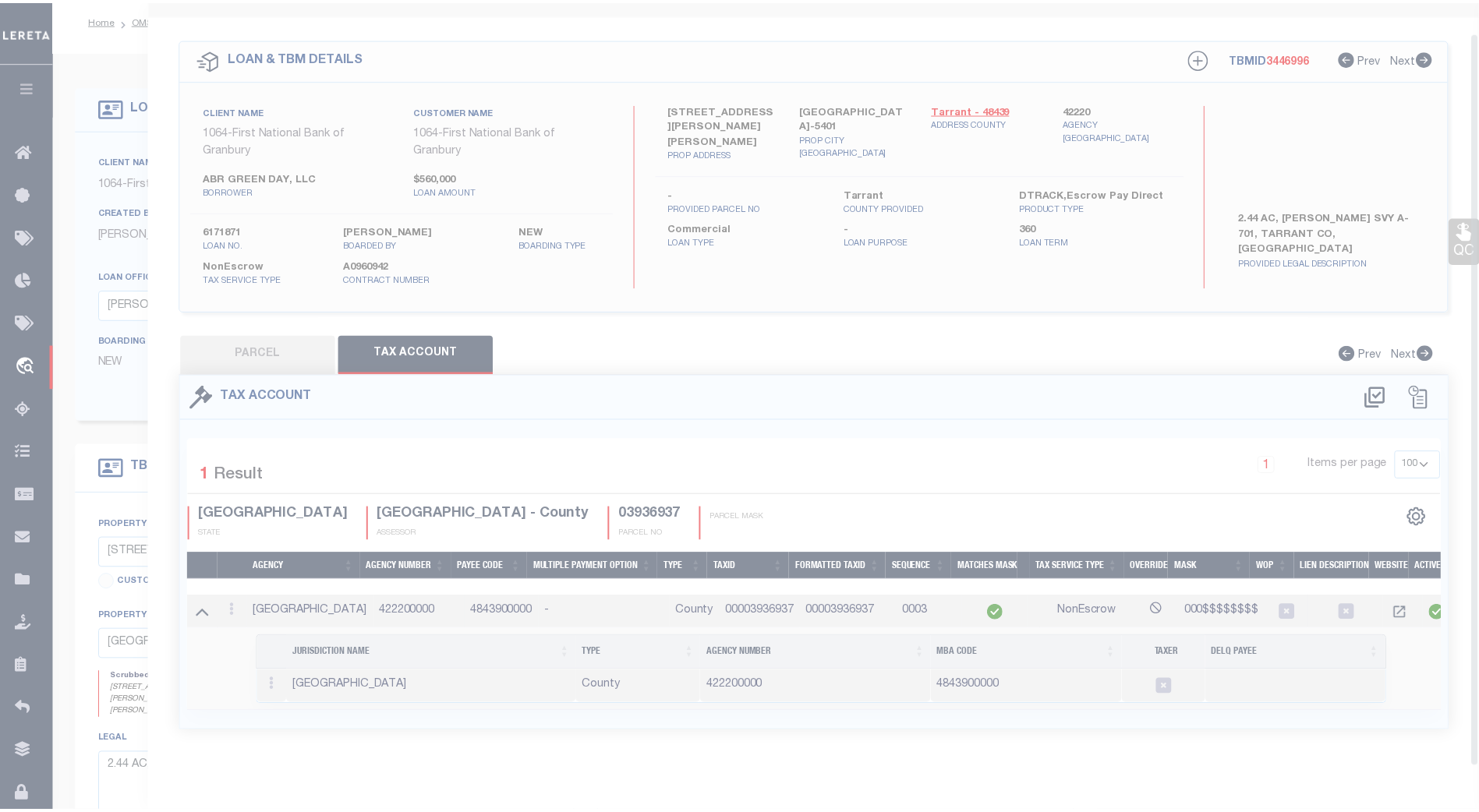
scroll to position [31, 0]
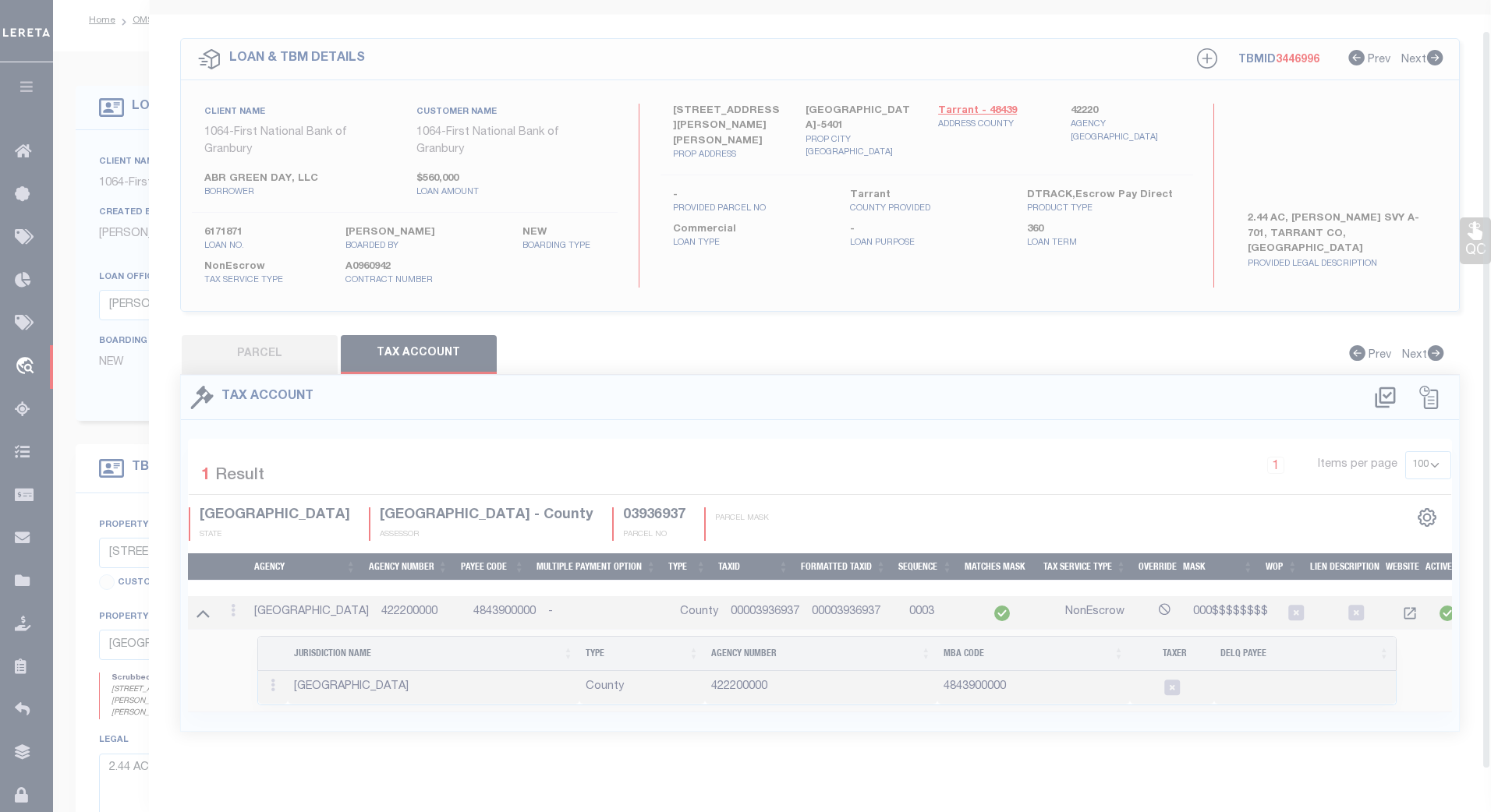
select select "100"
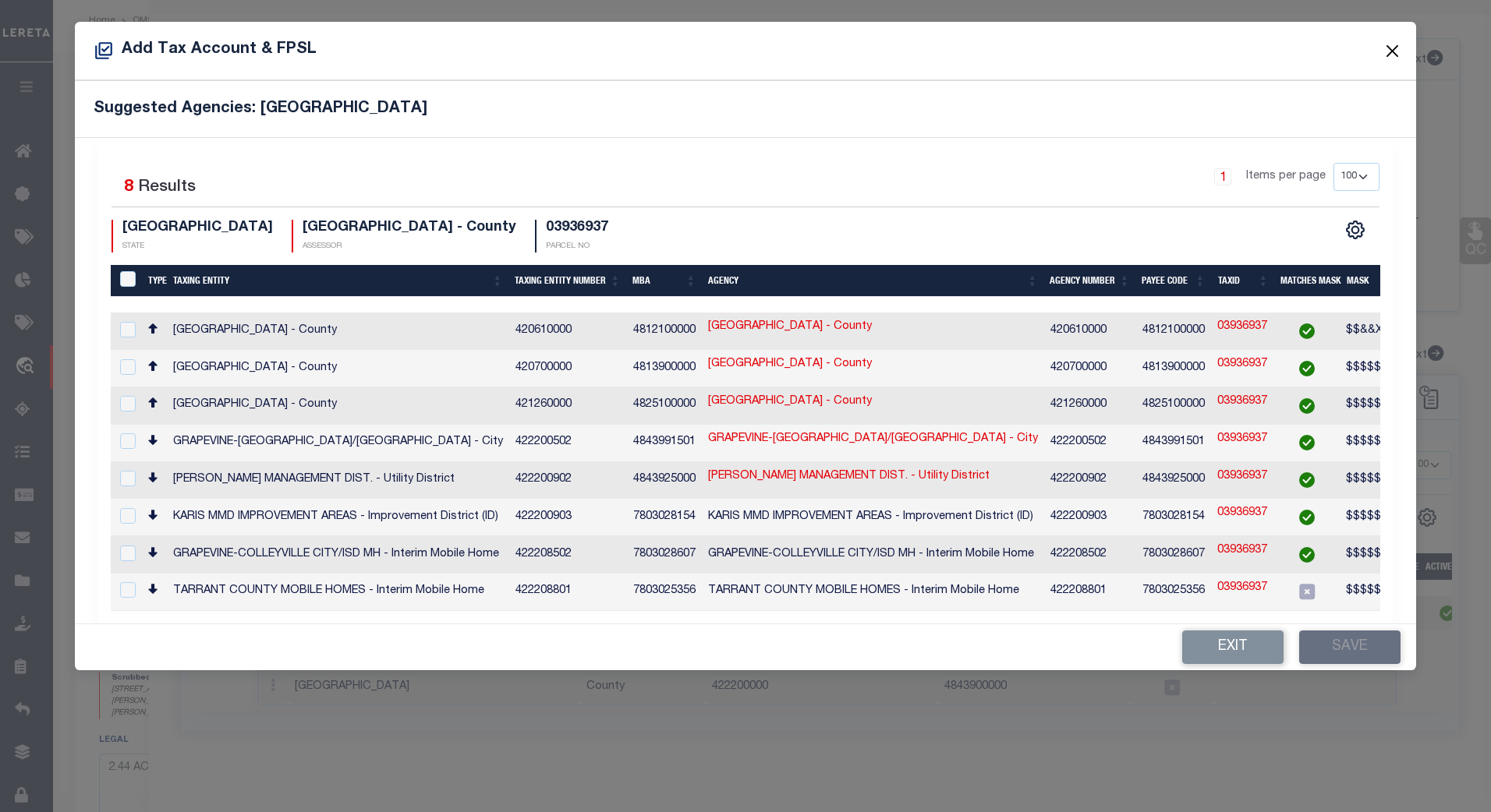
click at [1386, 48] on button "Close" at bounding box center [1392, 51] width 21 height 21
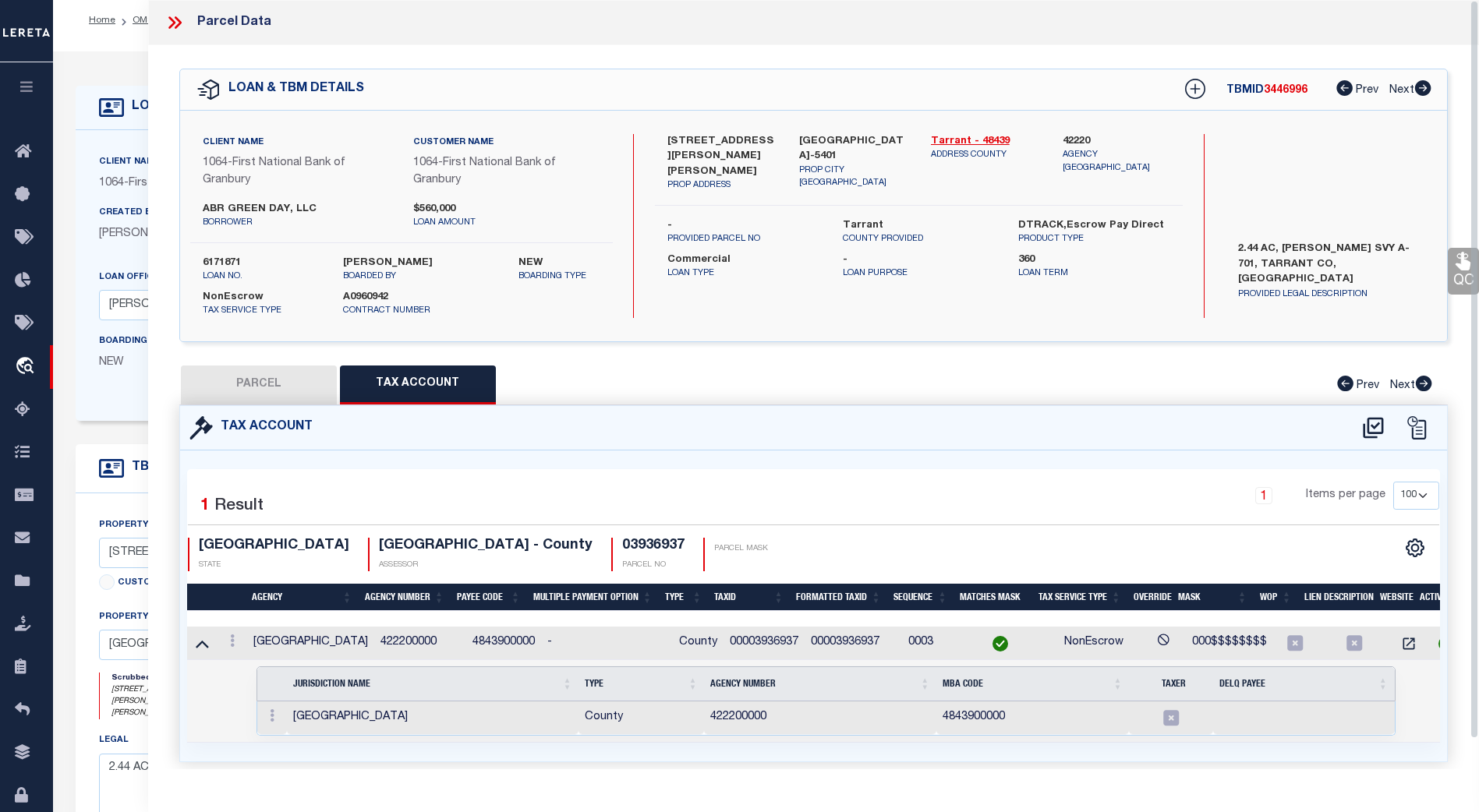
scroll to position [0, 0]
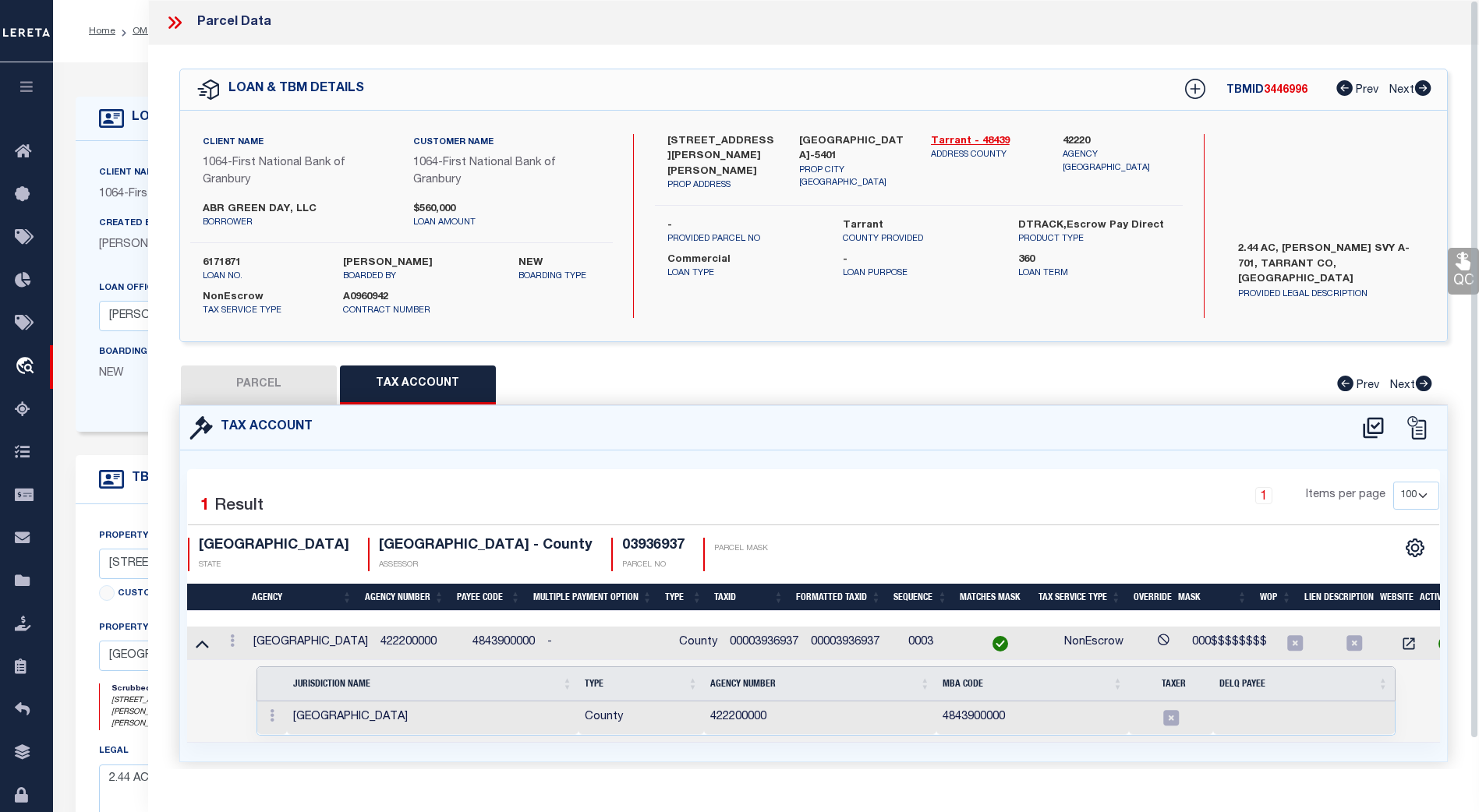
click at [185, 24] on div at bounding box center [181, 23] width 33 height 21
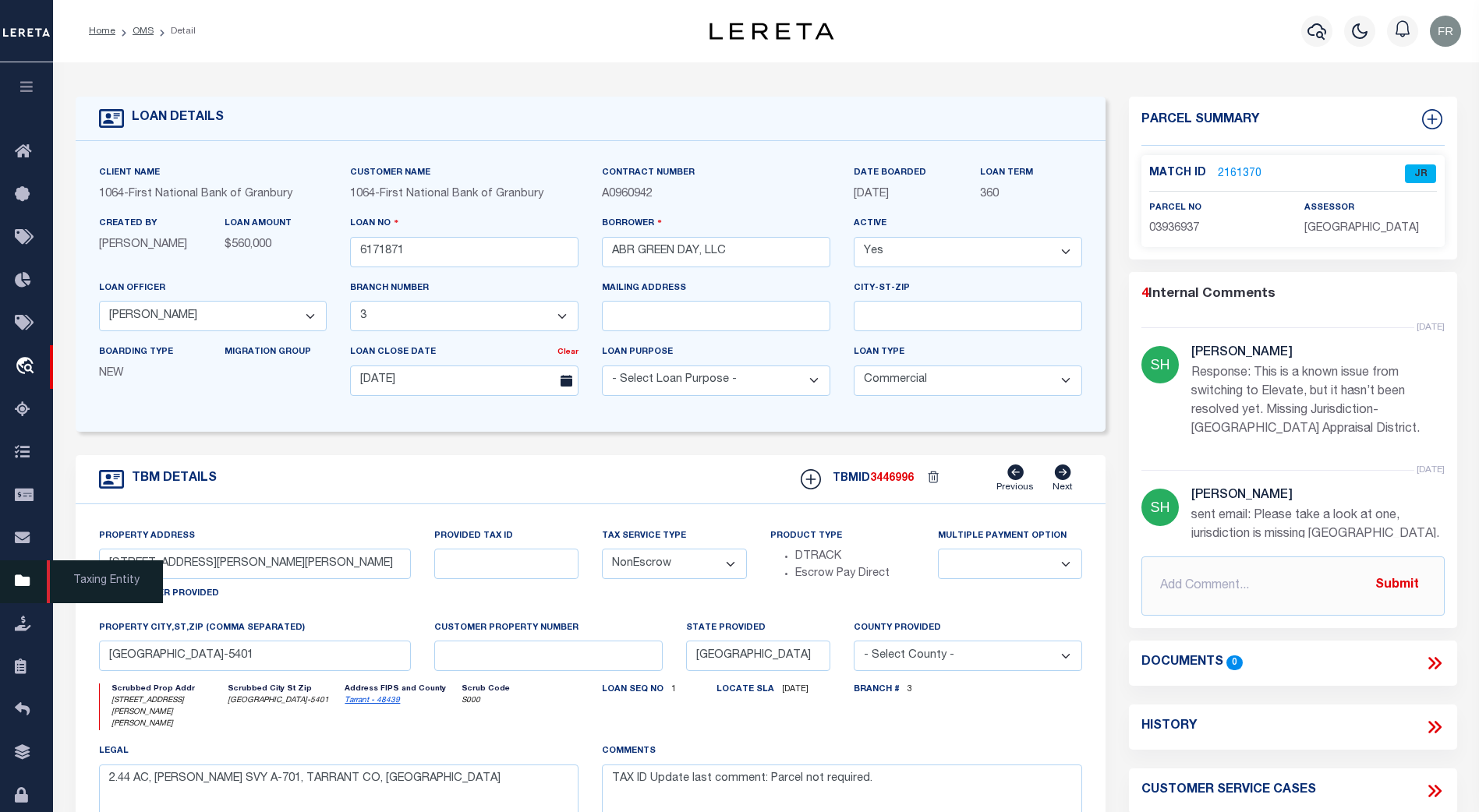
click at [21, 587] on icon at bounding box center [27, 581] width 24 height 20
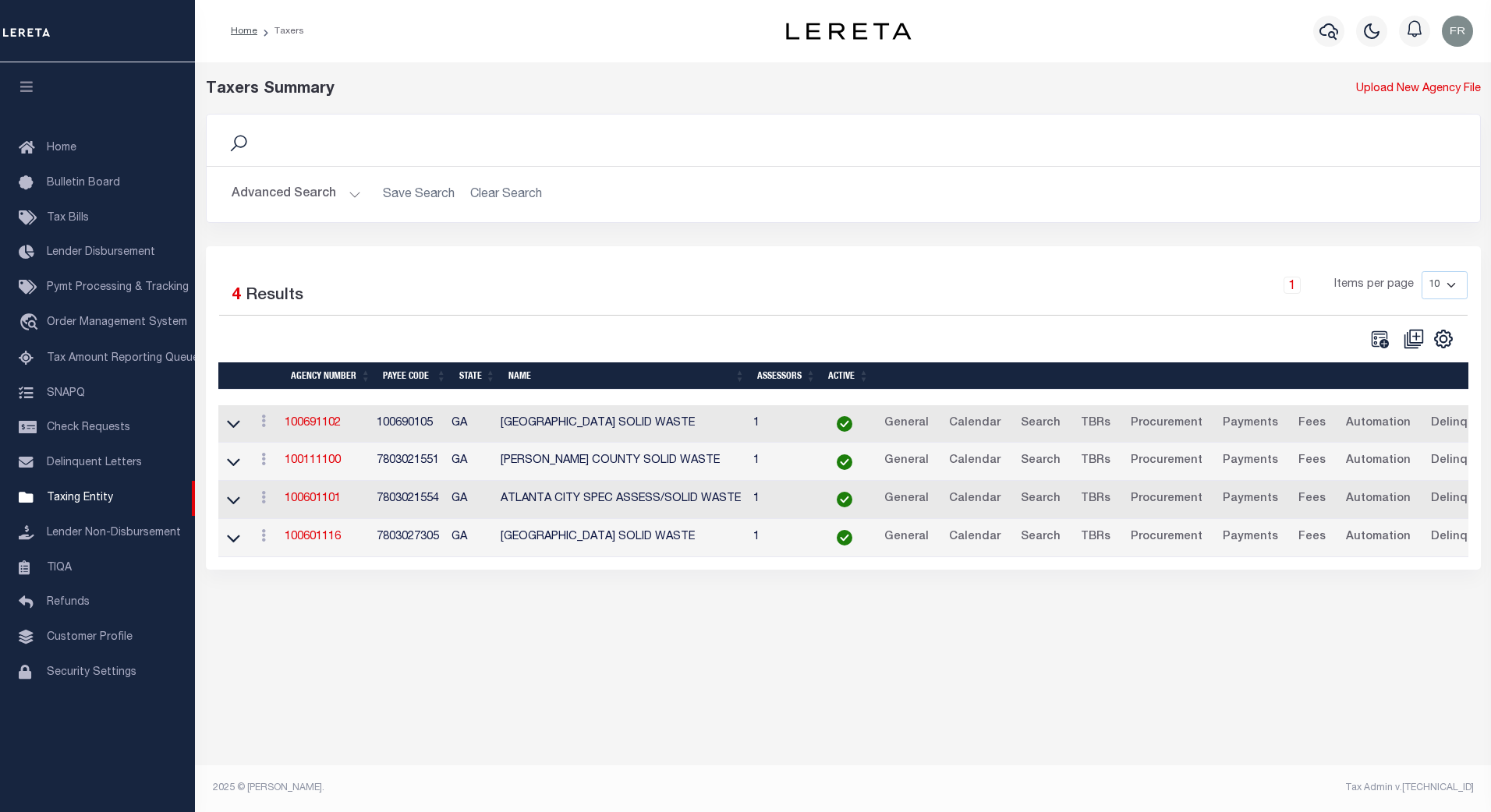
click at [353, 196] on button "Advanced Search" at bounding box center [296, 194] width 129 height 30
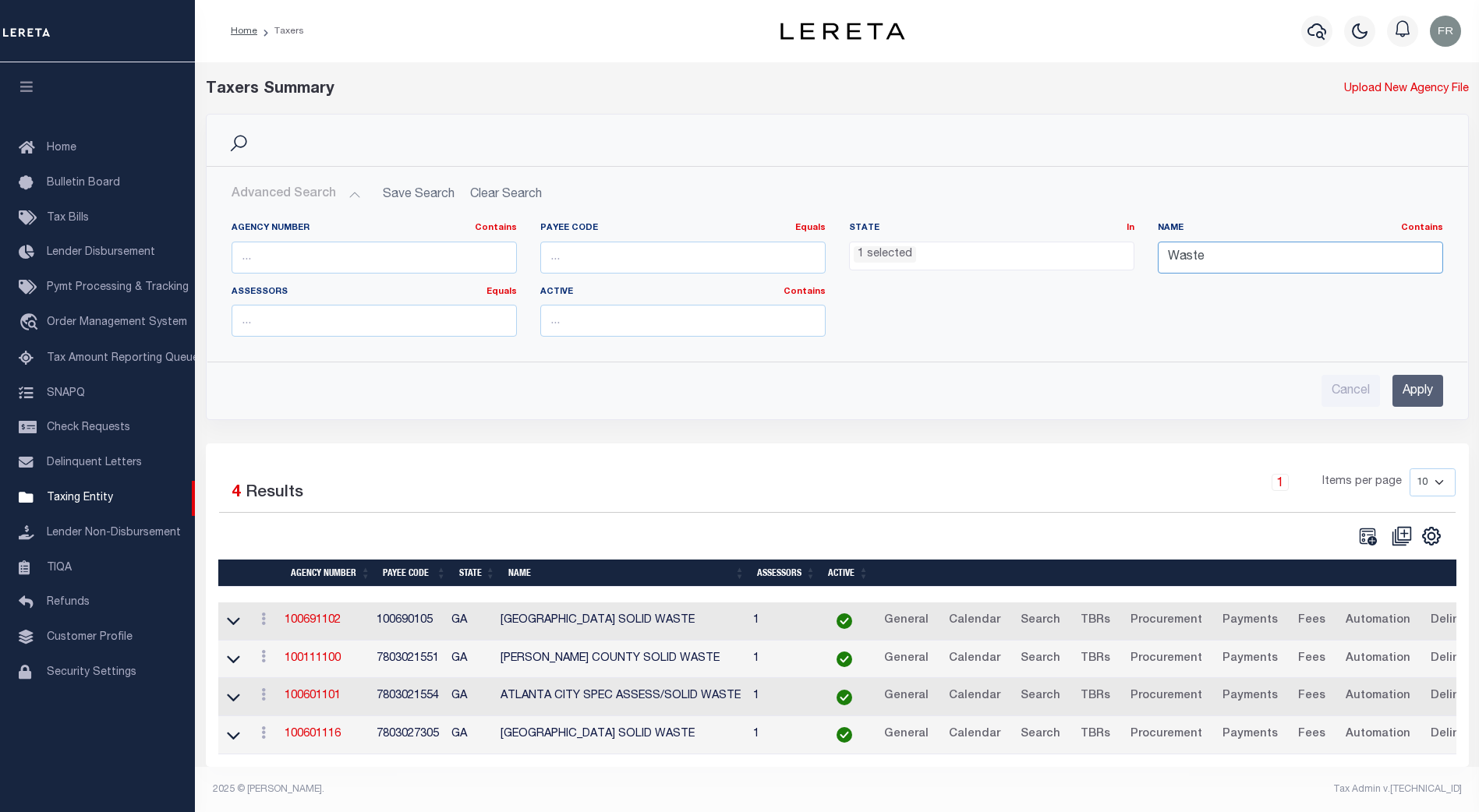
drag, startPoint x: 1257, startPoint y: 261, endPoint x: 1142, endPoint y: 254, distance: 115.2
click at [1142, 254] on div "Agency Number Contains Contains Is Payee Code Equals Equals Is Not Equal To Is …" at bounding box center [837, 285] width 1235 height 127
click at [889, 262] on li "1 selected" at bounding box center [885, 255] width 62 height 17
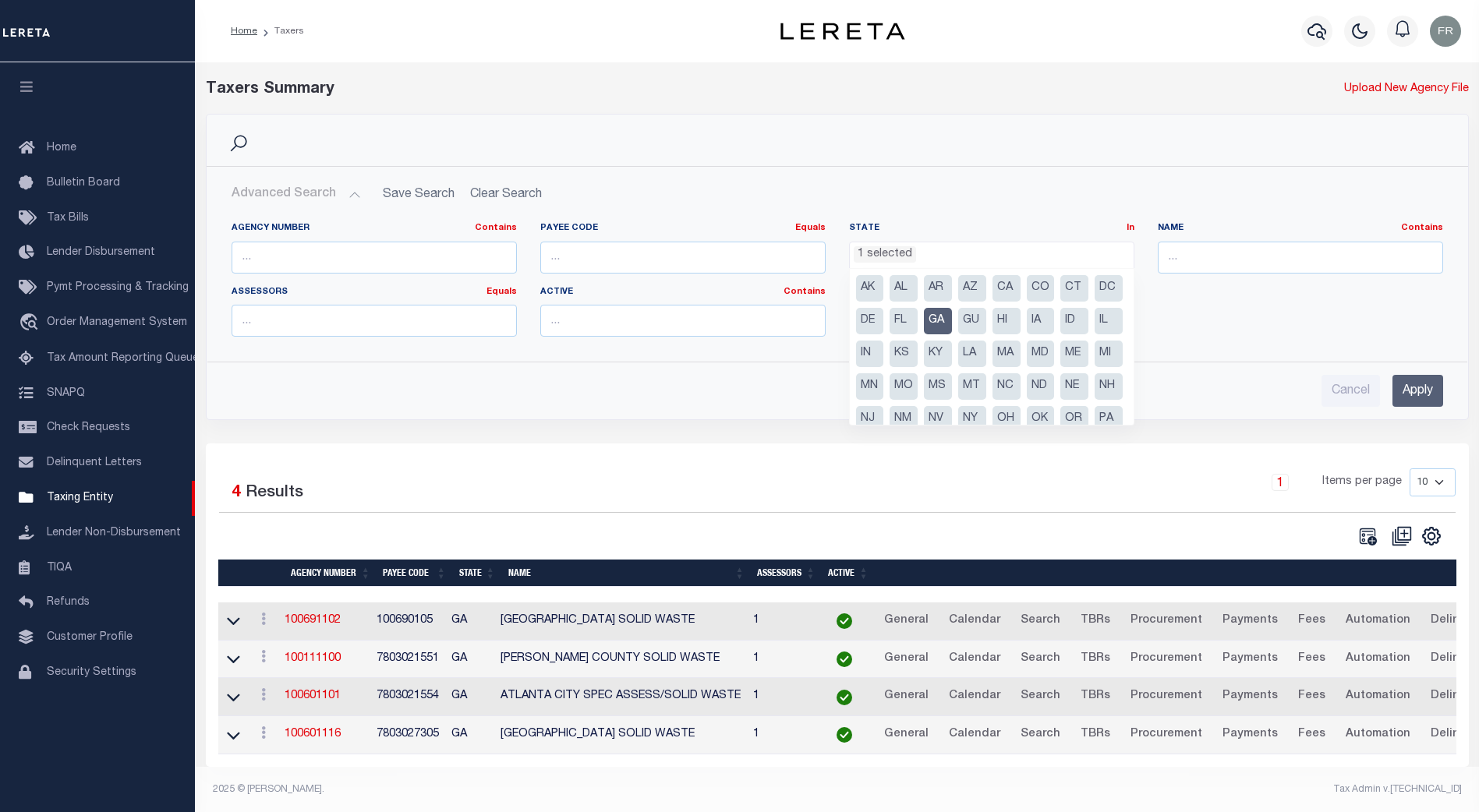
click at [951, 325] on li "GA" at bounding box center [938, 321] width 28 height 26
select select
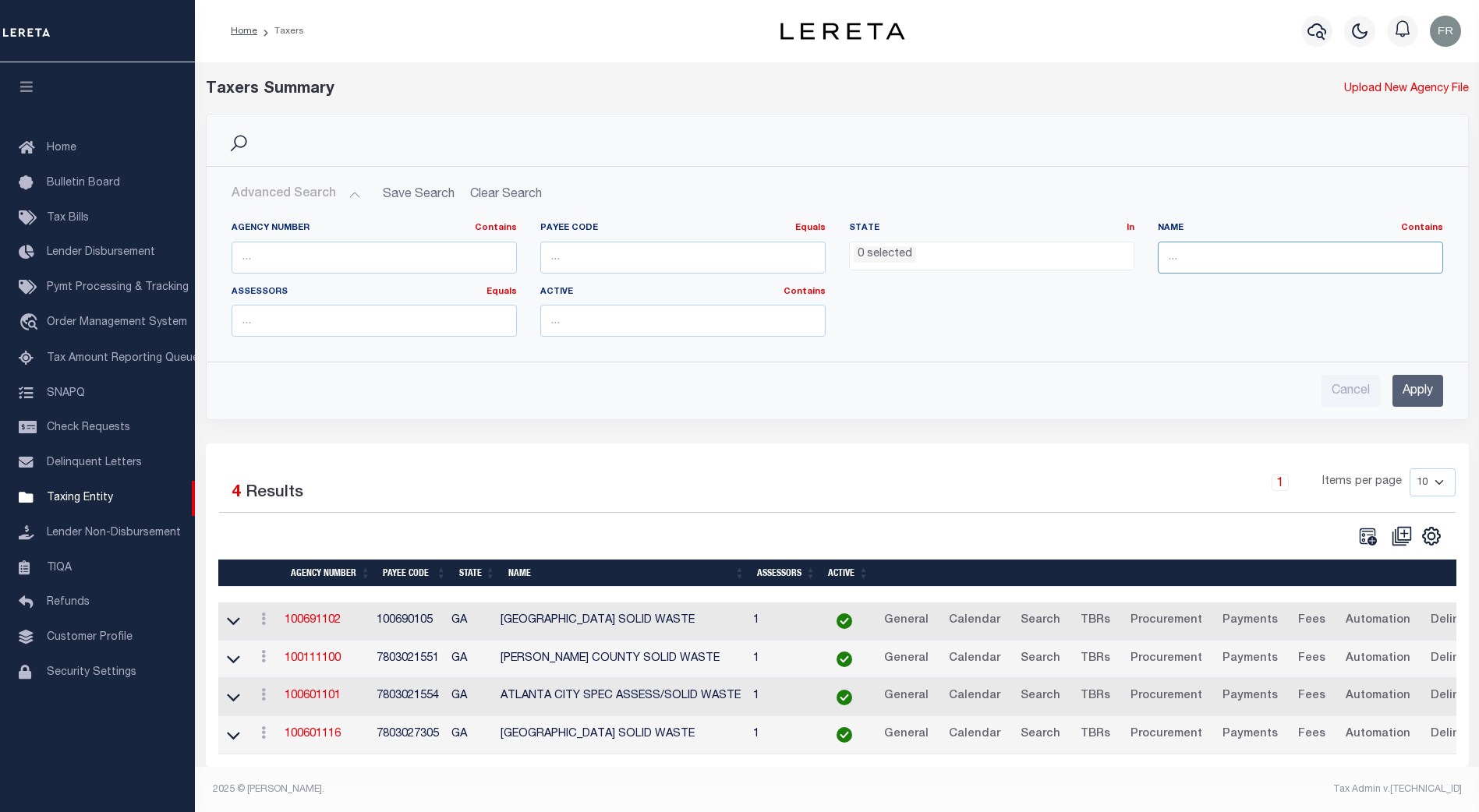
click at [1186, 260] on input "text" at bounding box center [1300, 258] width 285 height 32
type input "Parker"
click at [1418, 387] on input "Apply" at bounding box center [1418, 391] width 51 height 32
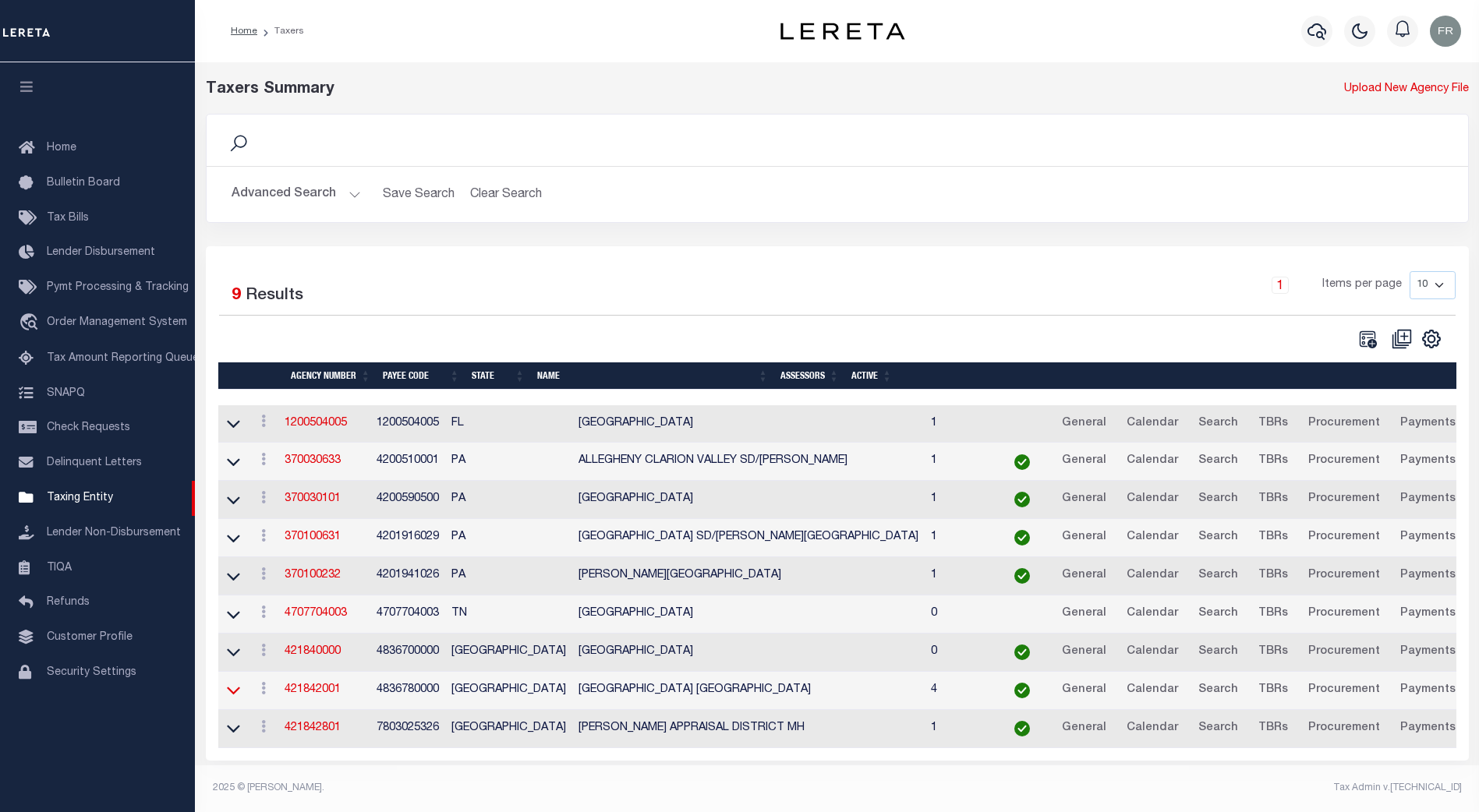
click at [237, 692] on icon at bounding box center [234, 691] width 13 height 8
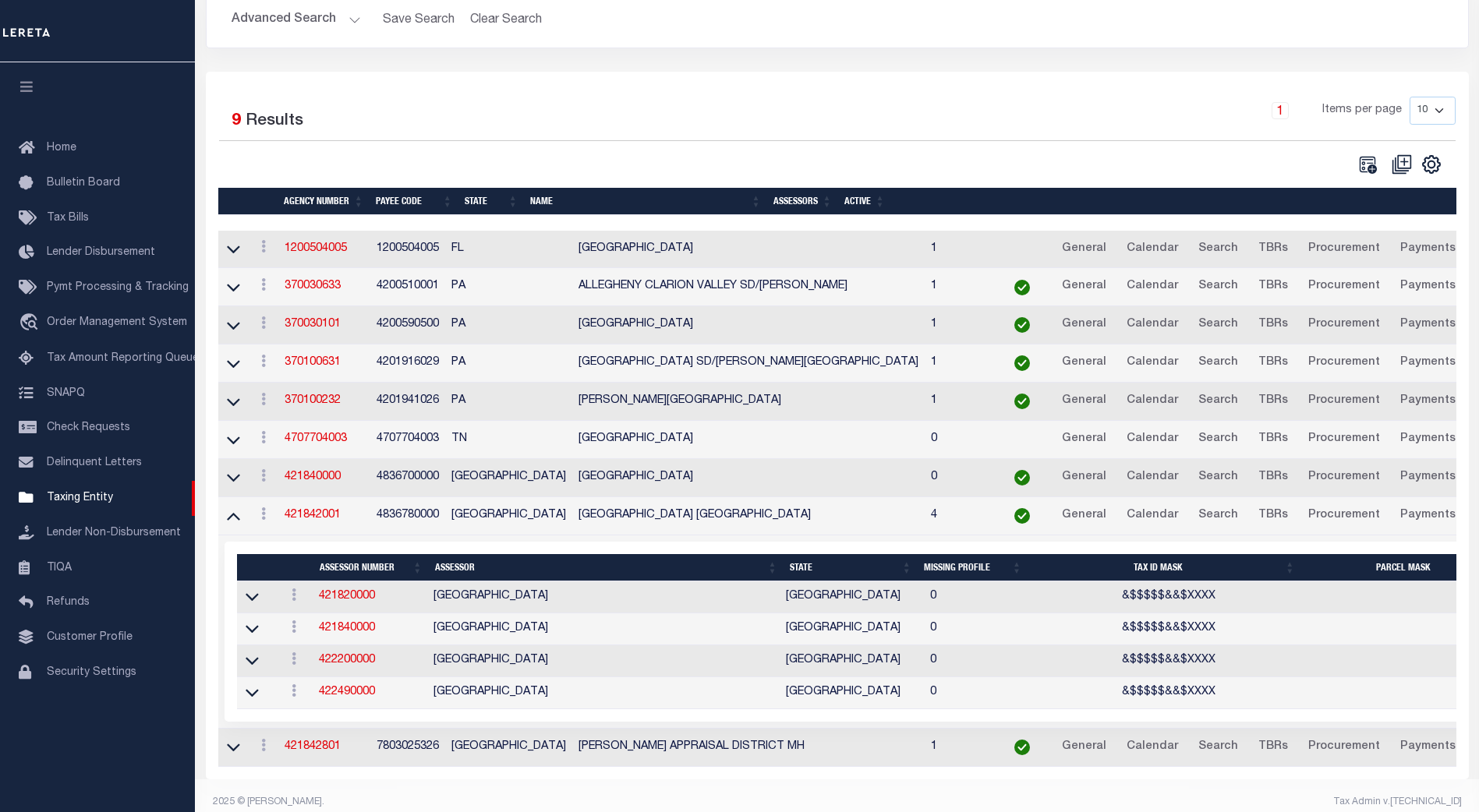
scroll to position [203, 0]
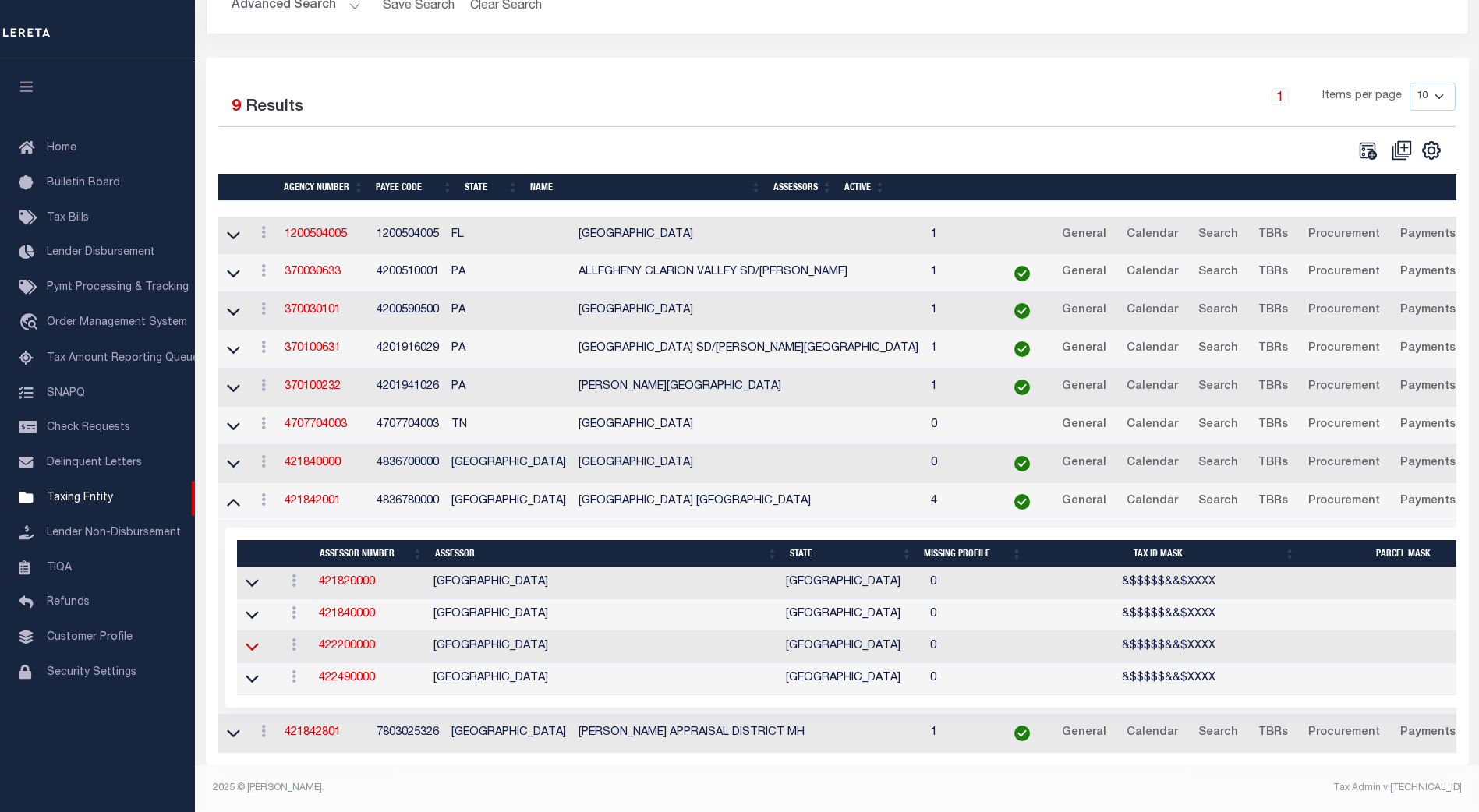
click at [247, 644] on icon at bounding box center [252, 648] width 13 height 8
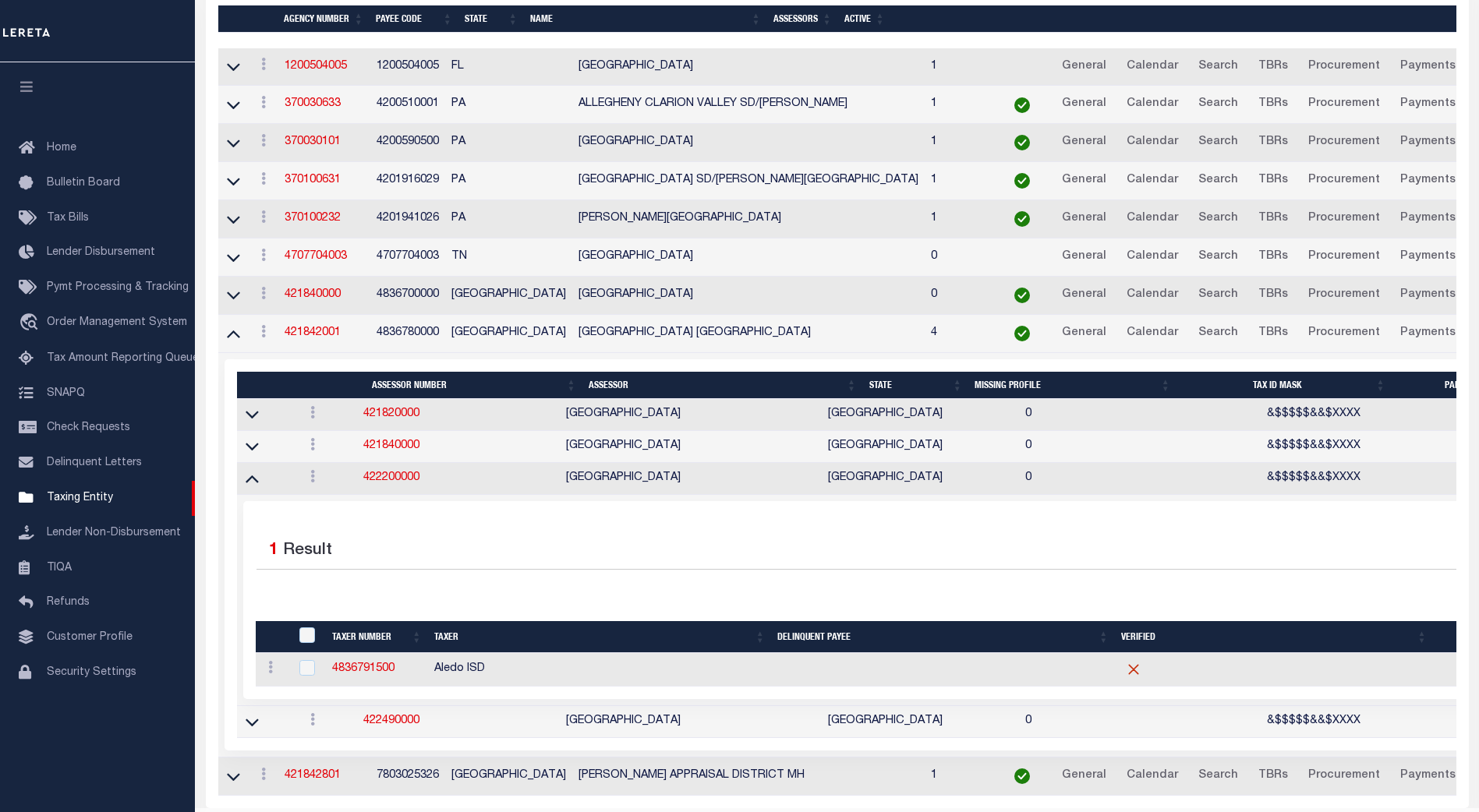
scroll to position [359, 0]
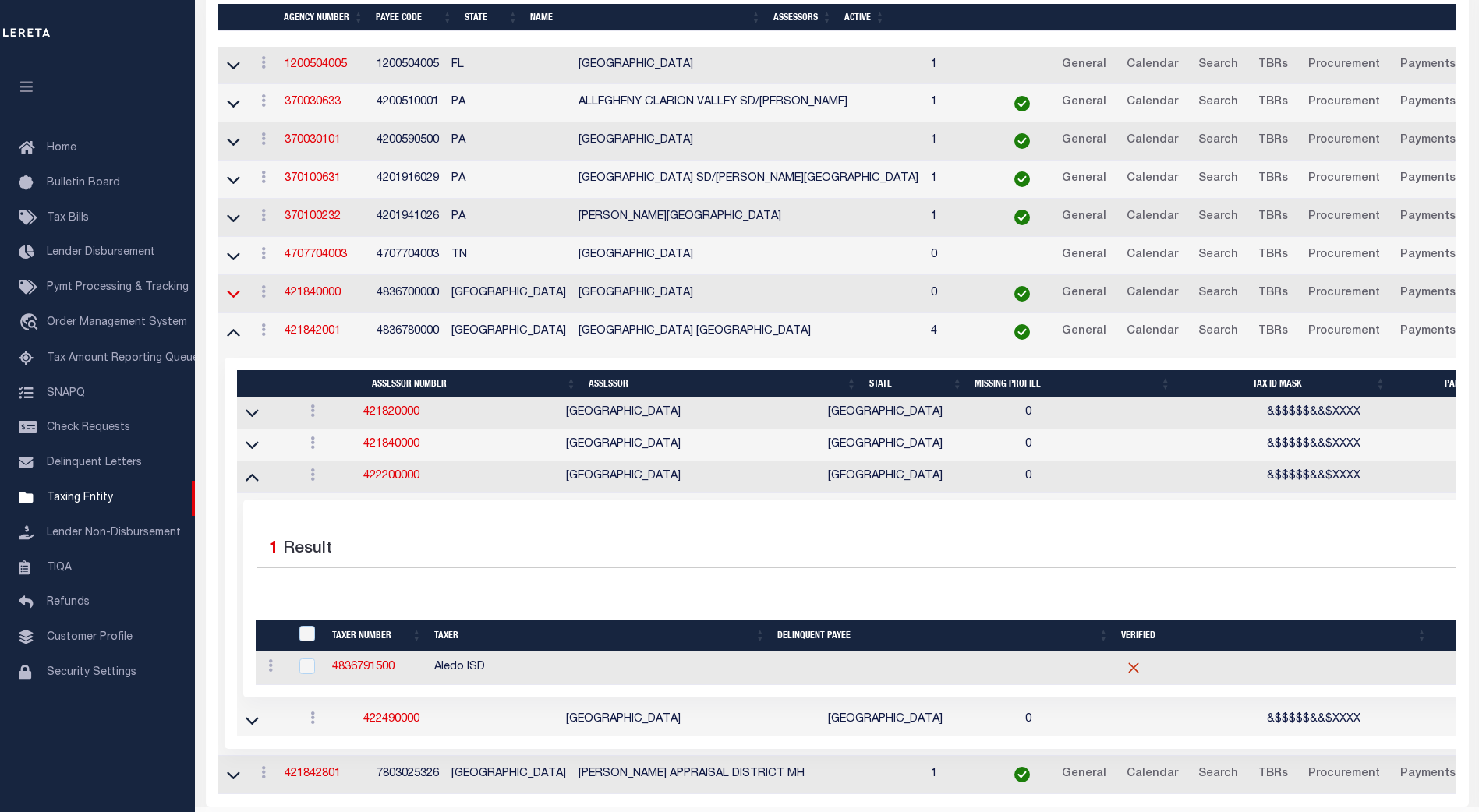
click at [233, 296] on icon at bounding box center [234, 293] width 13 height 16
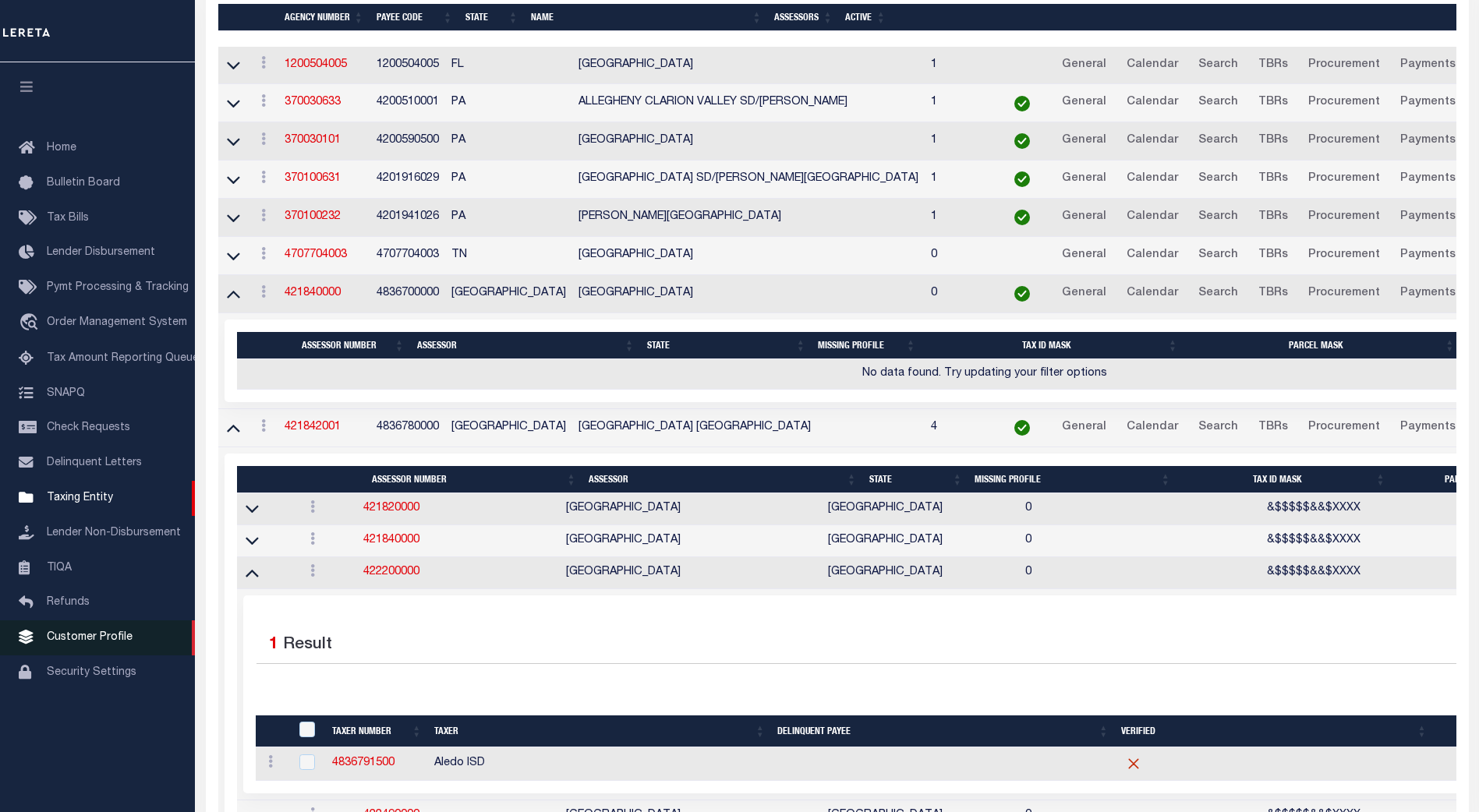
click at [99, 643] on span "Customer Profile" at bounding box center [89, 638] width 86 height 11
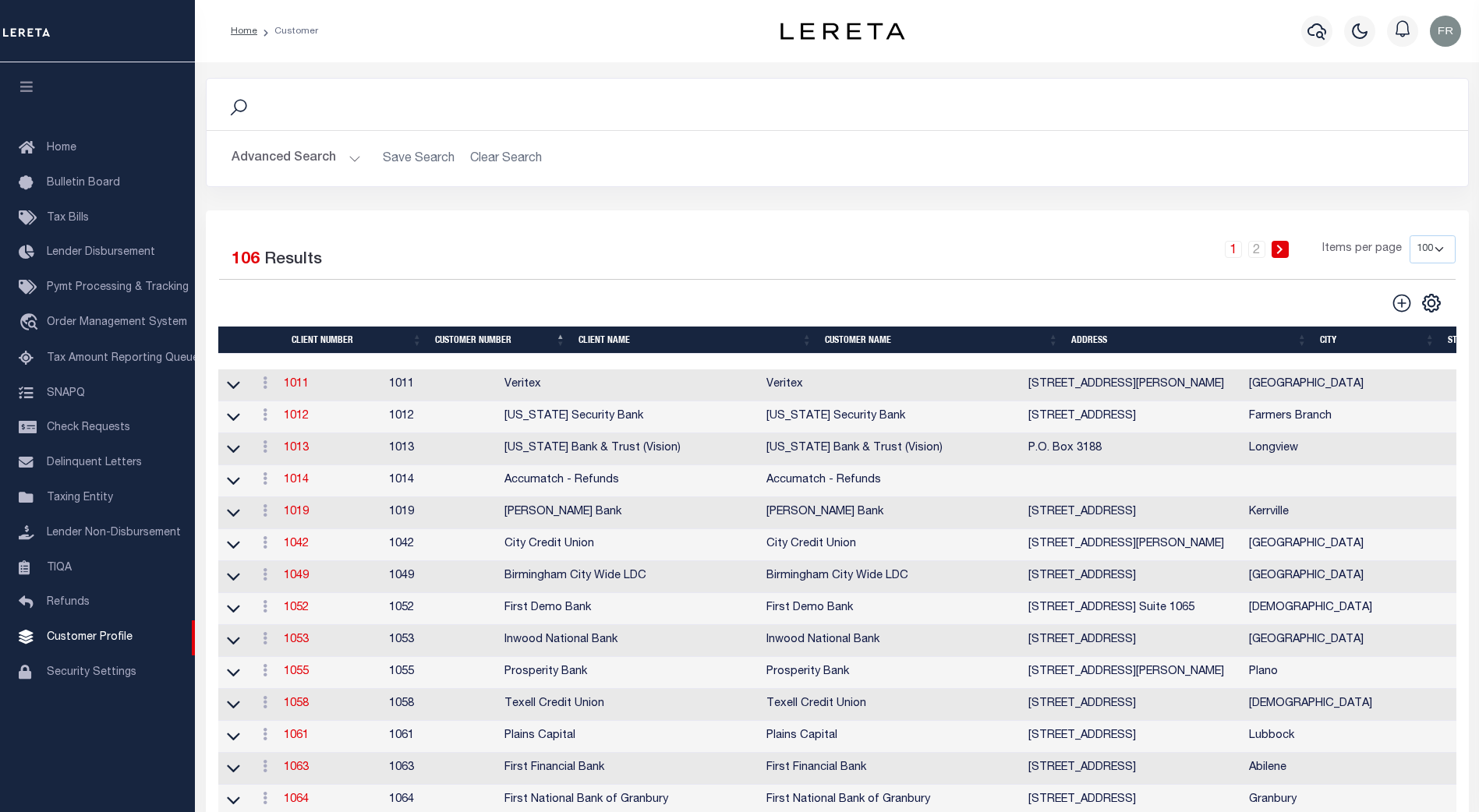
click at [1438, 246] on select "100 200 400" at bounding box center [1432, 250] width 46 height 28
click at [1440, 250] on select "100 200 400" at bounding box center [1432, 250] width 46 height 28
click at [1409, 235] on select "100 200 400" at bounding box center [1432, 250] width 46 height 28
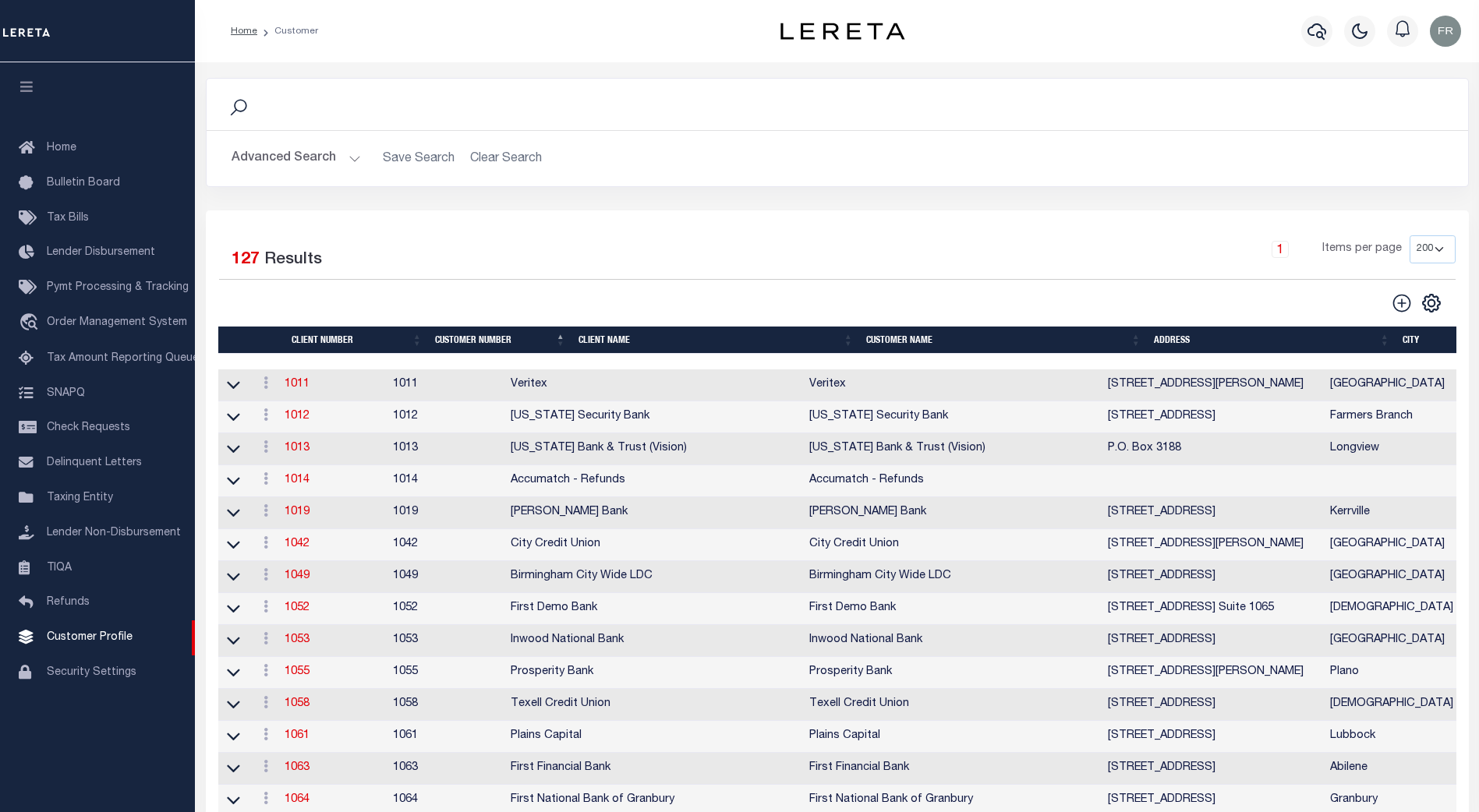
drag, startPoint x: 642, startPoint y: 341, endPoint x: 686, endPoint y: 351, distance: 45.1
click at [642, 341] on th "Client Name" at bounding box center [715, 340] width 287 height 27
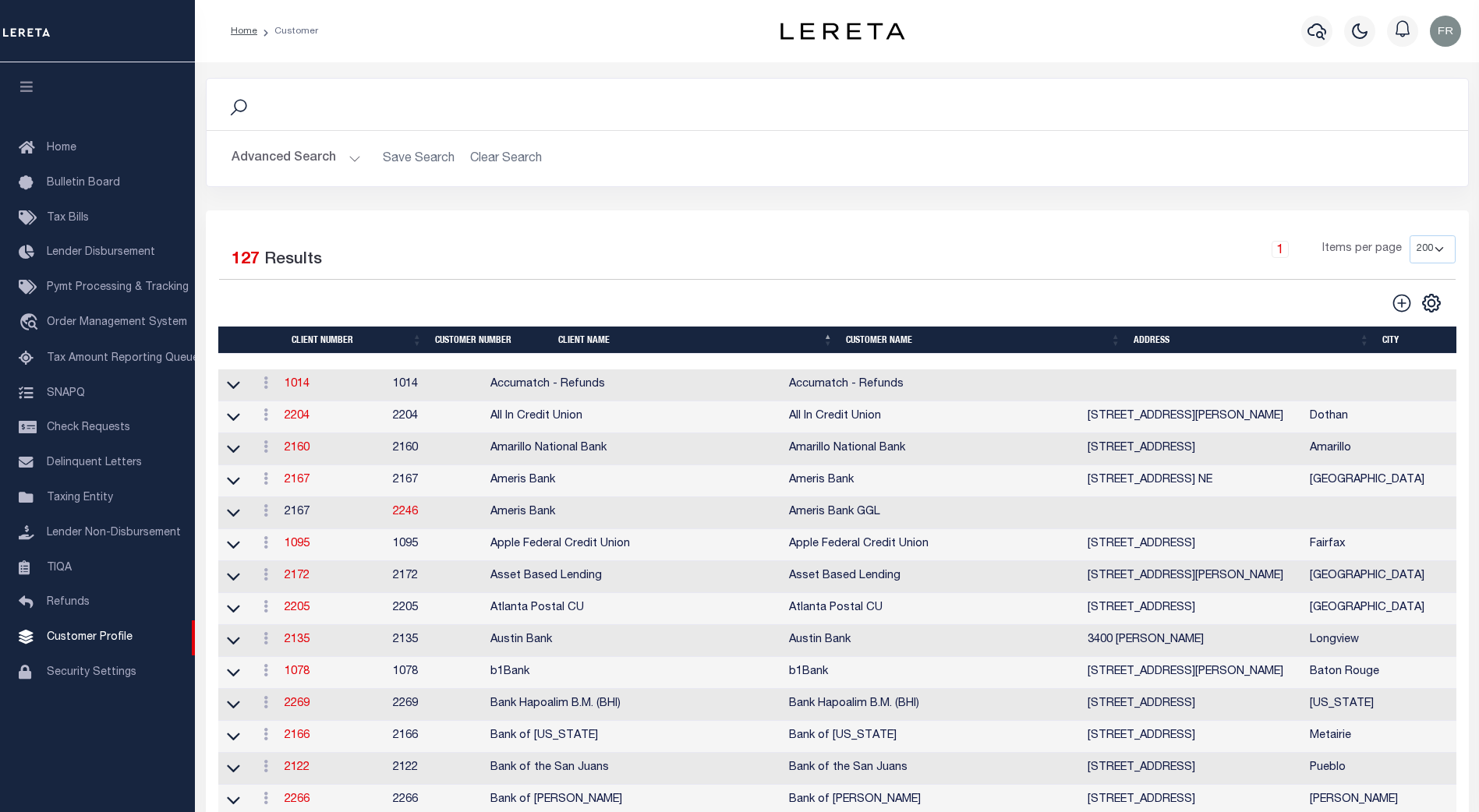
click at [353, 160] on button "Advanced Search" at bounding box center [296, 158] width 129 height 30
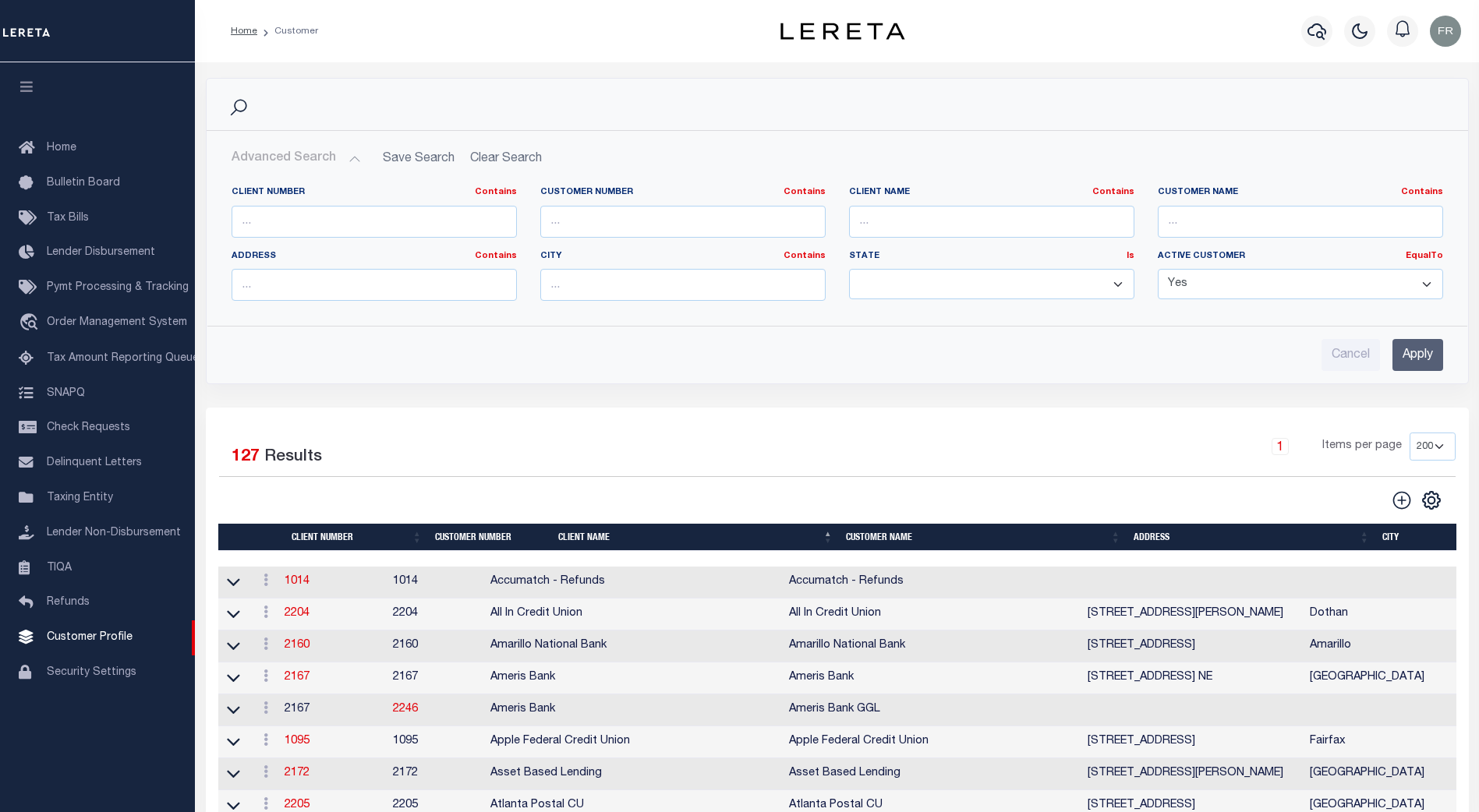
click at [1437, 444] on select "100 200 400" at bounding box center [1432, 447] width 46 height 28
click at [1409, 432] on select "100 200 400" at bounding box center [1432, 447] width 46 height 28
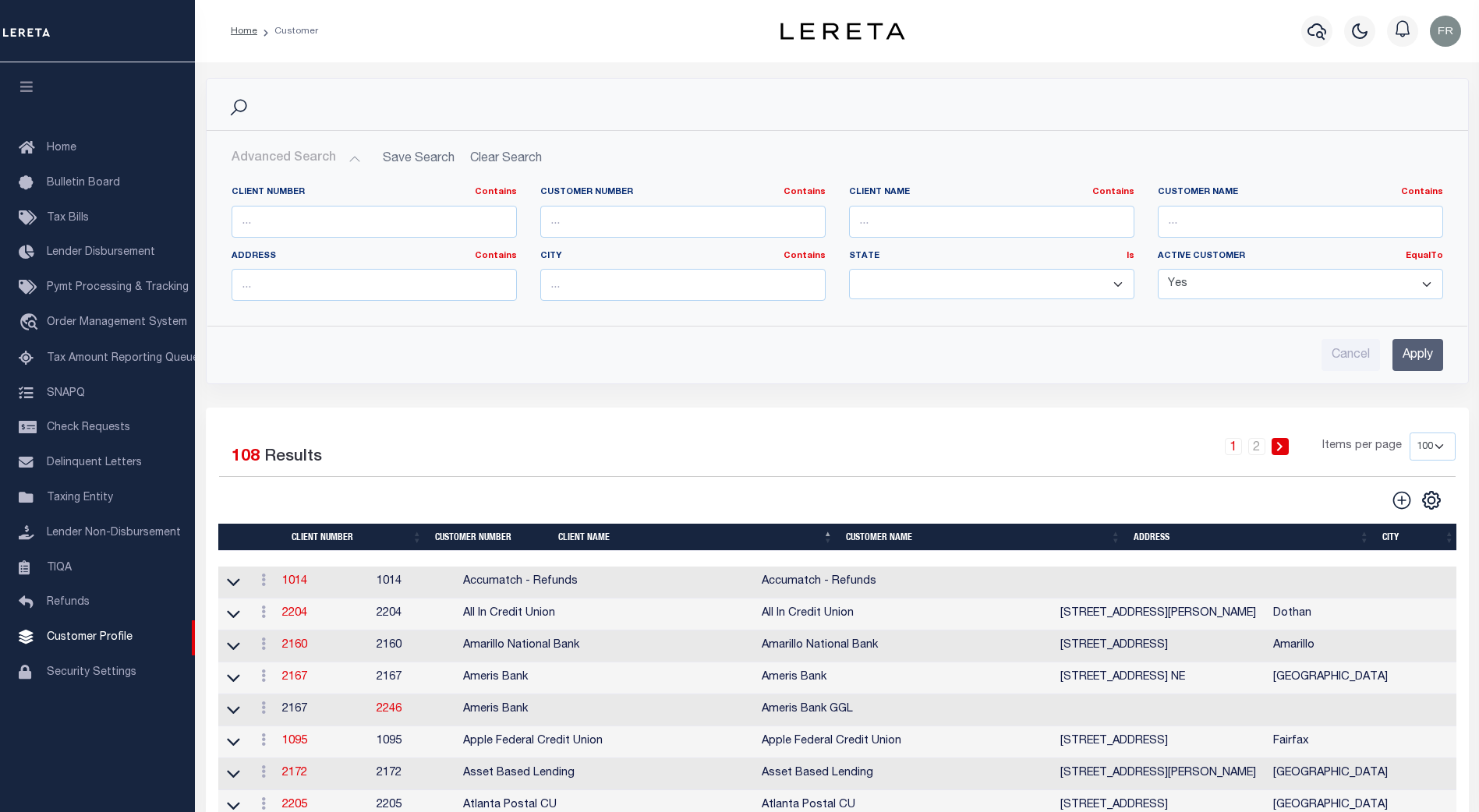
click at [1438, 447] on select "100 200 400" at bounding box center [1432, 447] width 46 height 28
select select "200"
click at [1409, 432] on select "100 200 400" at bounding box center [1432, 447] width 46 height 28
